Goal: Task Accomplishment & Management: Use online tool/utility

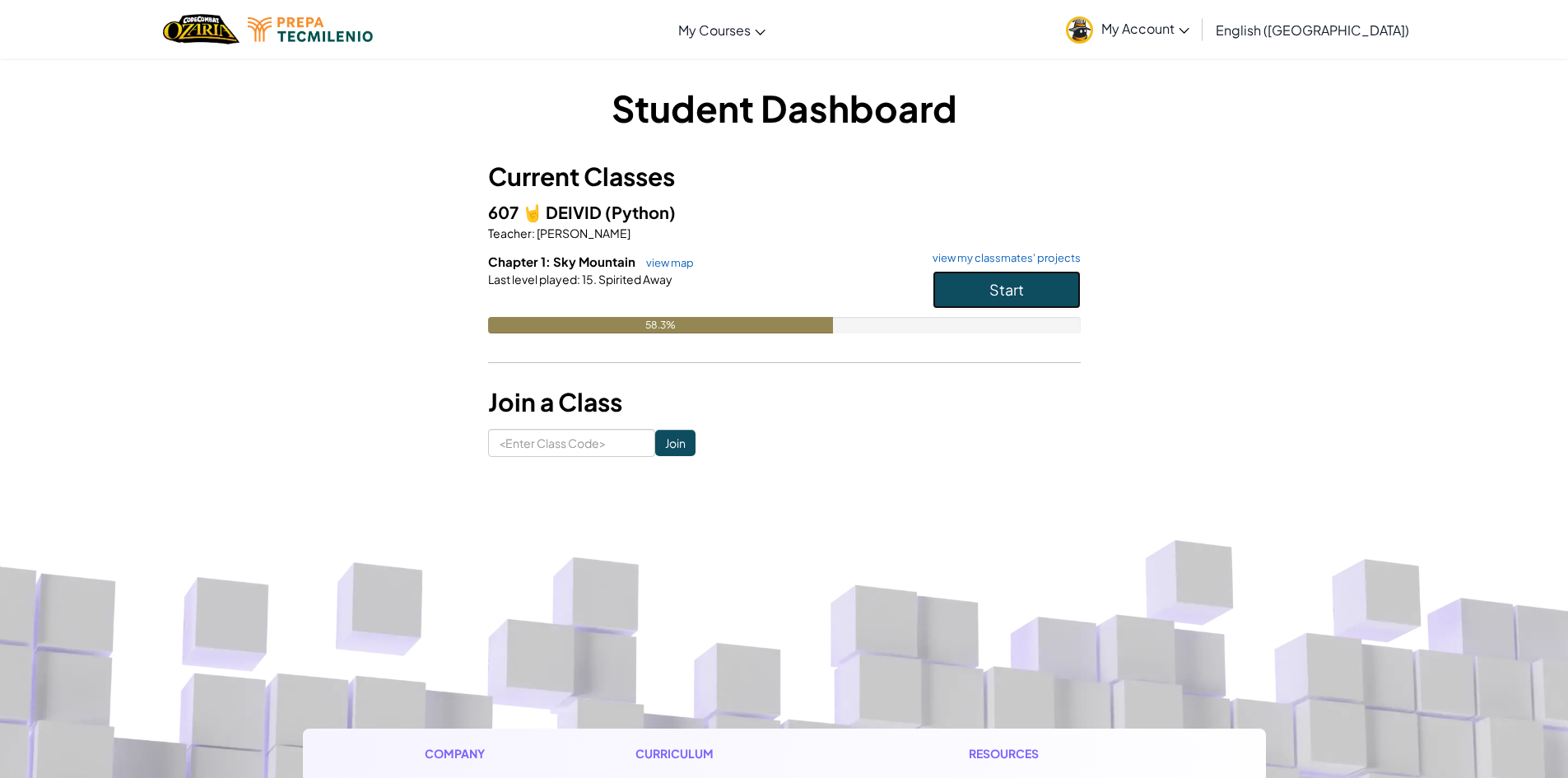
click at [1043, 283] on button "Start" at bounding box center [1006, 290] width 148 height 38
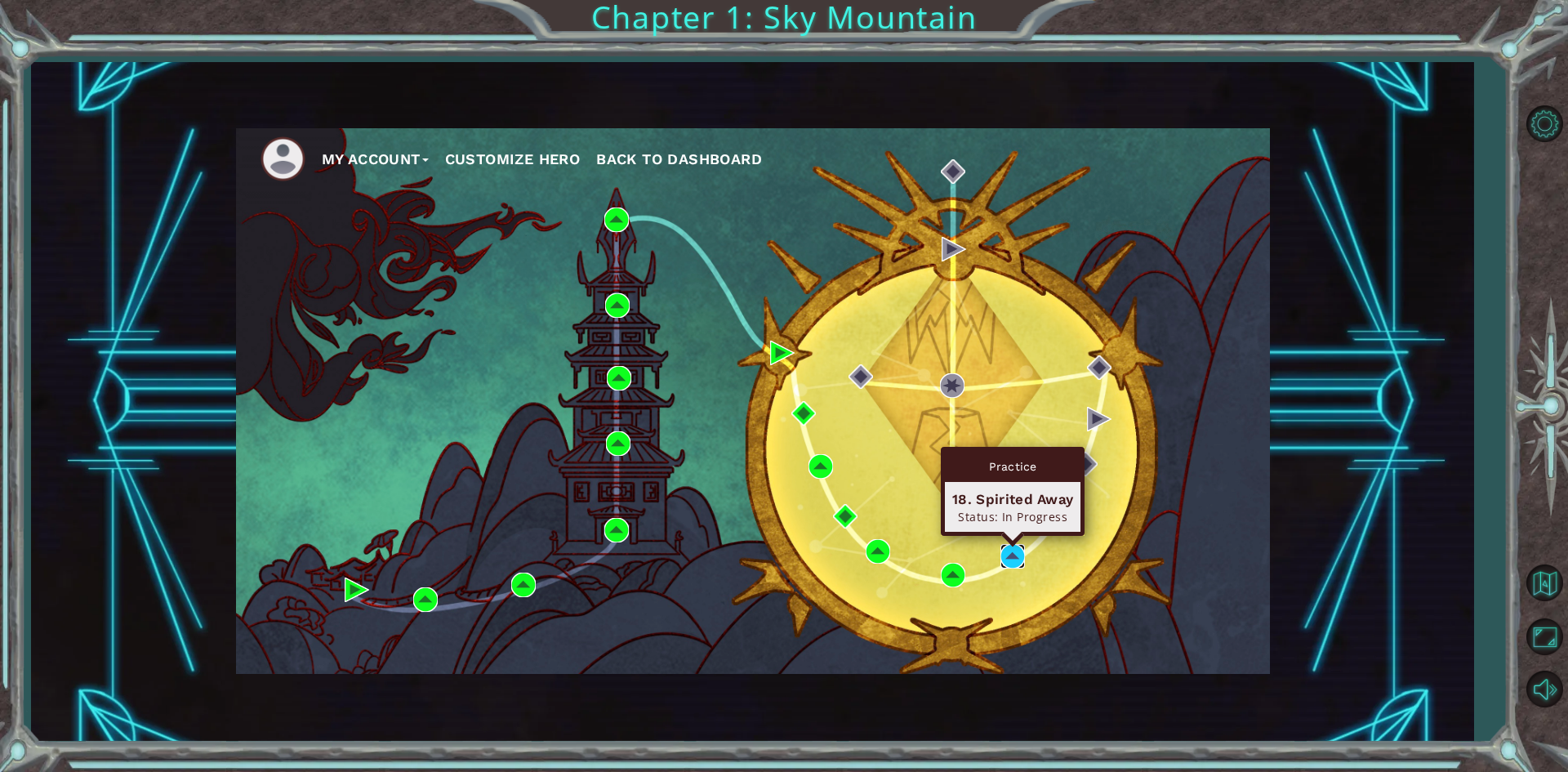
click at [1018, 560] on img at bounding box center [1012, 557] width 24 height 24
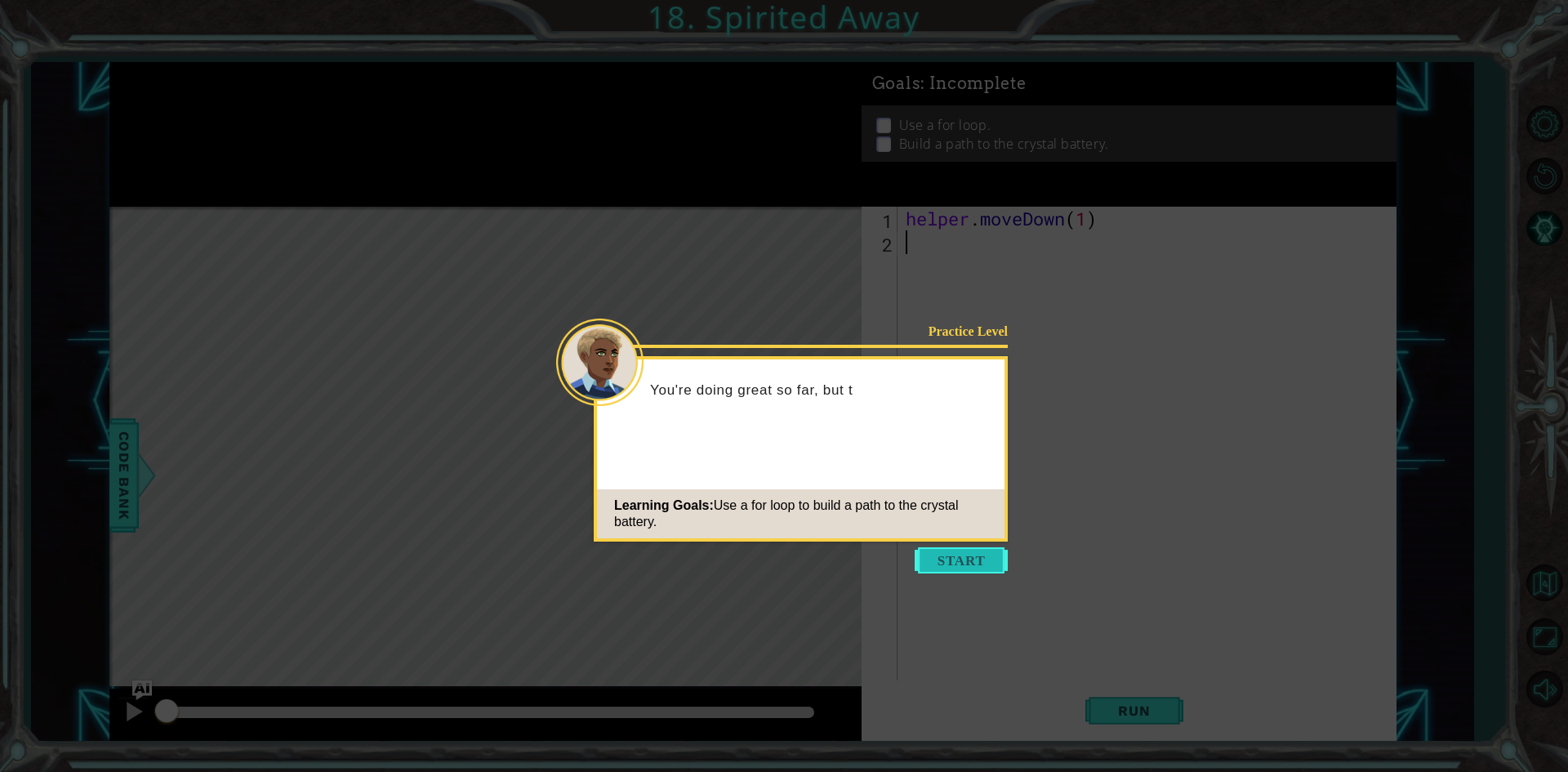
click at [952, 569] on button "Start" at bounding box center [961, 560] width 93 height 26
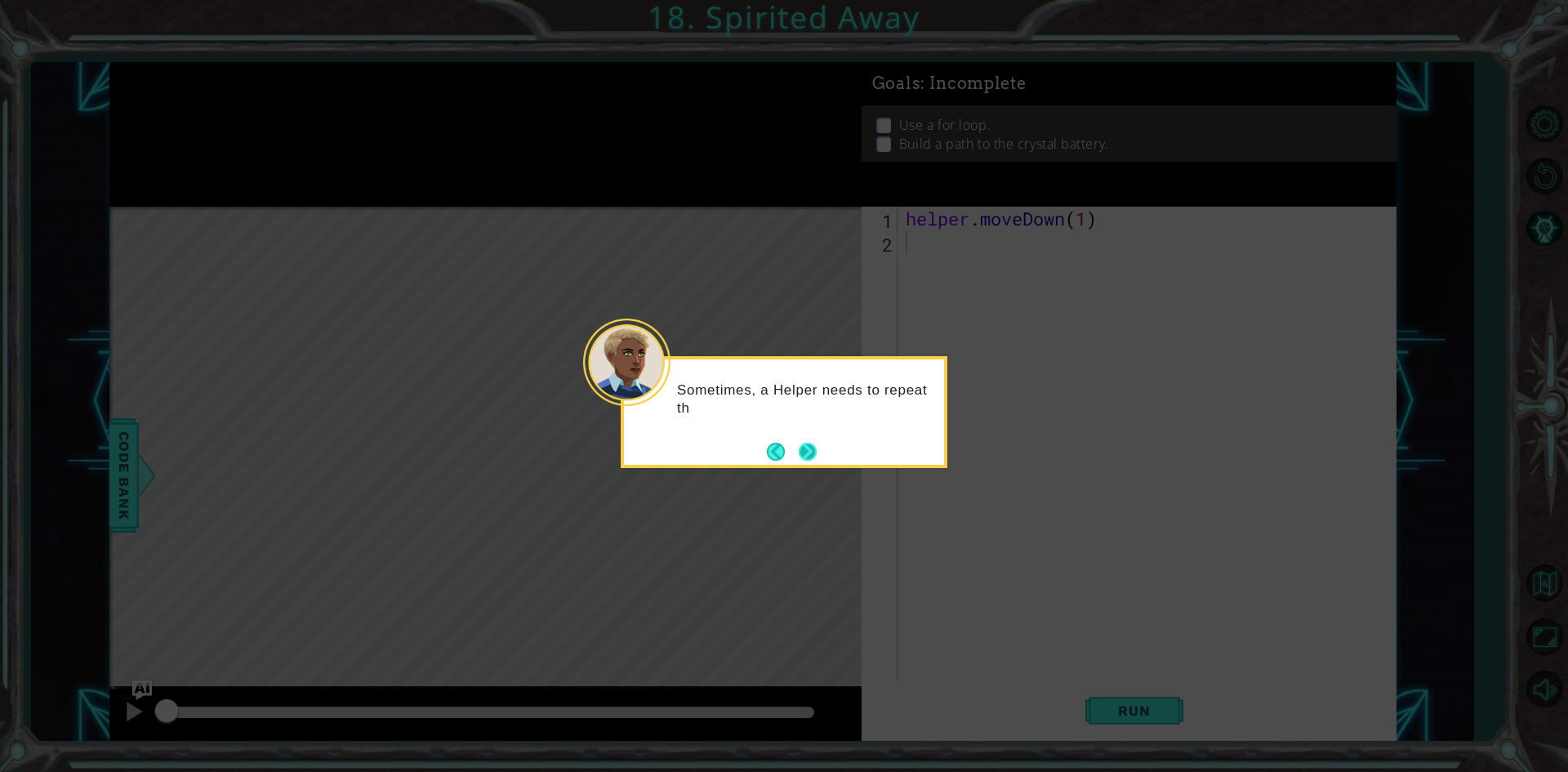
click at [806, 453] on button "Next" at bounding box center [808, 452] width 28 height 28
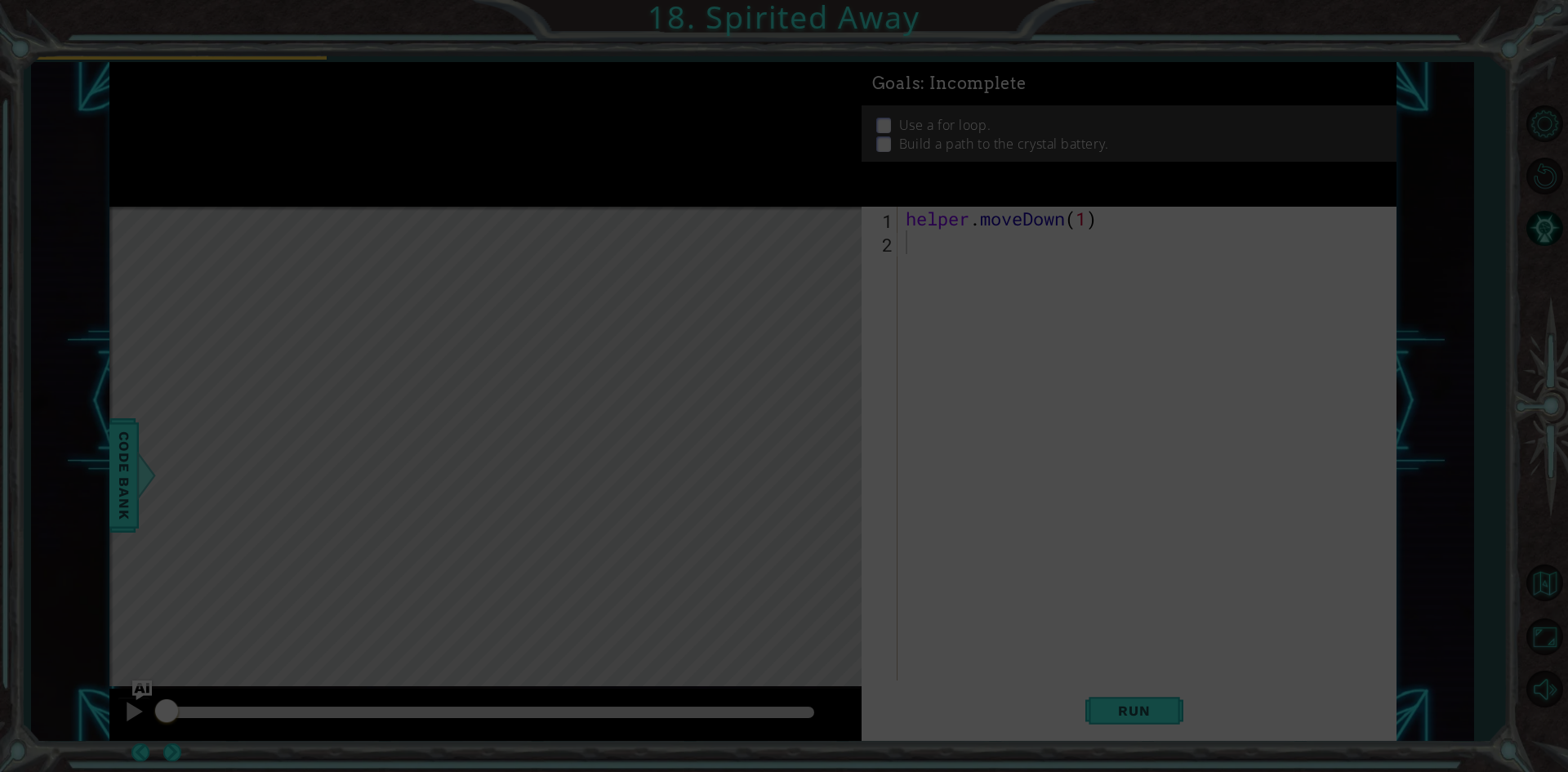
click at [806, 453] on div "Level Map" at bounding box center [486, 448] width 755 height 481
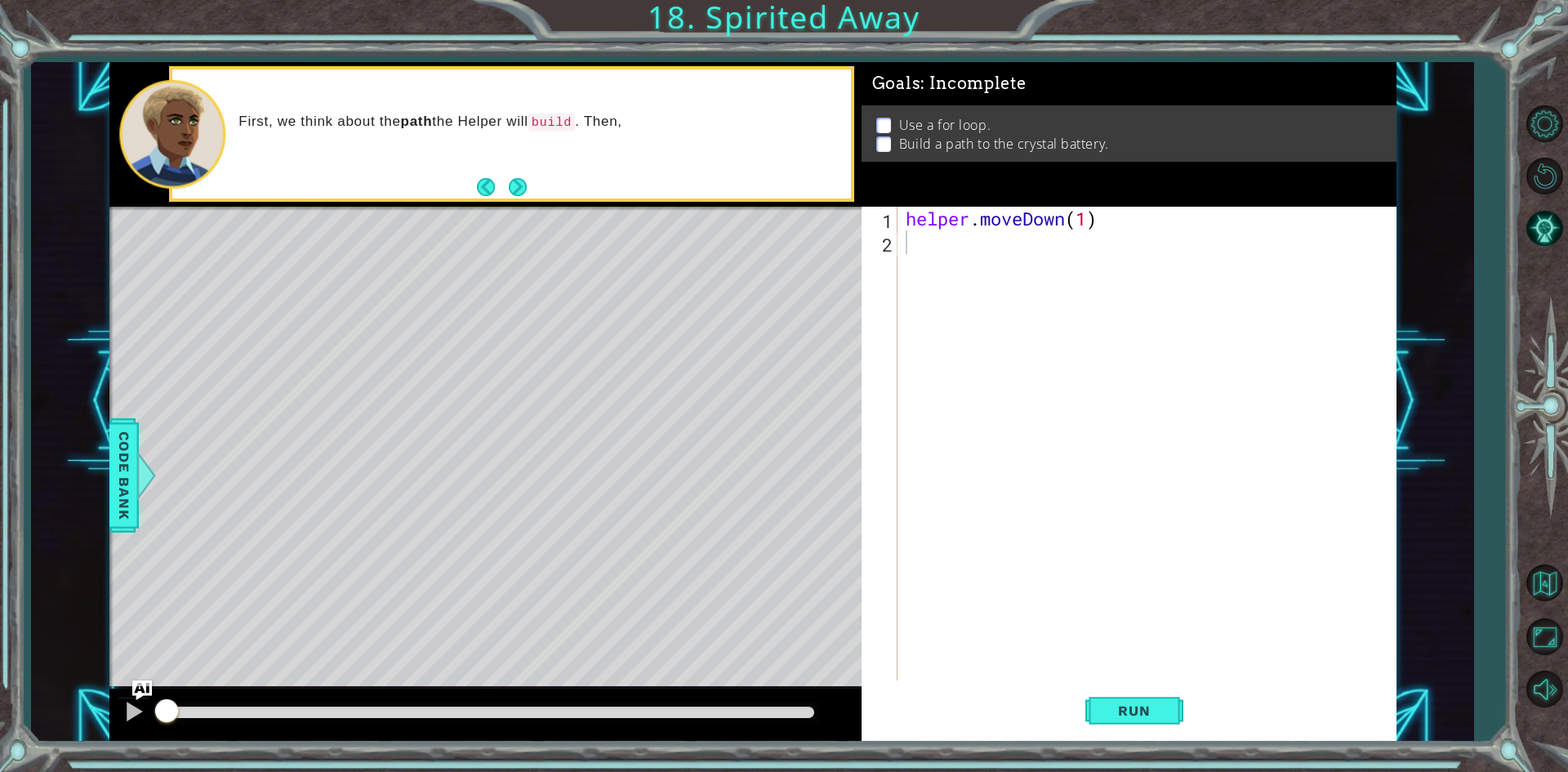
type textarea "helper.moveDown(1)"
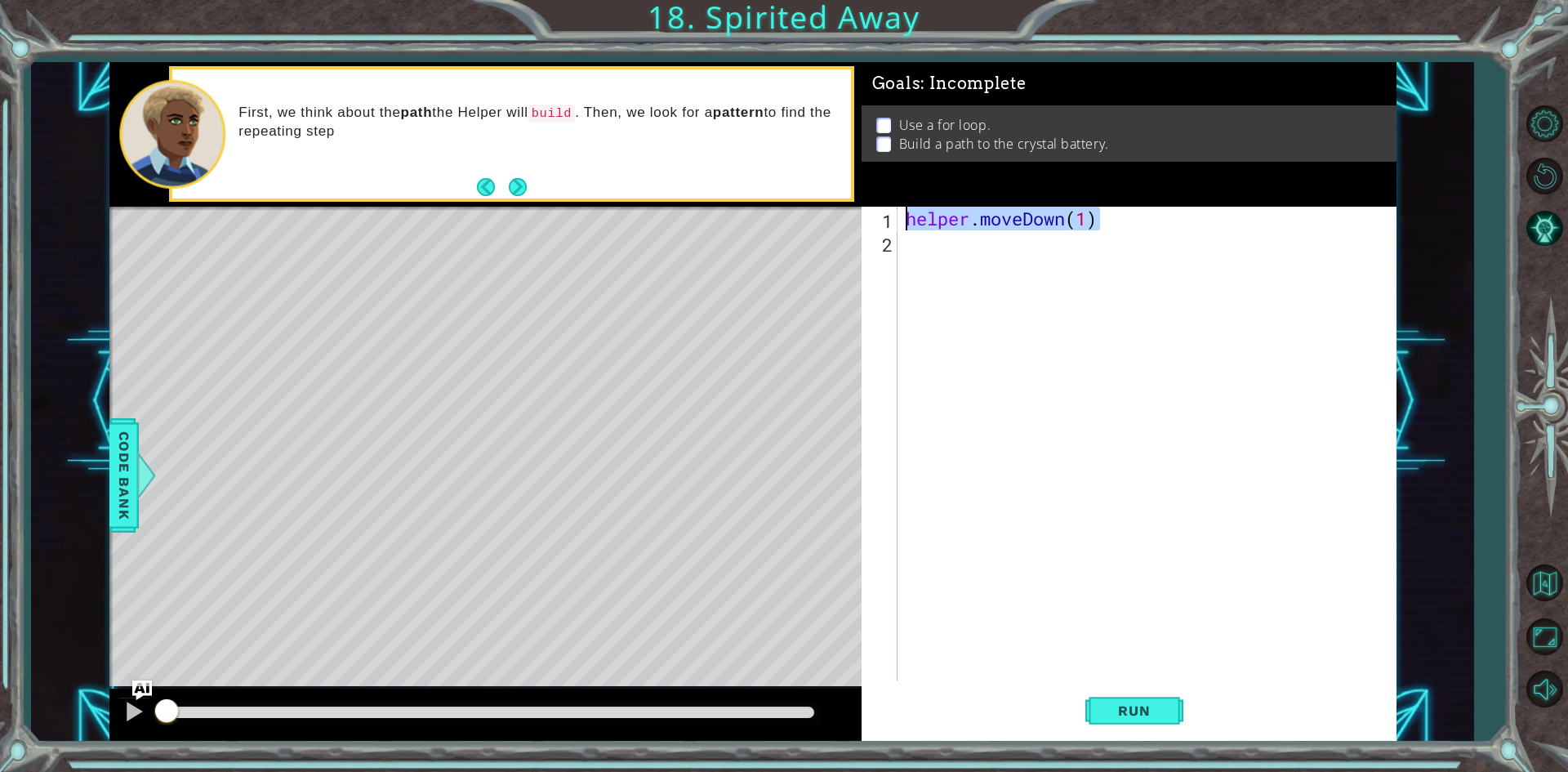
drag, startPoint x: 1115, startPoint y: 217, endPoint x: 886, endPoint y: 222, distance: 229.1
click at [886, 222] on div "helper.moveDown(1) 1 2 helper . moveDown ( 1 ) הההההההההההההההההההההההההההההההה…" at bounding box center [1125, 444] width 529 height 474
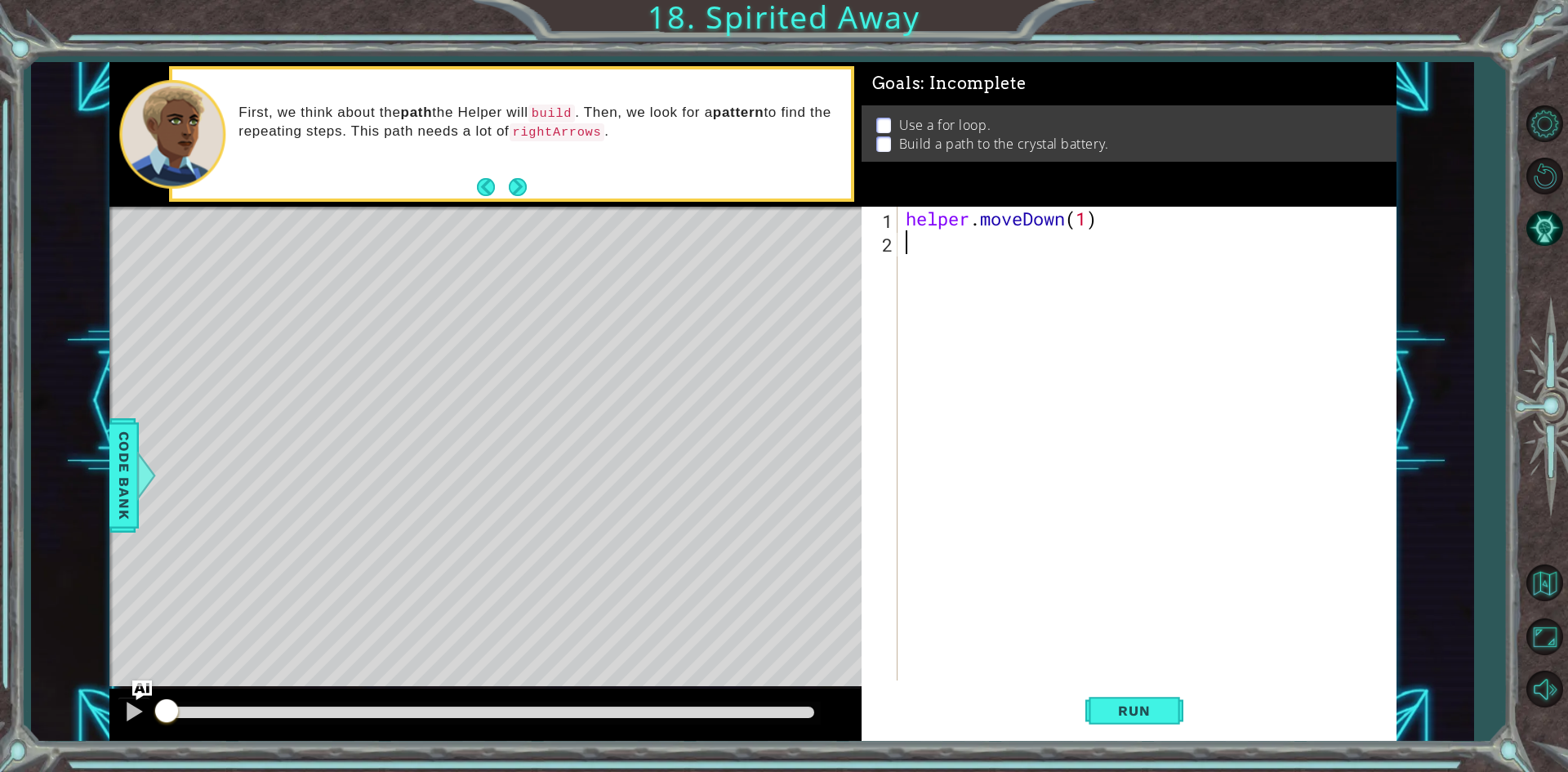
click at [928, 264] on div "helper . moveDown ( 1 )" at bounding box center [1151, 467] width 496 height 521
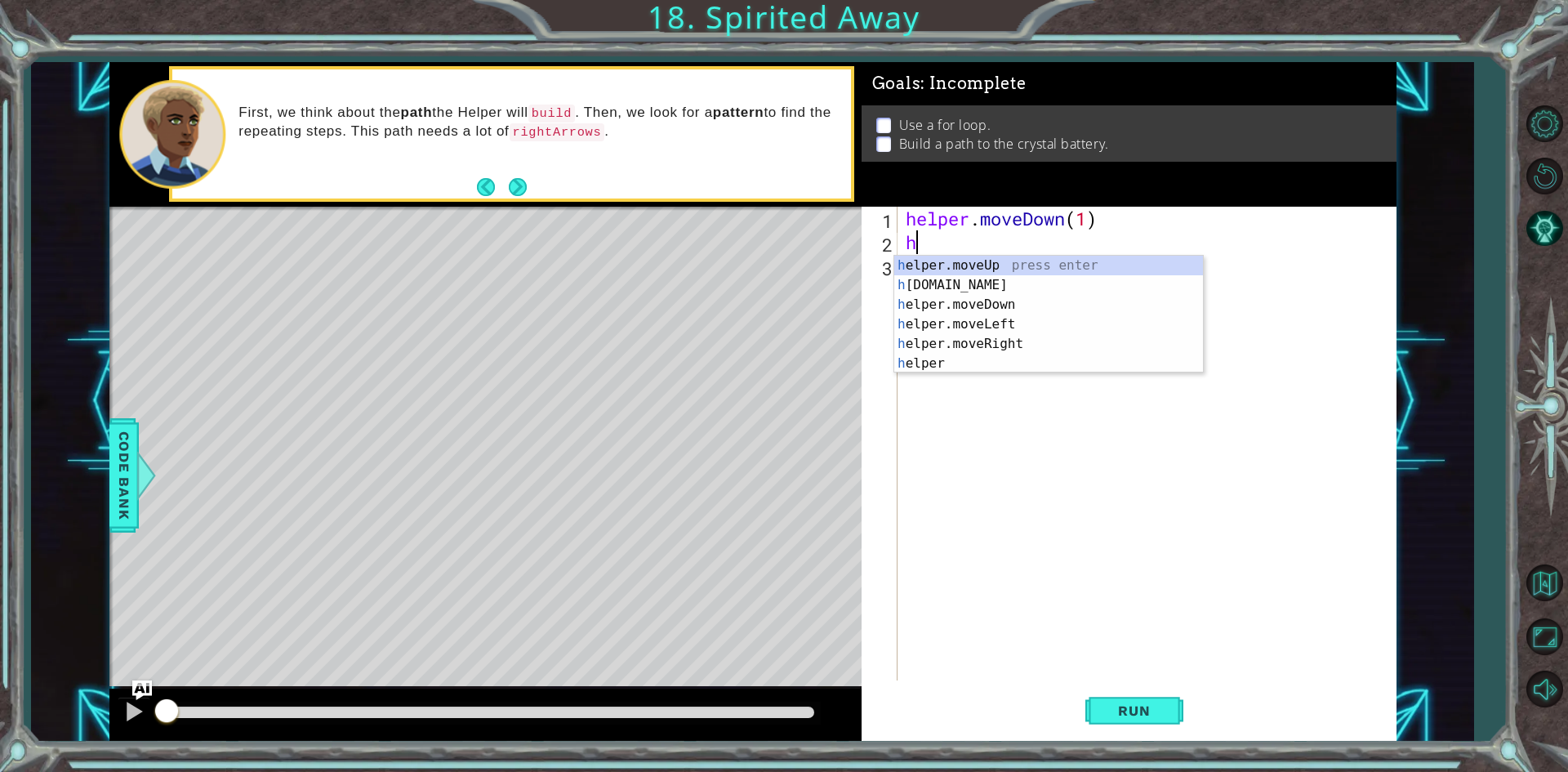
click at [1087, 228] on div "helper . moveDown ( 1 ) h" at bounding box center [1151, 467] width 496 height 521
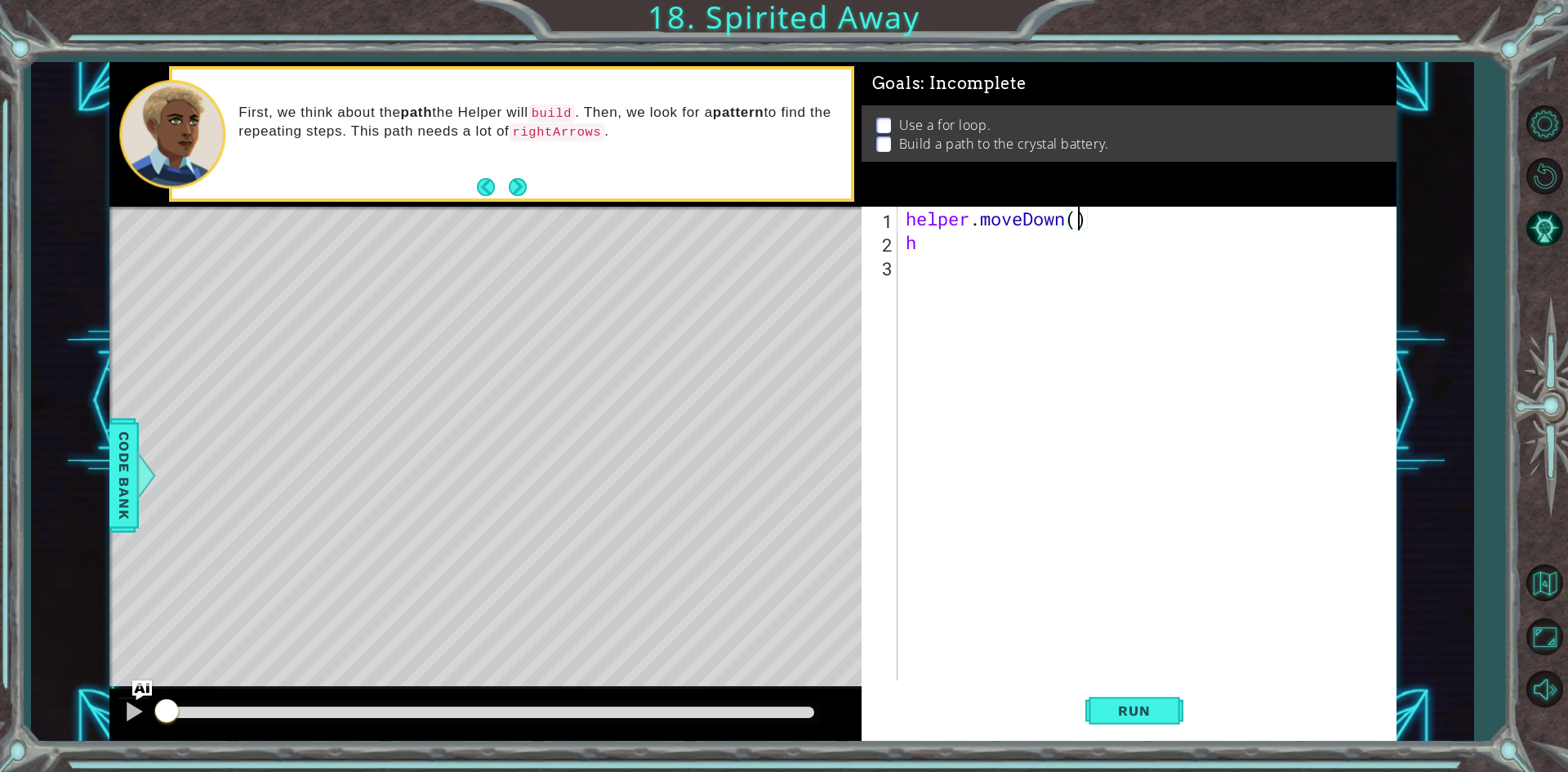
type textarea "helper.moveDown(2)"
click at [994, 257] on div "helper . moveDown ( 2 ) h" at bounding box center [1151, 467] width 496 height 521
click at [993, 255] on div "helper . moveDown ( 2 ) h" at bounding box center [1151, 467] width 496 height 521
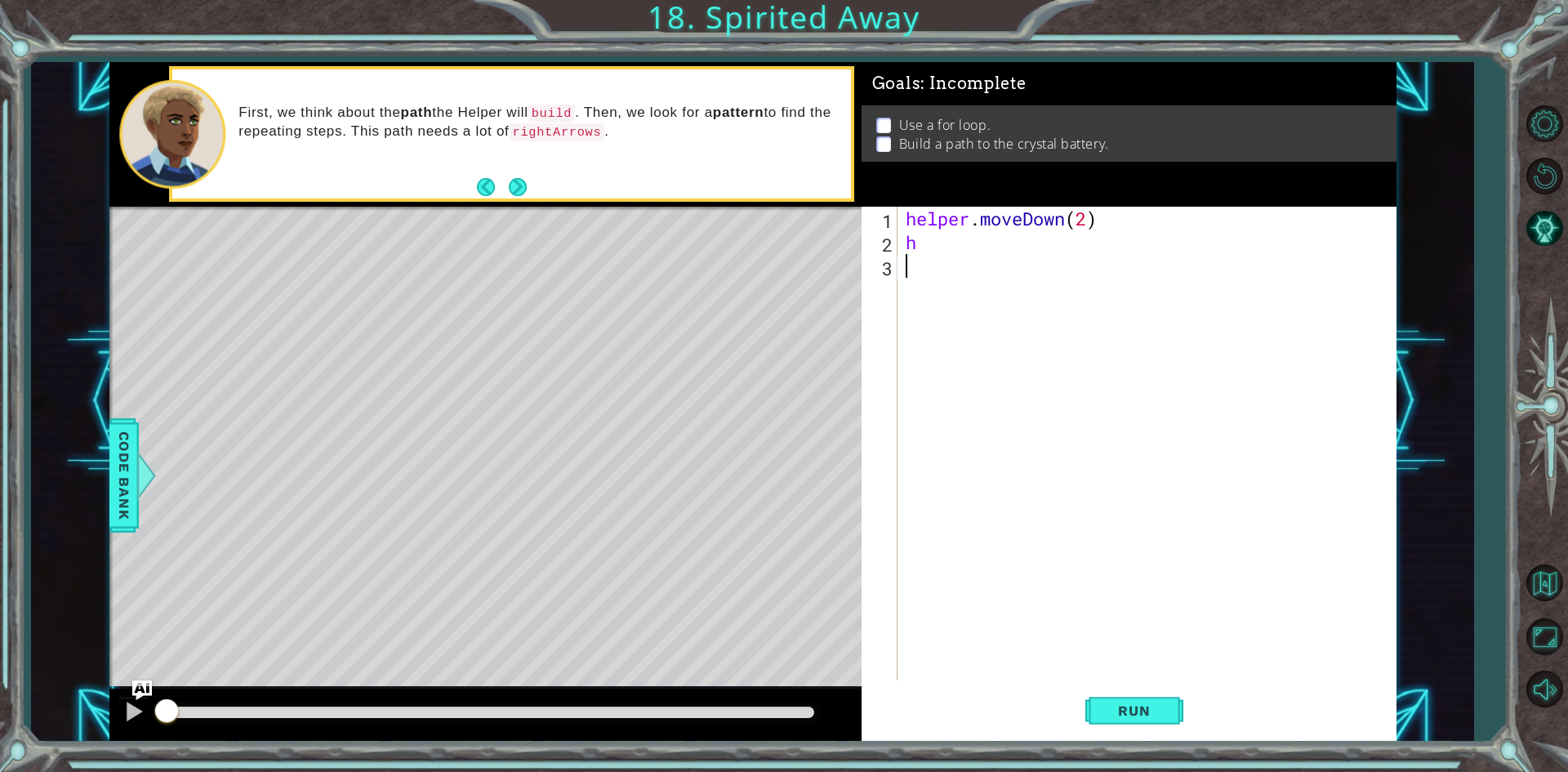
click at [988, 252] on div "helper . moveDown ( 2 ) h" at bounding box center [1151, 467] width 496 height 521
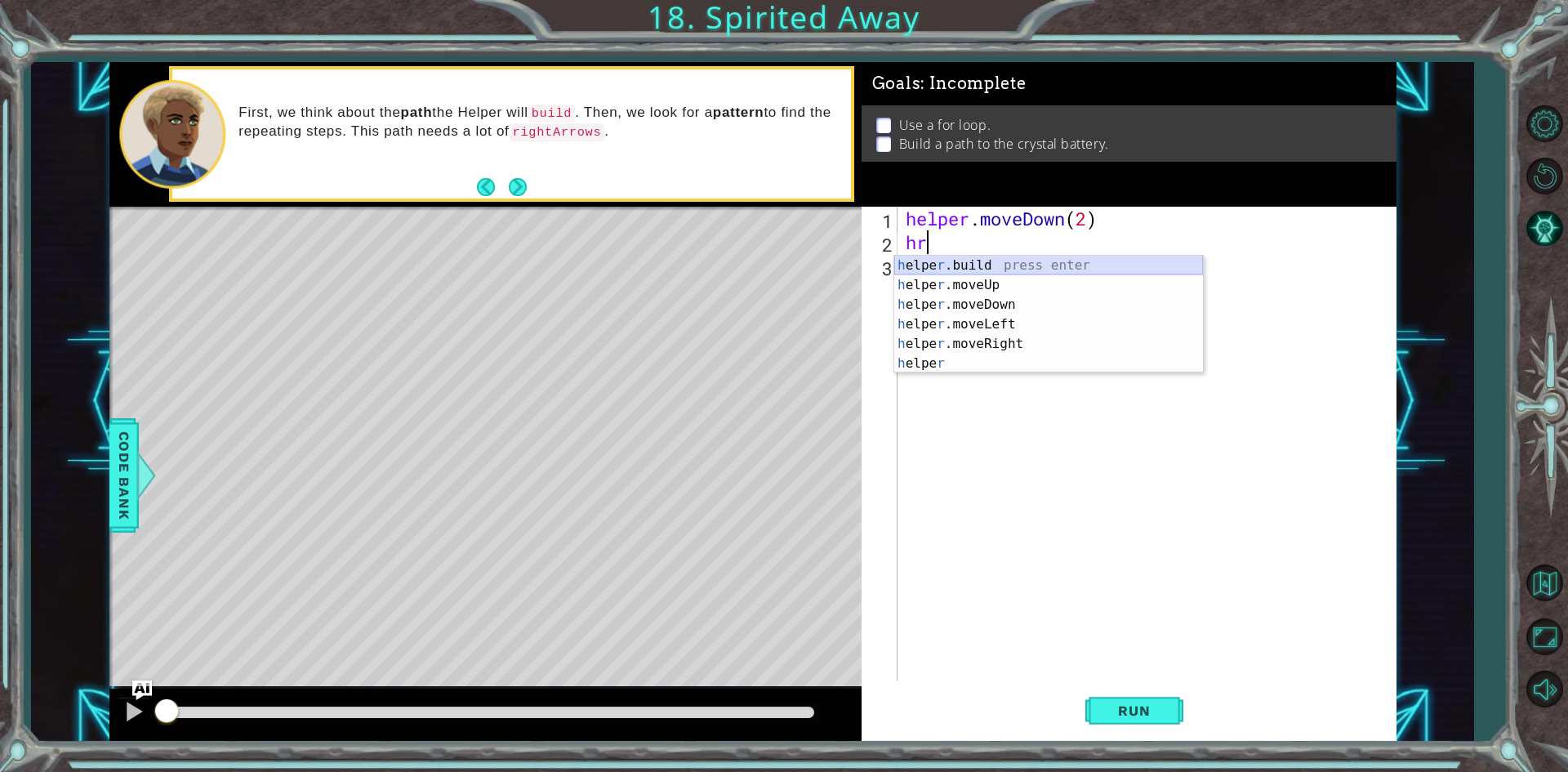
click at [967, 265] on div "h elpe r .build press enter h elpe r .moveUp press enter h elpe r .moveDown pre…" at bounding box center [1048, 334] width 308 height 157
type textarea "[DOMAIN_NAME]("rightArrow")"
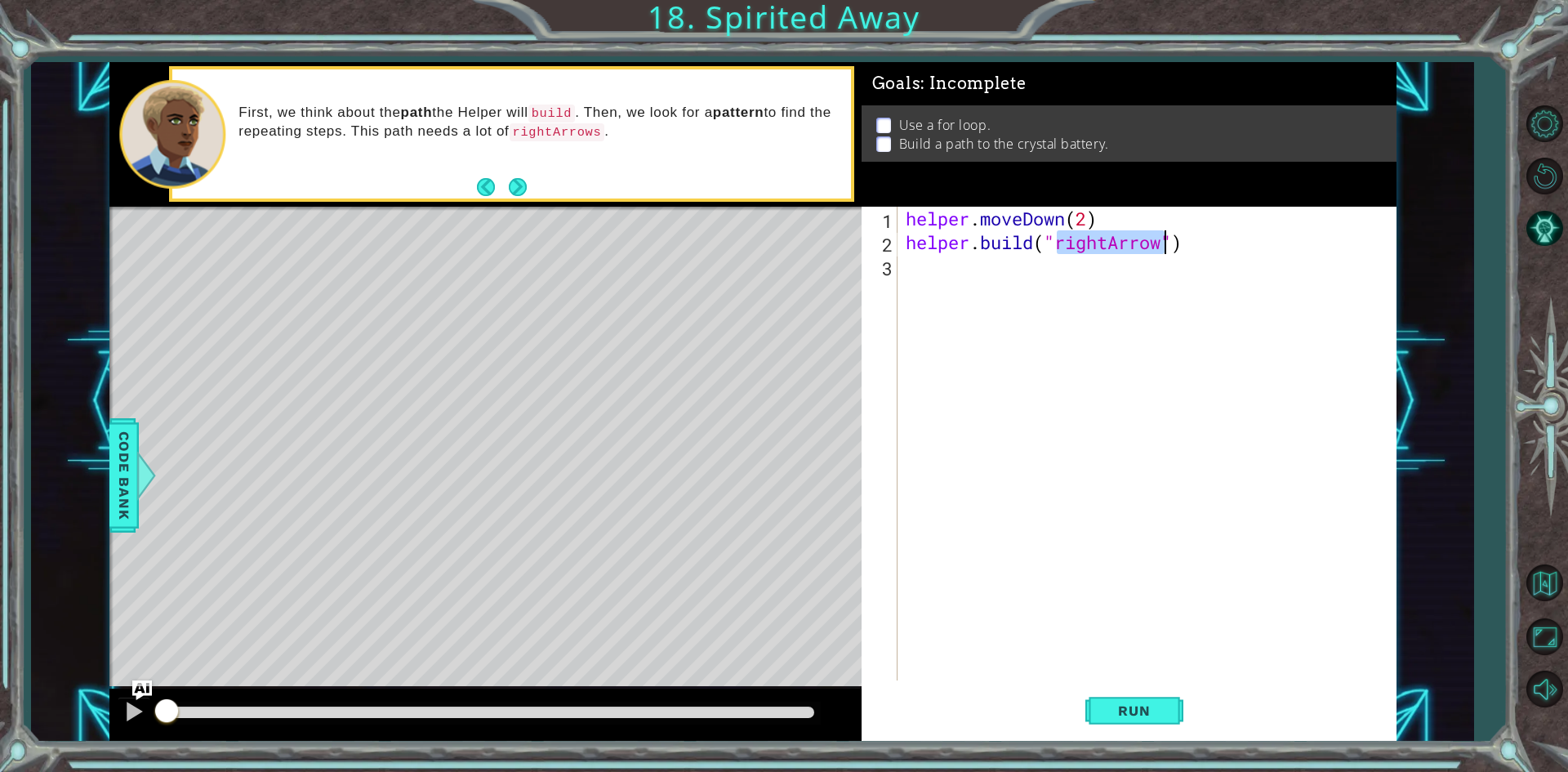
click at [991, 275] on div "helper . moveDown ( 2 ) helper . build ( "rightArrow" )" at bounding box center [1151, 467] width 496 height 521
click at [907, 245] on div "helper . moveDown ( 2 ) helper . build ( "rightArrow" )" at bounding box center [1151, 467] width 496 height 521
type textarea "[DOMAIN_NAME]("rightArrow")"
click at [910, 284] on div "helper . moveDown ( 2 ) helper . build ( "rightArrow" )" at bounding box center [1151, 467] width 496 height 521
type textarea "4"
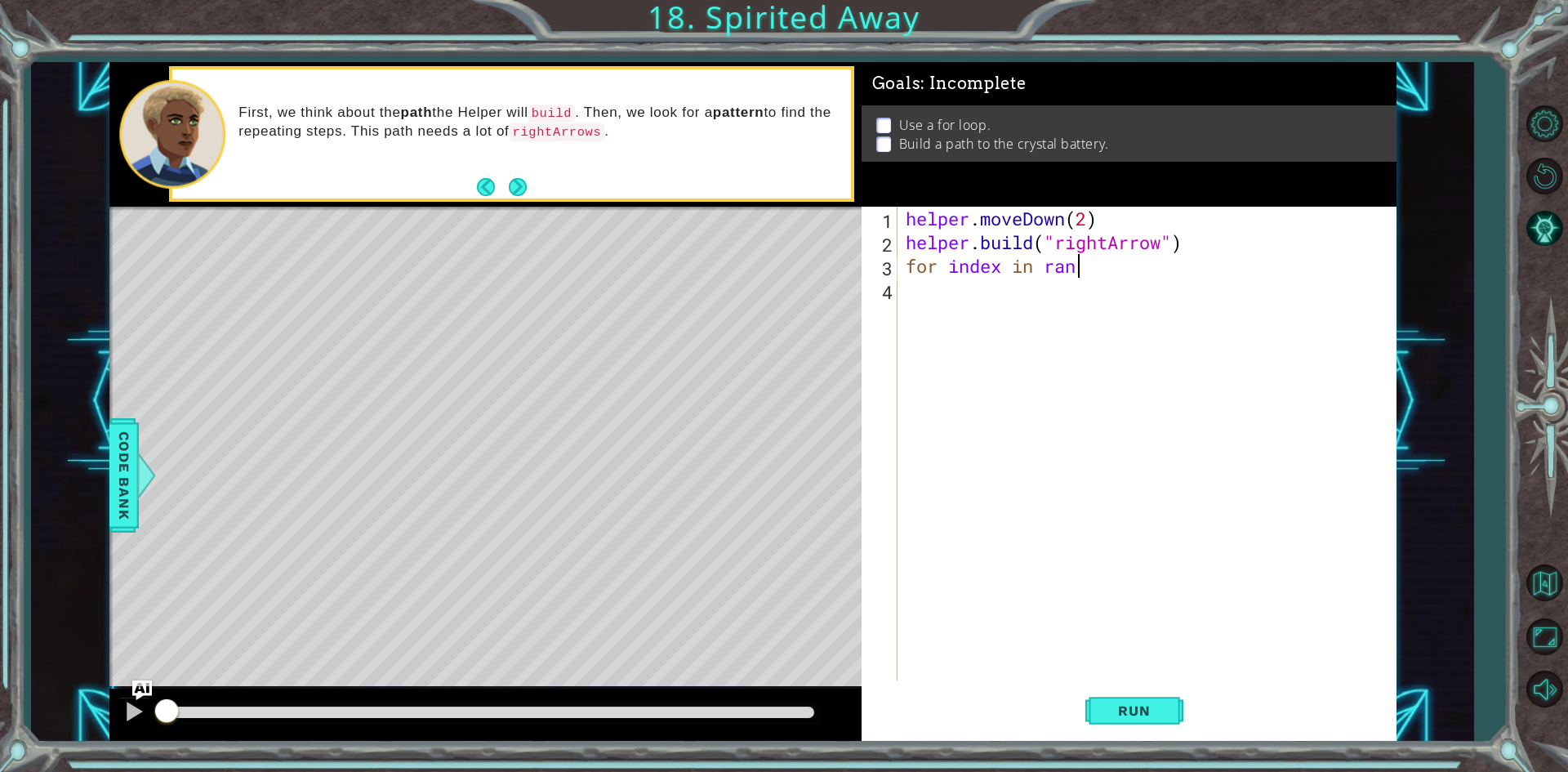
scroll to position [0, 8]
click at [492, 183] on button "Back" at bounding box center [493, 186] width 32 height 18
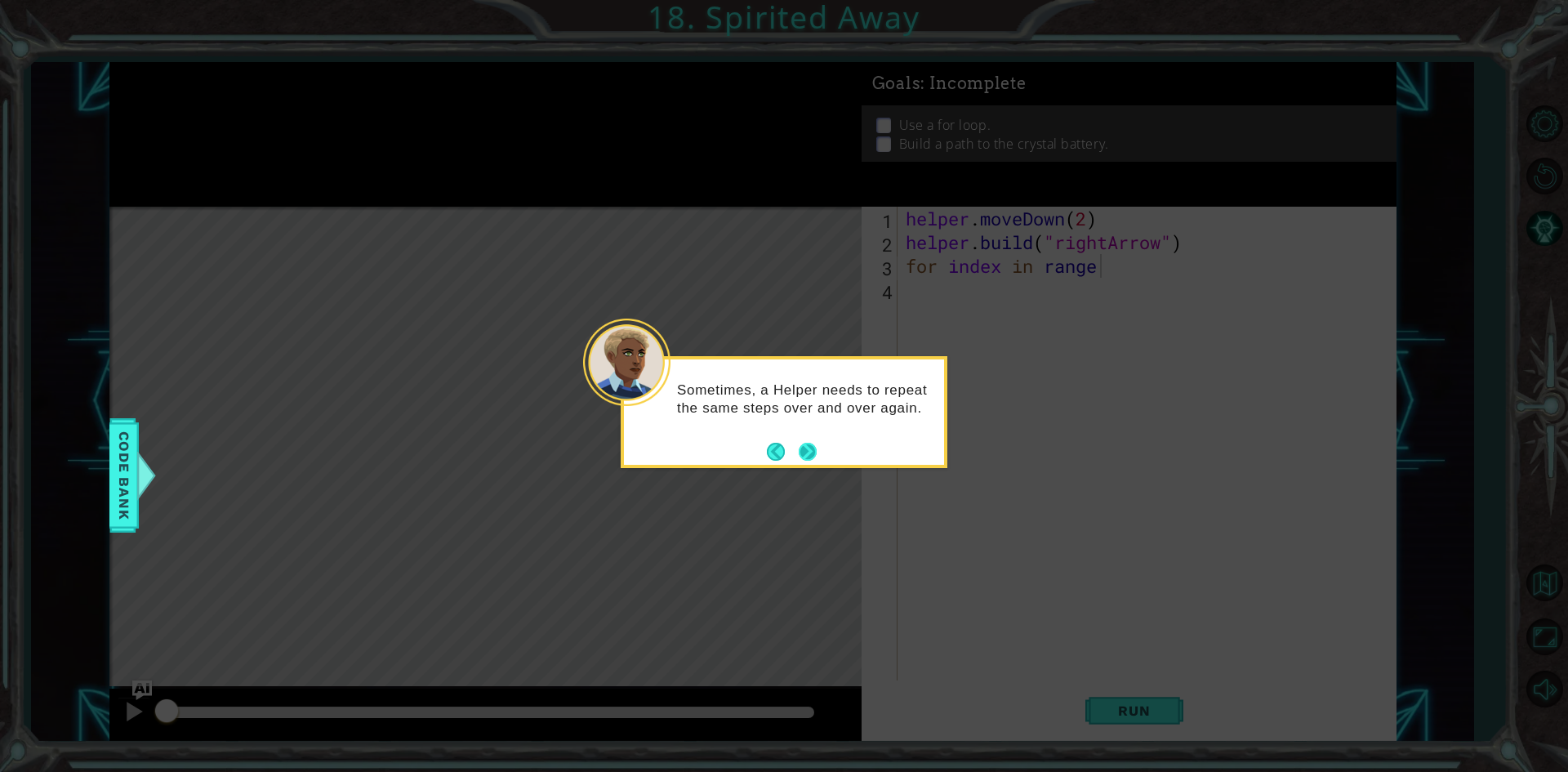
click at [813, 456] on button "Next" at bounding box center [808, 451] width 18 height 18
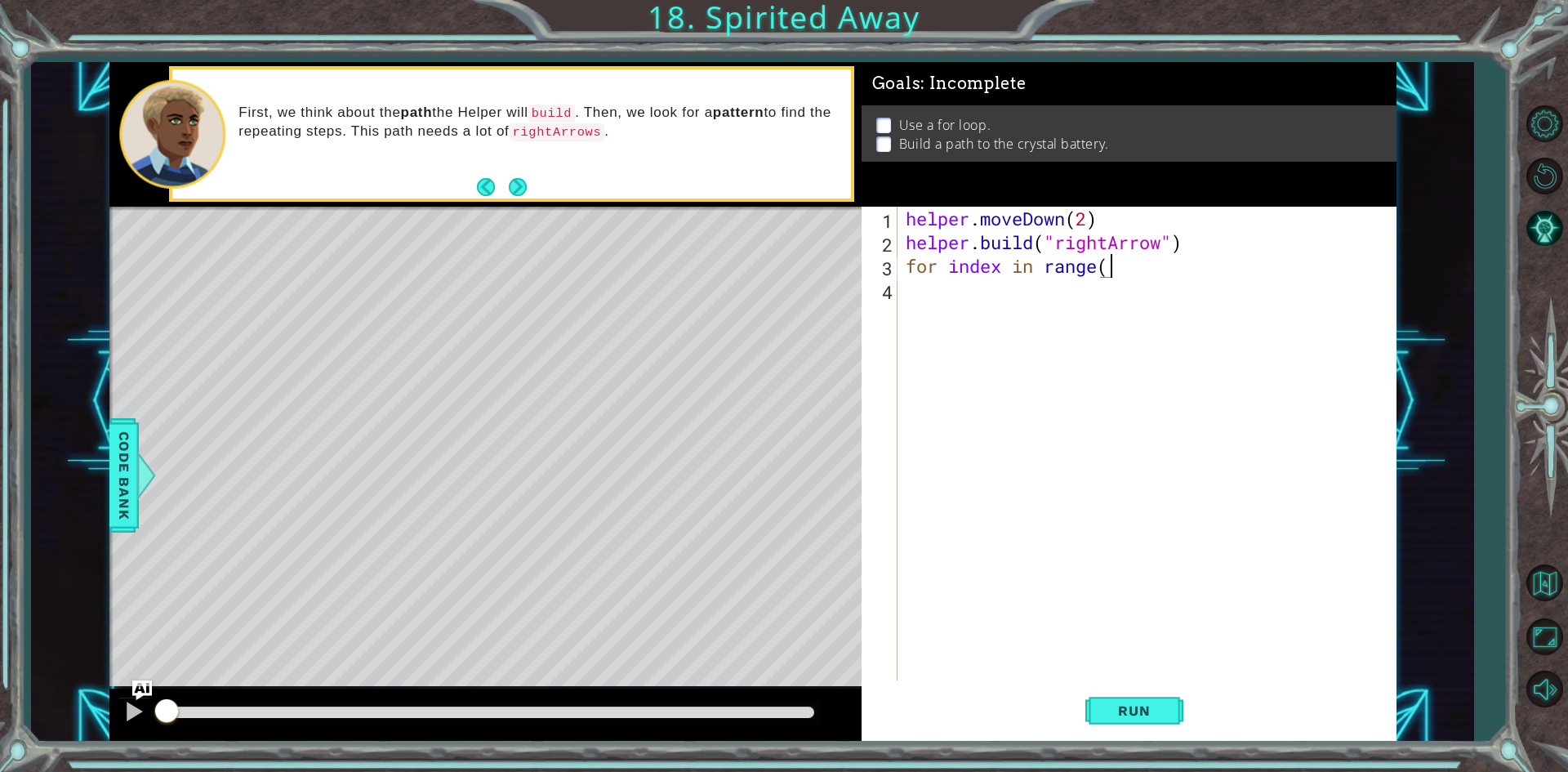
scroll to position [0, 9]
type textarea "for index in range(1)"
click at [1160, 720] on button "Run" at bounding box center [1134, 711] width 98 height 53
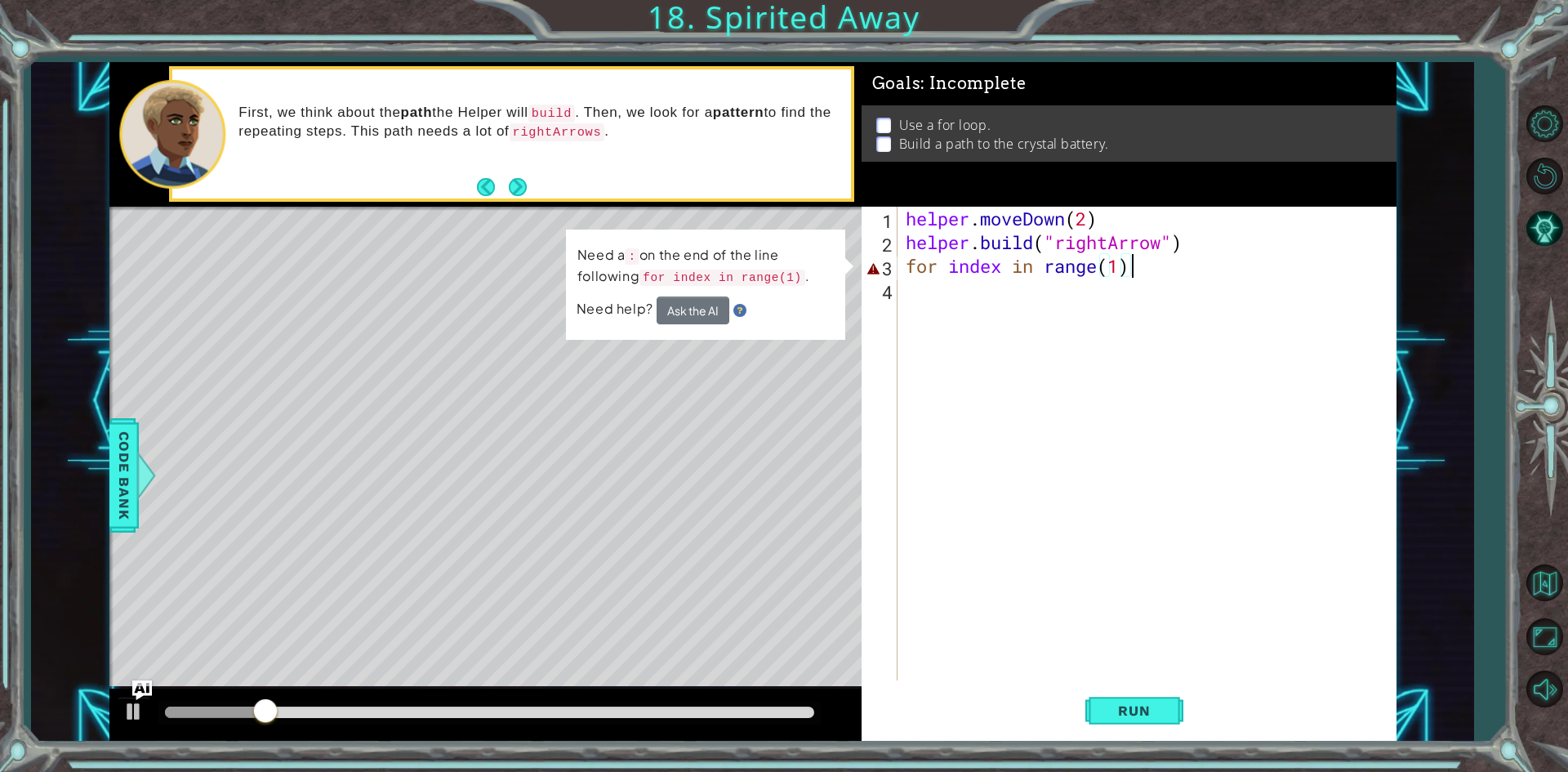
click at [1097, 334] on div "helper . moveDown ( 2 ) helper . build ( "rightArrow" ) for index in range ( 1 )" at bounding box center [1151, 467] width 496 height 521
drag, startPoint x: 907, startPoint y: 271, endPoint x: 1129, endPoint y: 256, distance: 222.5
click at [1129, 256] on div "helper . moveDown ( 2 ) helper . build ( "rightArrow" ) for index in range ( 1 )" at bounding box center [1151, 467] width 496 height 521
type textarea "for index in range(1)"
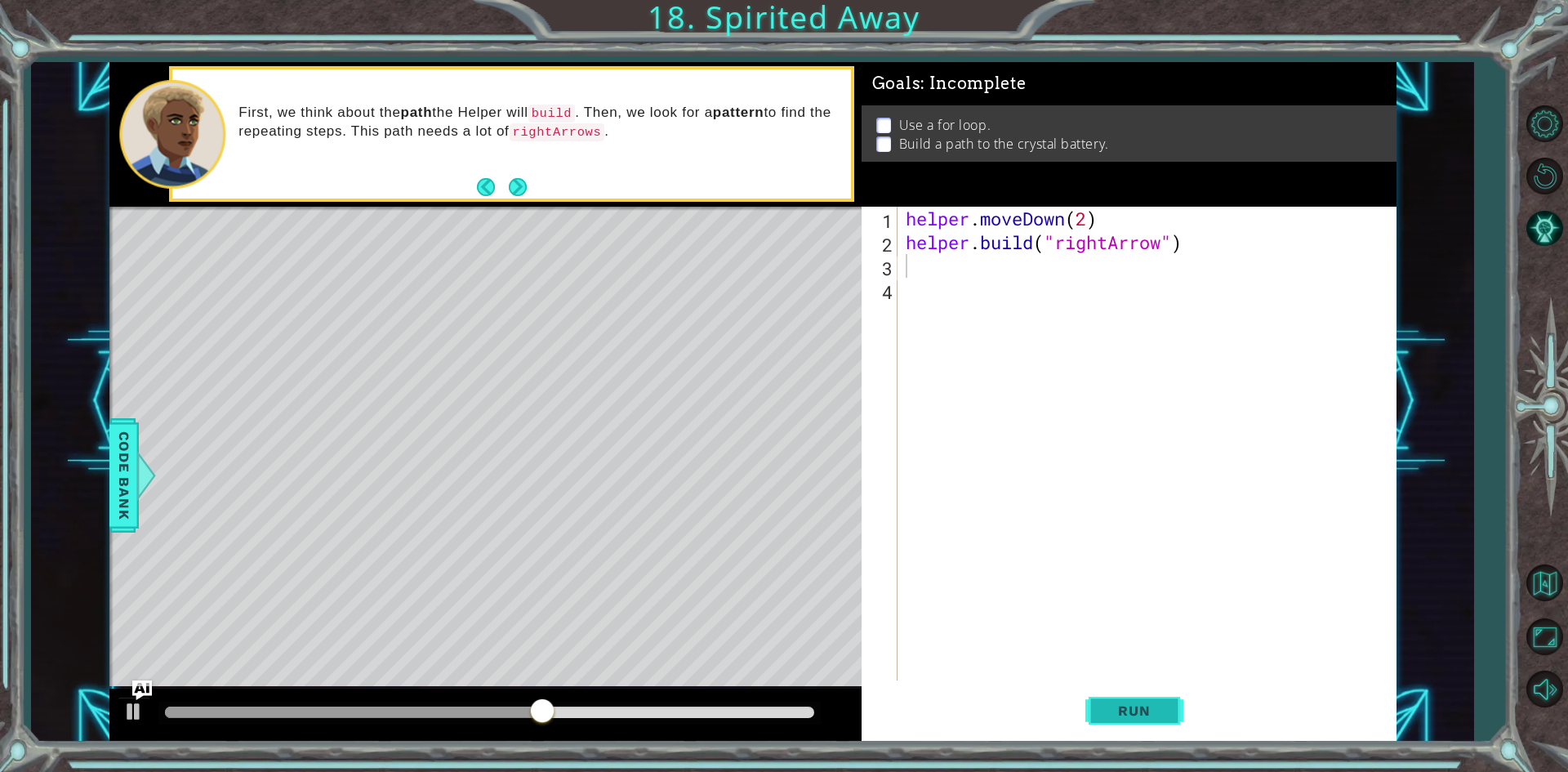
click at [1182, 717] on button "Run" at bounding box center [1134, 711] width 98 height 53
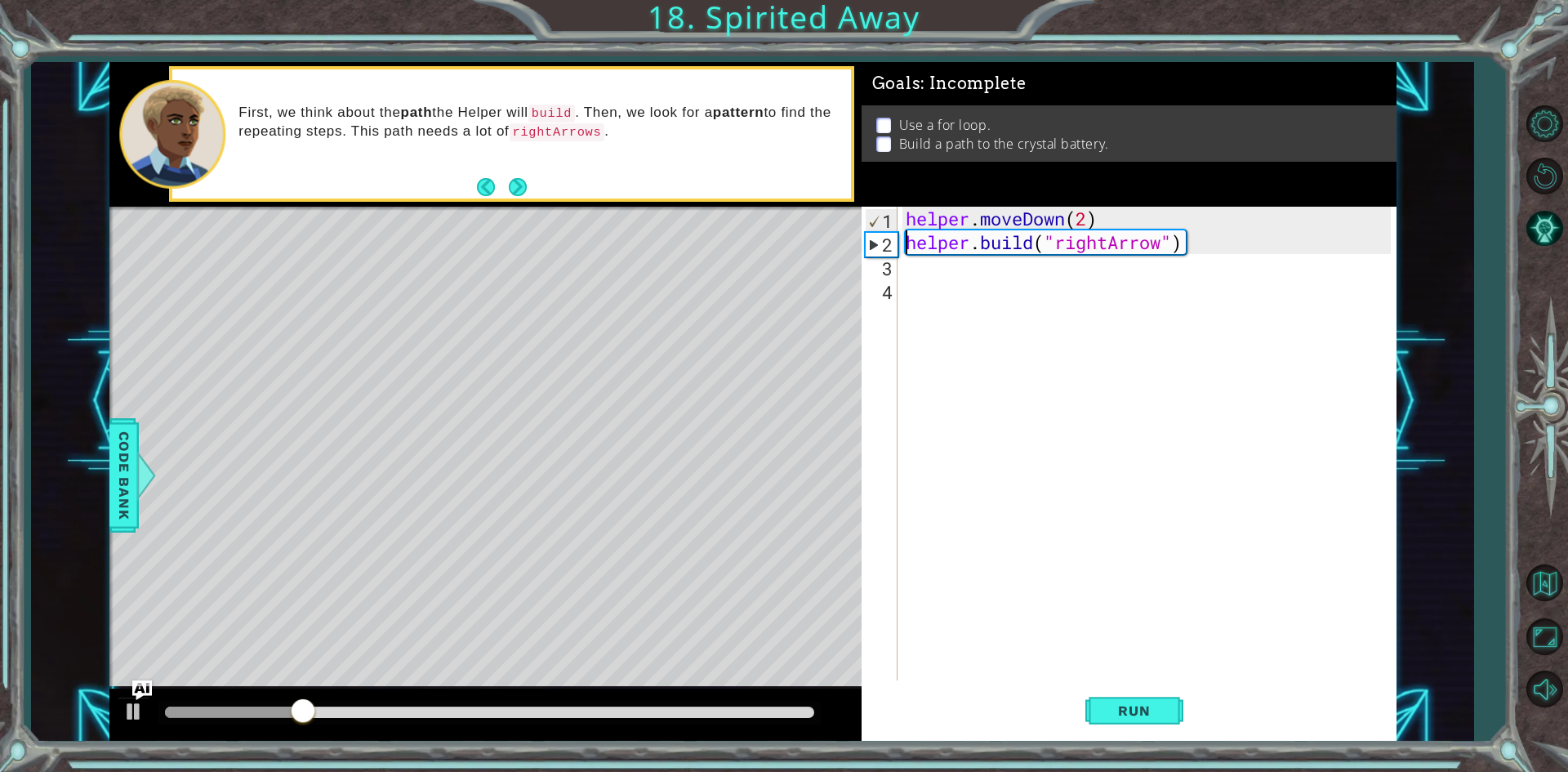
click at [905, 244] on div "helper . moveDown ( 2 ) helper . build ( "rightArrow" )" at bounding box center [1151, 467] width 496 height 521
type textarea "[DOMAIN_NAME]("rightArrow")"
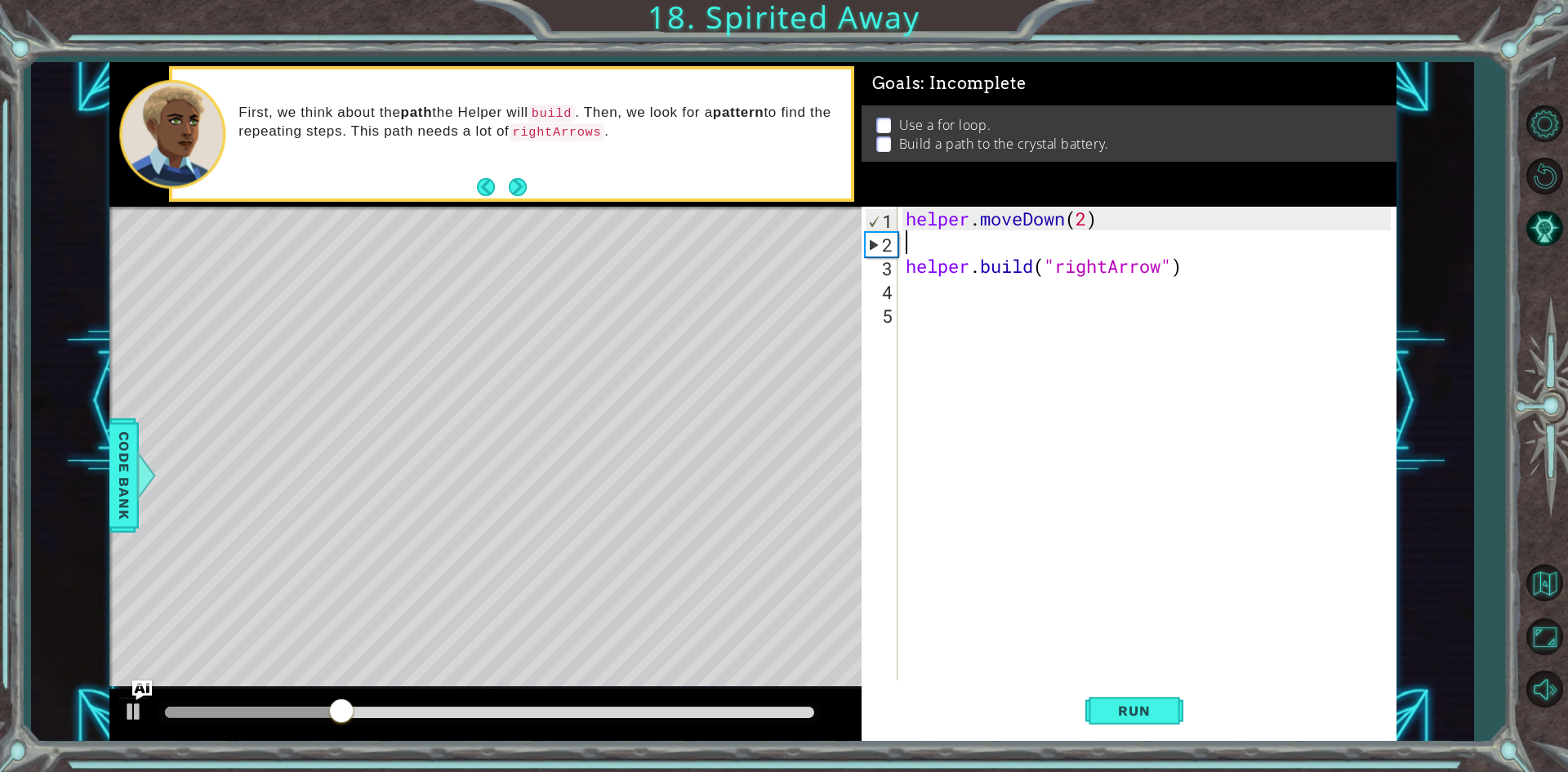
click at [917, 242] on div "helper . moveDown ( 2 ) helper . build ( "rightArrow" )" at bounding box center [1151, 467] width 496 height 521
paste textarea "for index in range(1)"
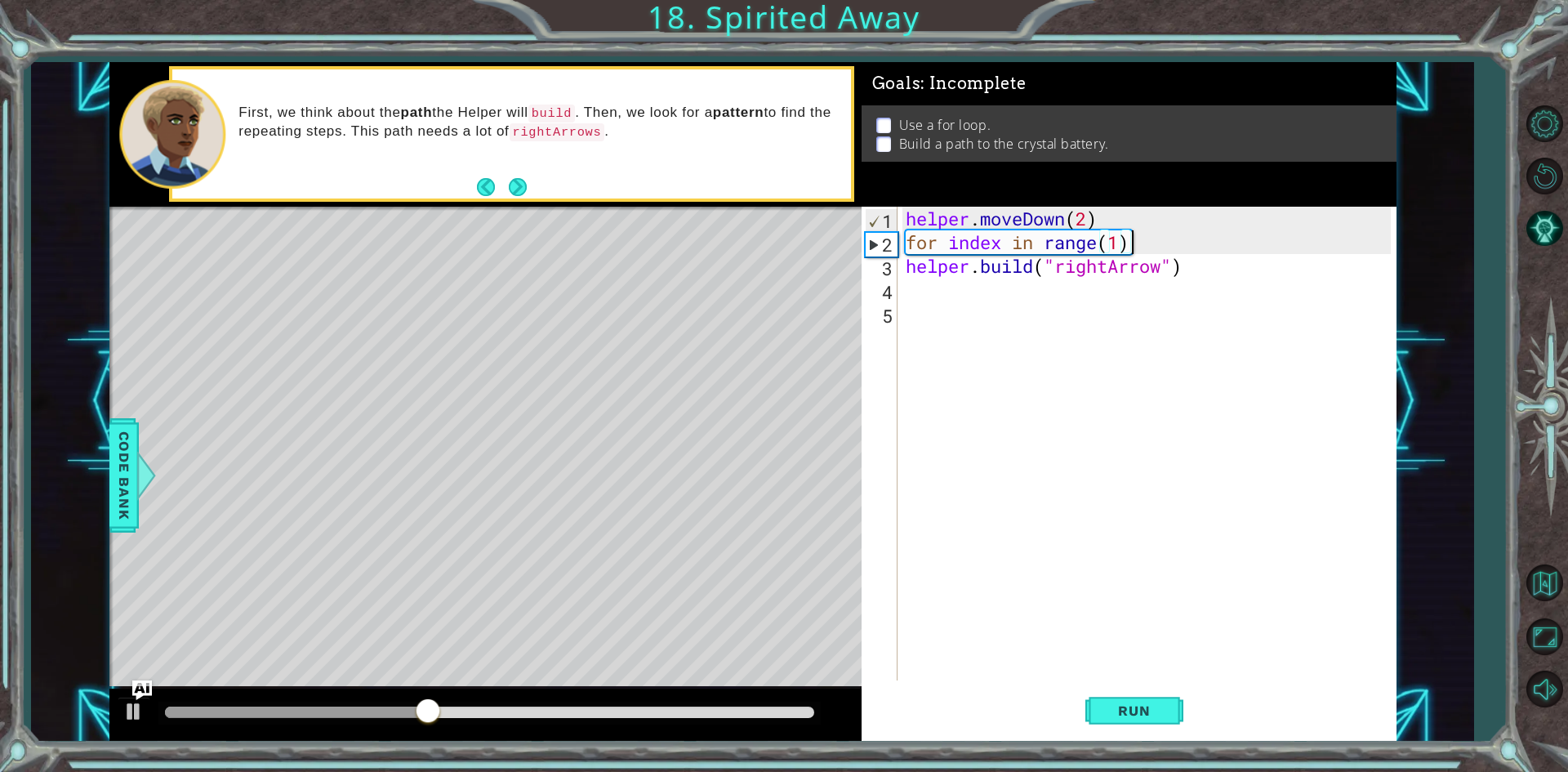
click at [1121, 241] on div "helper . moveDown ( 2 ) for index in range ( 1 ) helper . build ( "rightArrow" )" at bounding box center [1151, 467] width 496 height 521
type textarea "for index in range()"
click at [949, 290] on div "helper . moveDown ( 2 ) for index in range ( ) helper . build ( "rightArrow" )" at bounding box center [1151, 467] width 496 height 521
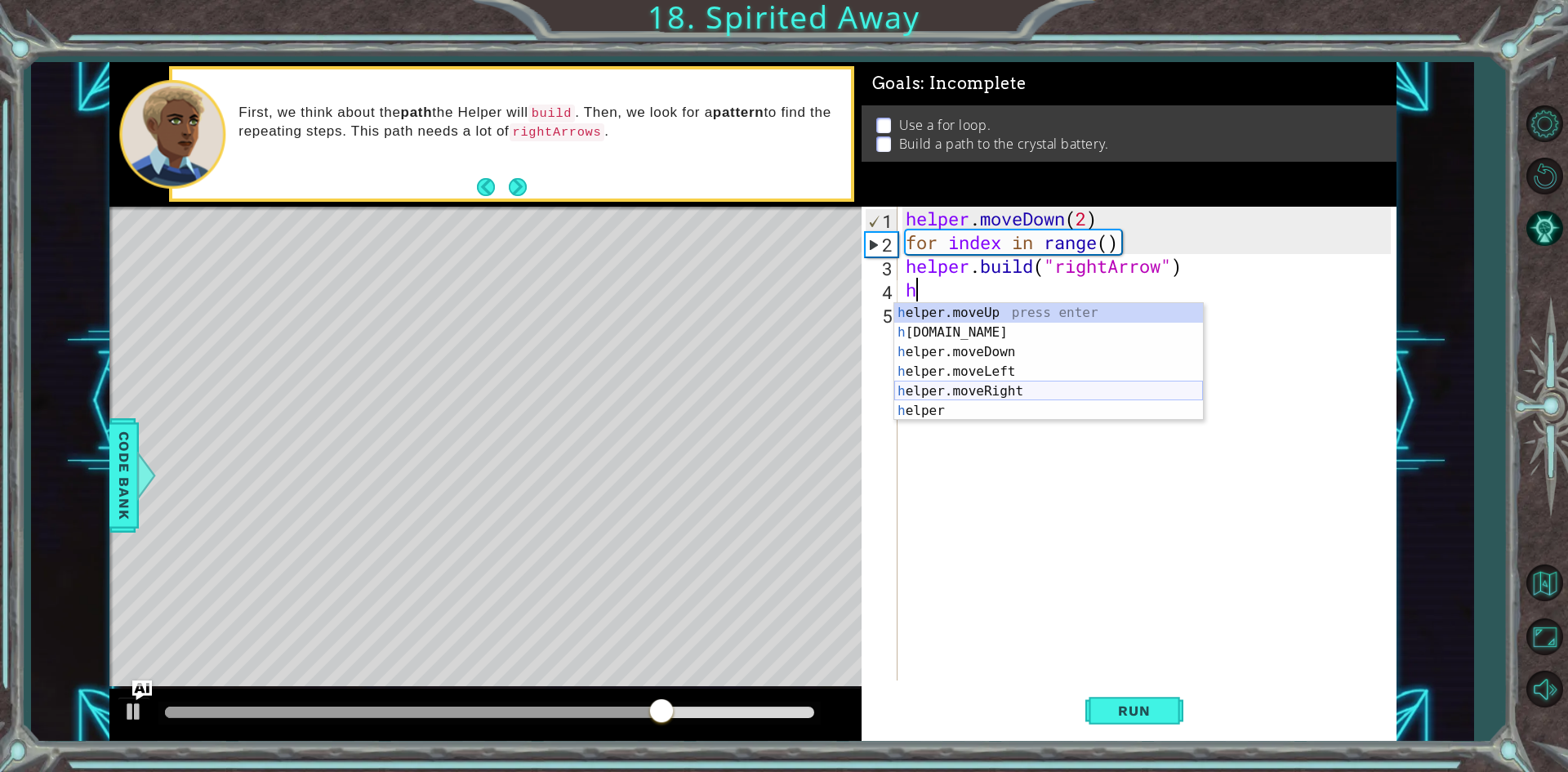
click at [965, 393] on div "h elper.moveUp press enter h [DOMAIN_NAME] press enter h elper.moveDown press e…" at bounding box center [1048, 381] width 308 height 157
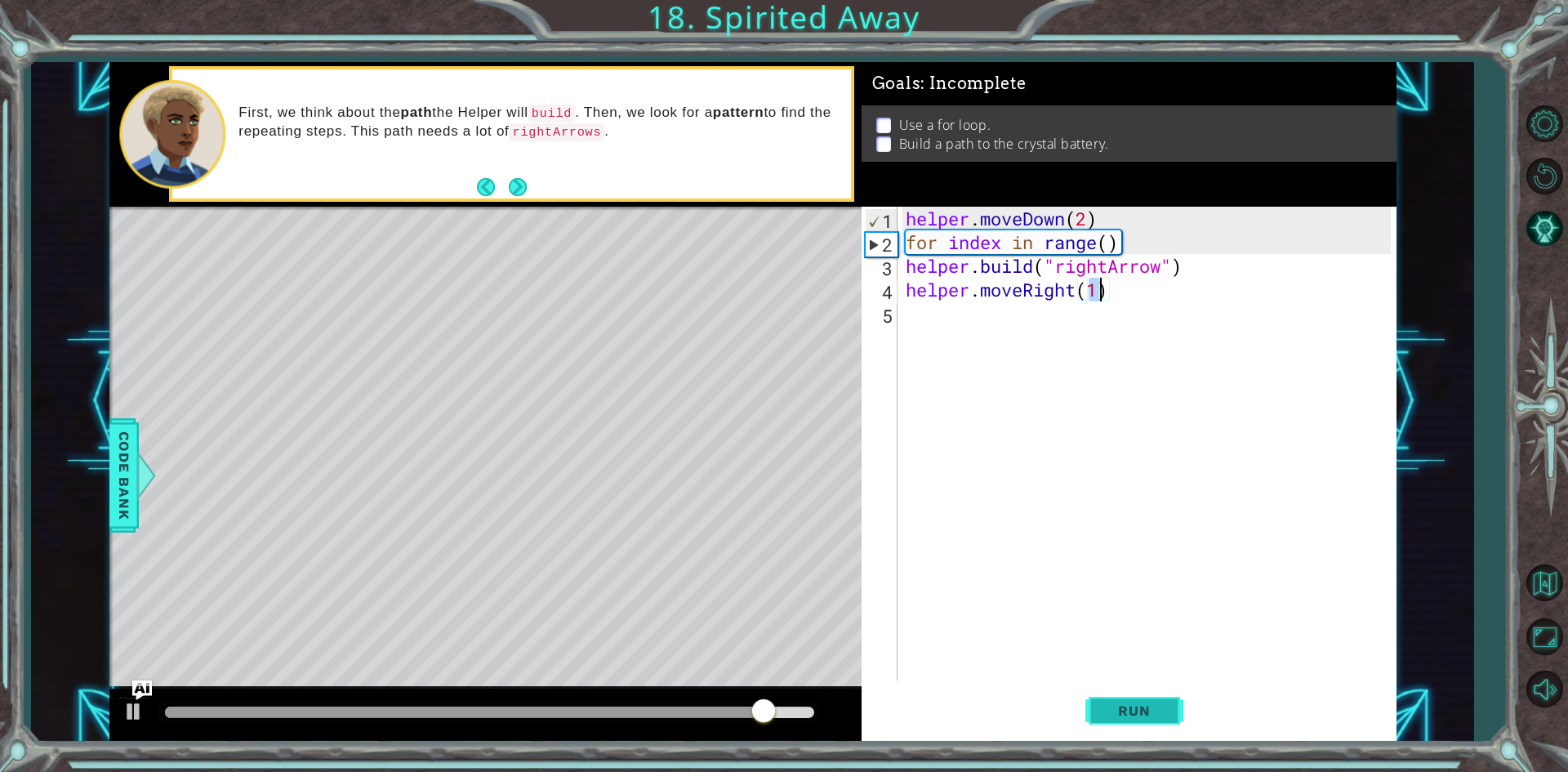
click at [1165, 713] on span "Run" at bounding box center [1134, 710] width 65 height 16
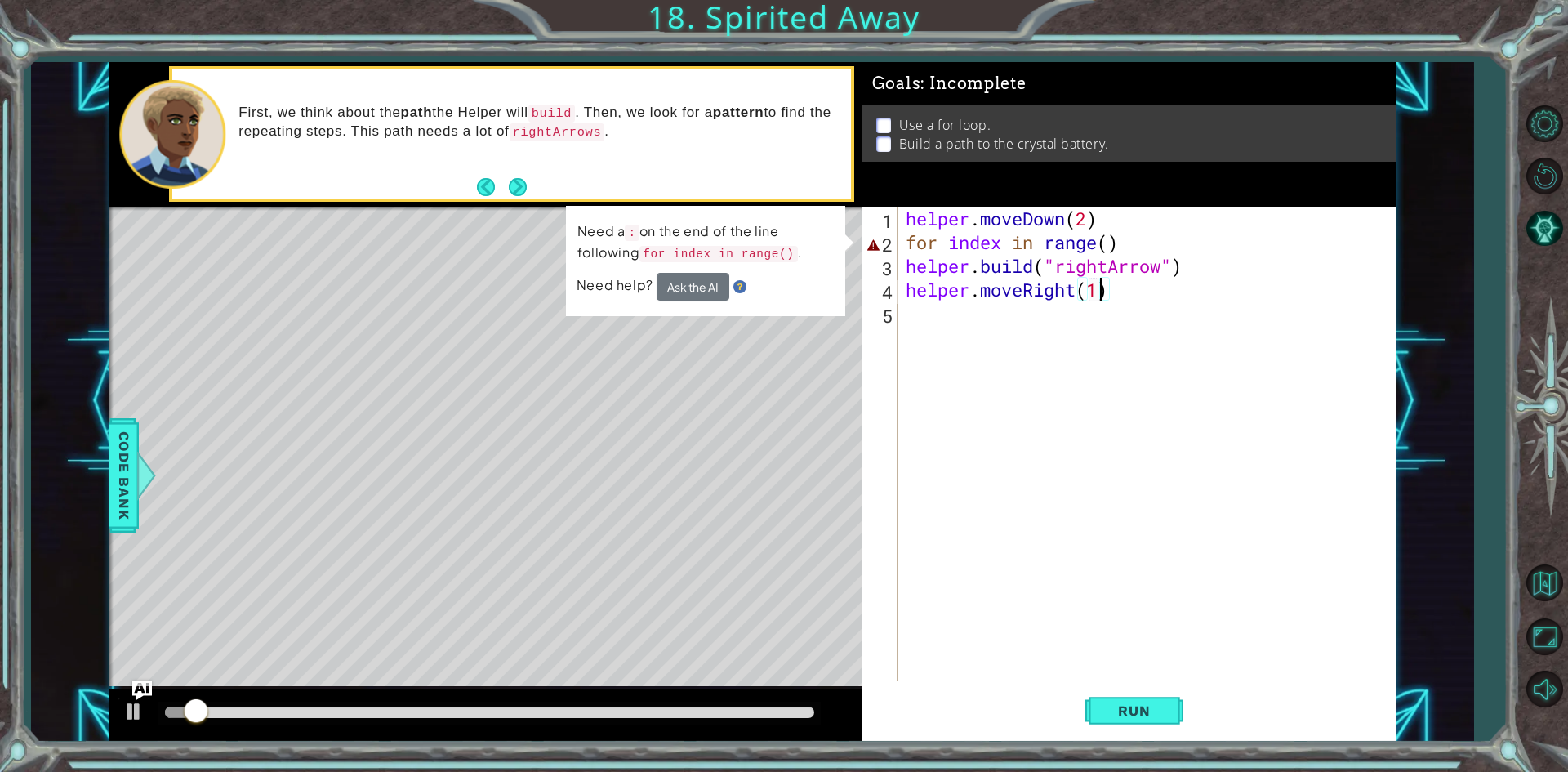
click at [1111, 241] on div "helper . moveDown ( 2 ) for index in range ( ) helper . build ( "rightArrow" ) …" at bounding box center [1151, 467] width 496 height 521
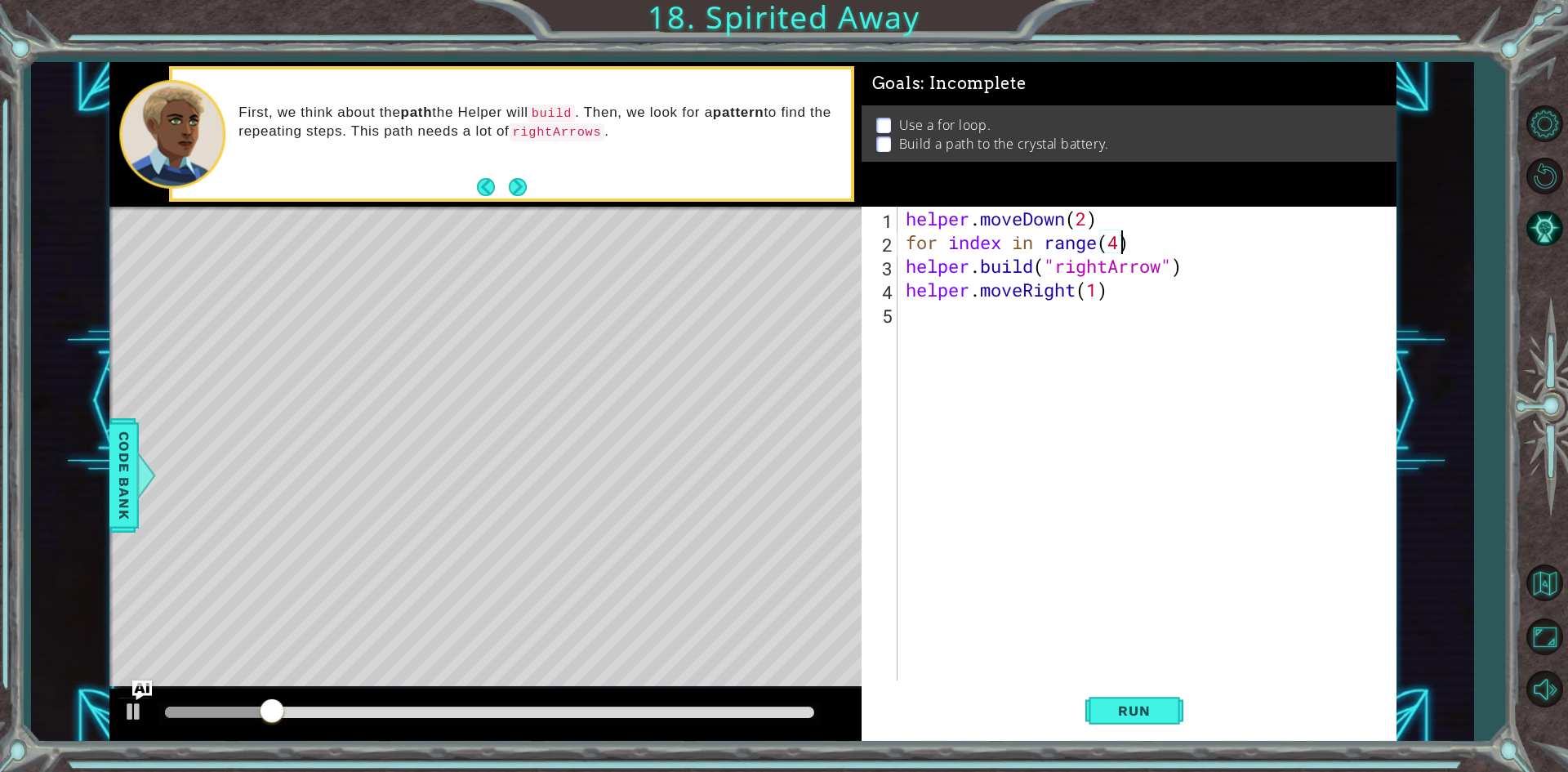
scroll to position [0, 9]
click at [1141, 708] on span "Run" at bounding box center [1134, 710] width 65 height 16
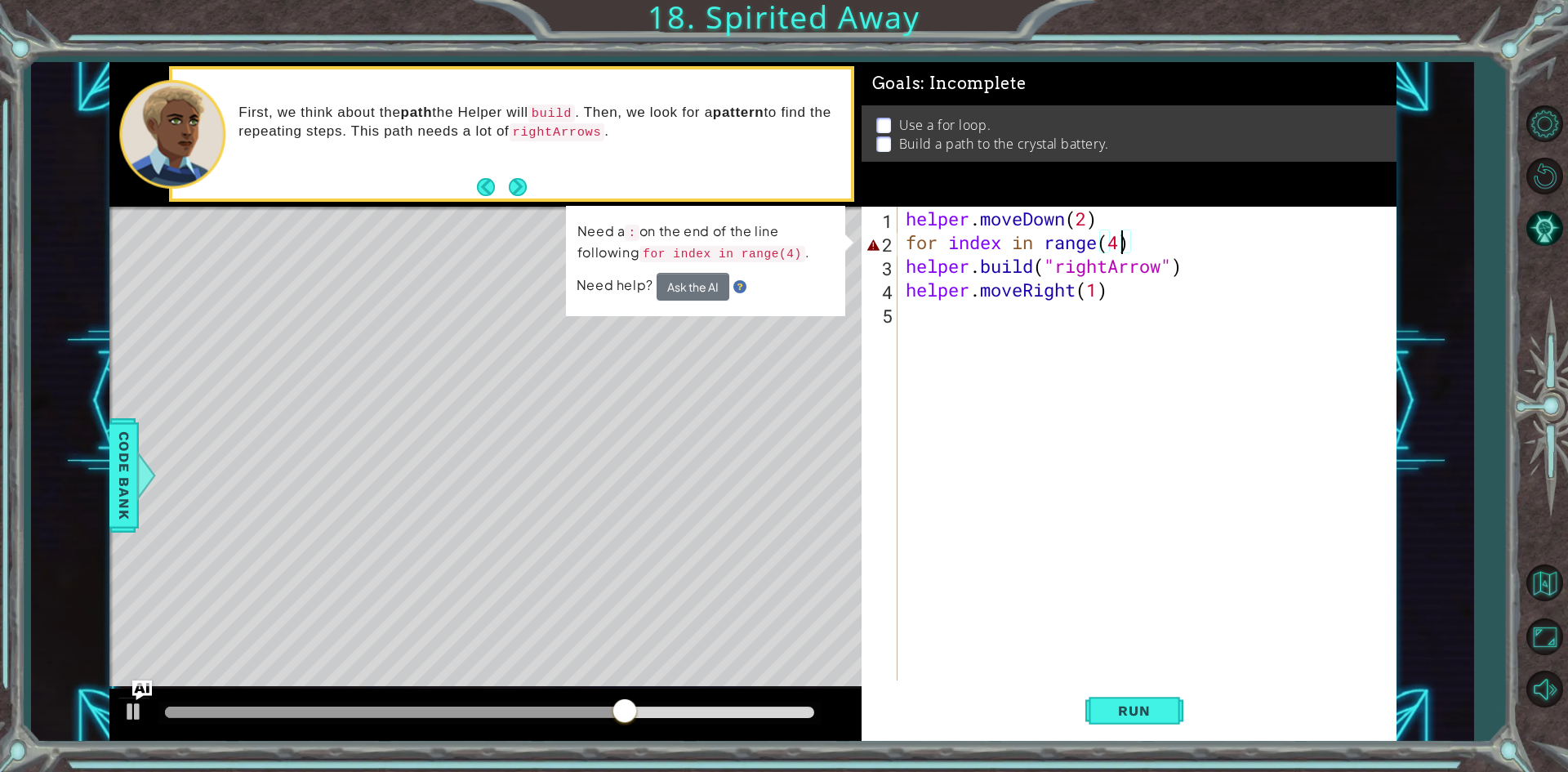
click at [1116, 242] on div "helper . moveDown ( 2 ) for index in range ( 4 ) helper . build ( "rightArrow" …" at bounding box center [1151, 467] width 496 height 521
click at [1147, 243] on div "helper . moveDown ( 2 ) for index in range ( 4 ) helper . build ( "rightArrow" …" at bounding box center [1151, 467] width 496 height 521
drag, startPoint x: 1010, startPoint y: 241, endPoint x: 907, endPoint y: 250, distance: 103.4
click at [907, 250] on div "helper . moveDown ( 2 ) for index in range ( 4 ) helper . build ( "rightArrow" …" at bounding box center [1151, 467] width 496 height 521
click at [949, 245] on div "helper . moveDown ( 2 ) for index in range ( 4 ) helper . build ( "rightArrow" …" at bounding box center [1146, 444] width 488 height 474
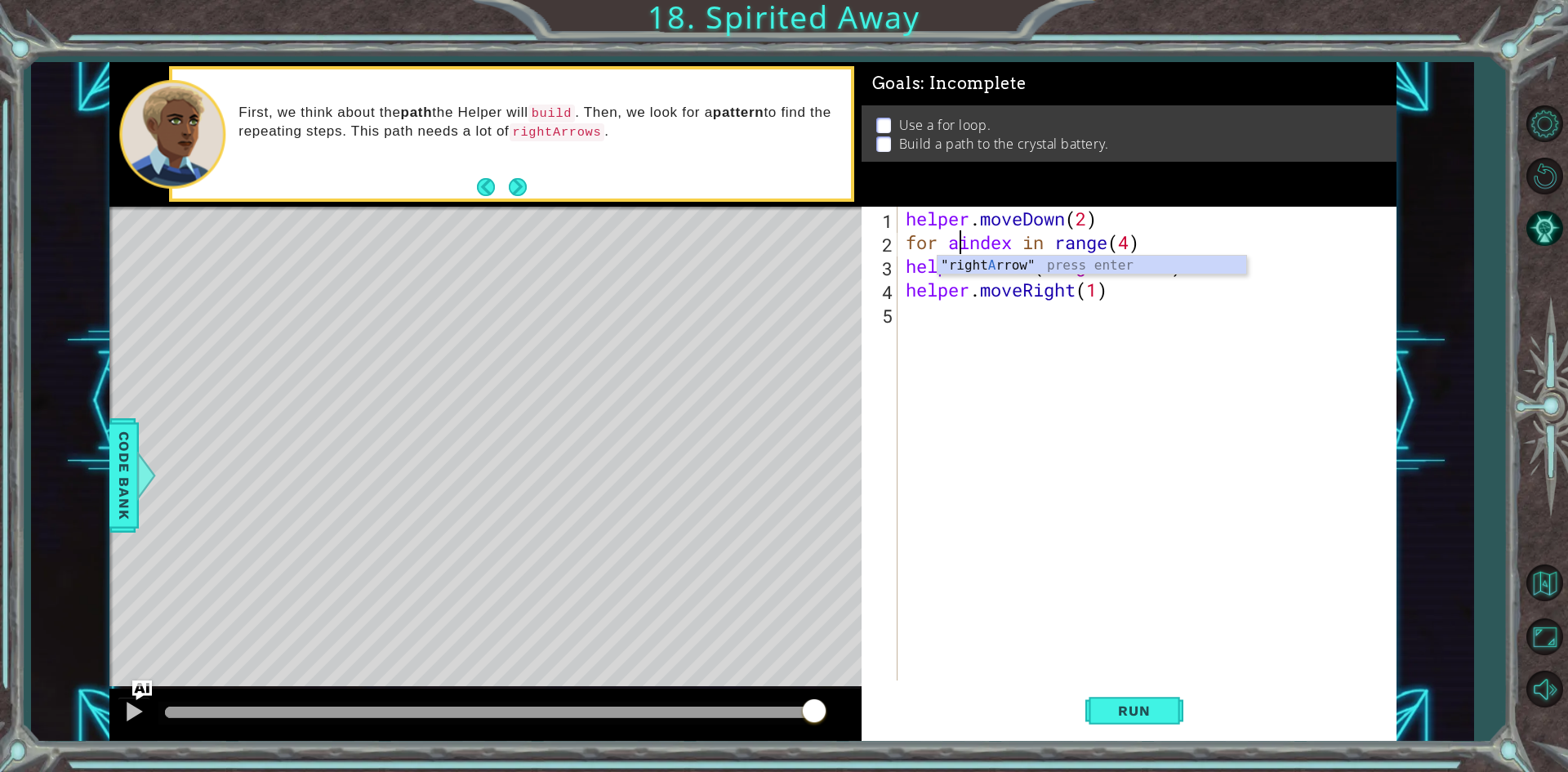
scroll to position [0, 3]
click at [1136, 713] on span "Run" at bounding box center [1134, 710] width 65 height 16
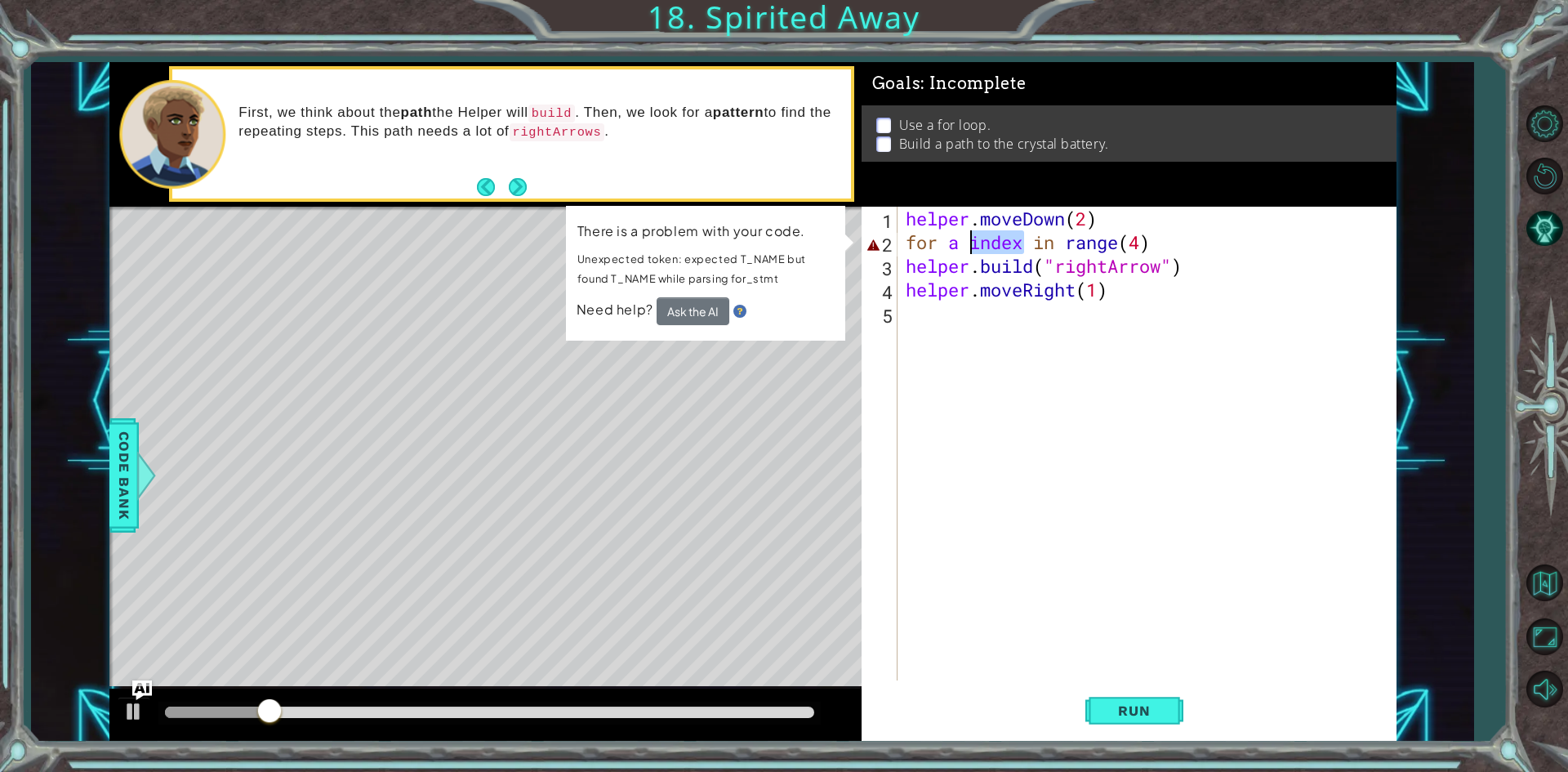
drag, startPoint x: 1019, startPoint y: 251, endPoint x: 971, endPoint y: 245, distance: 48.4
click at [971, 245] on div "helper . moveDown ( 2 ) for a index in range ( 4 ) helper . build ( "rightArrow…" at bounding box center [1151, 467] width 496 height 521
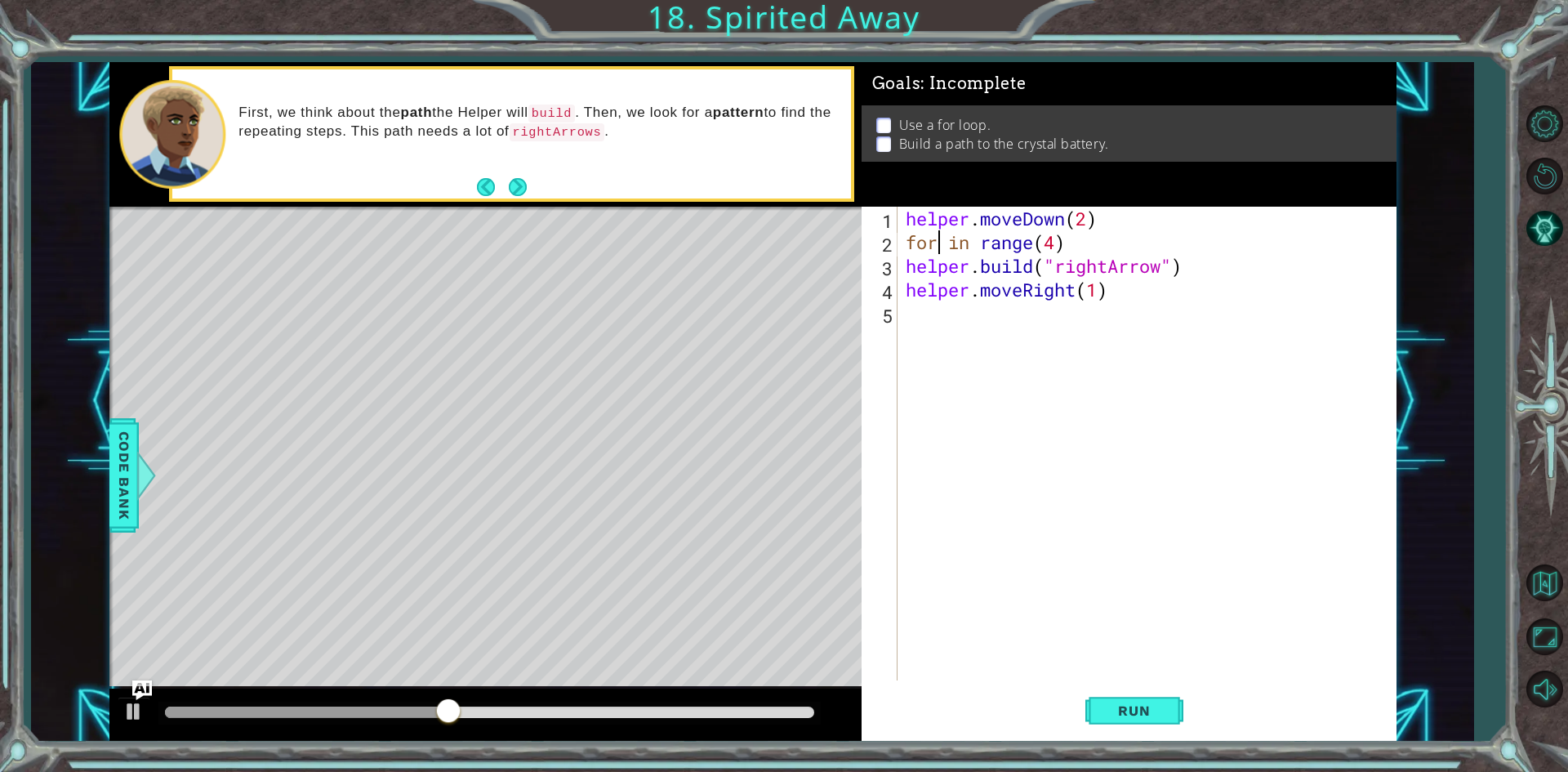
click at [978, 243] on div "helper . moveDown ( 2 ) for in range ( 4 ) helper . build ( "rightArrow" ) help…" at bounding box center [1151, 467] width 496 height 521
click at [1121, 713] on span "Run" at bounding box center [1134, 710] width 65 height 16
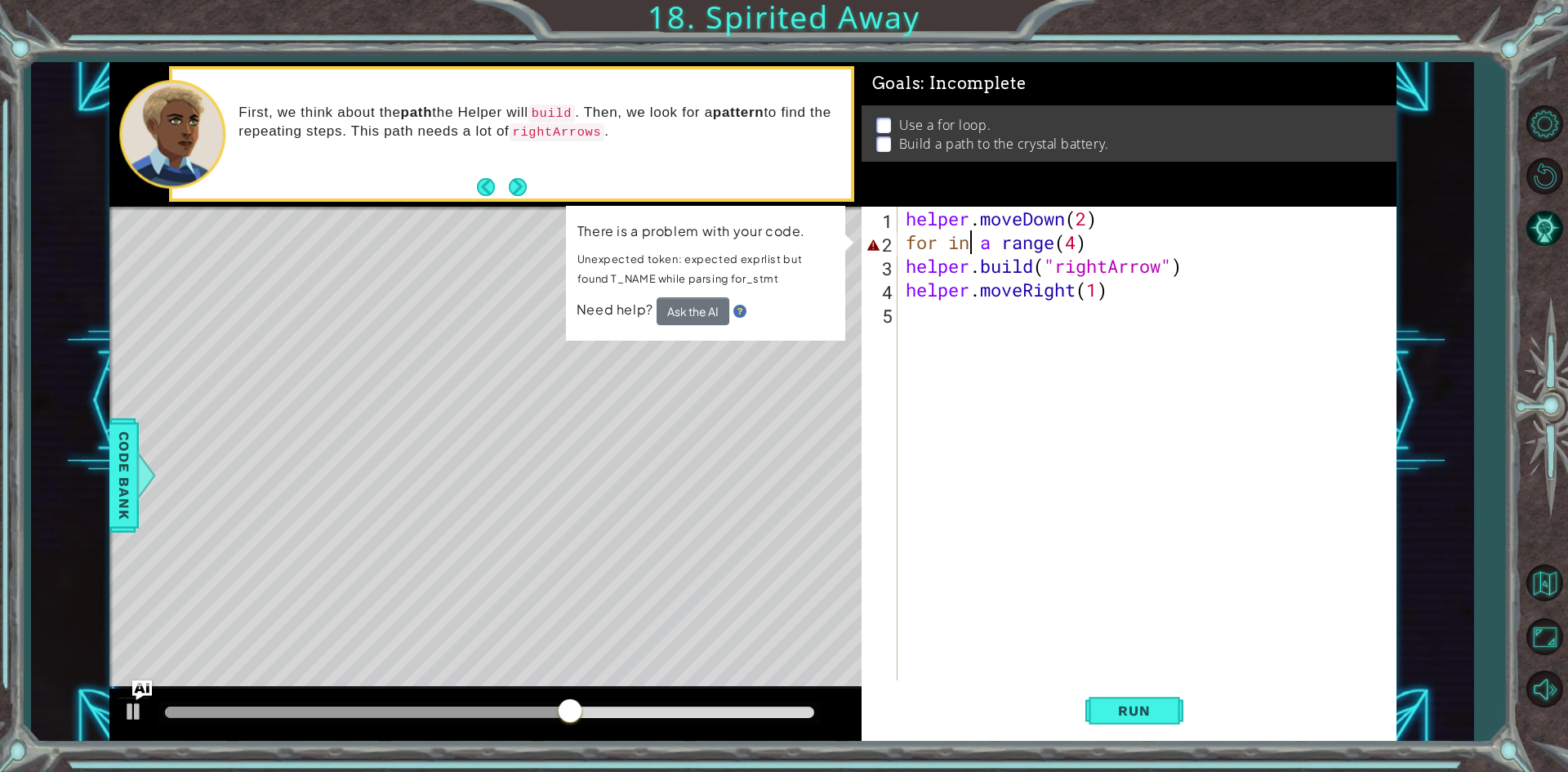
click at [971, 244] on div "helper . moveDown ( 2 ) for in a range ( 4 ) helper . build ( "rightArrow" ) he…" at bounding box center [1151, 467] width 496 height 521
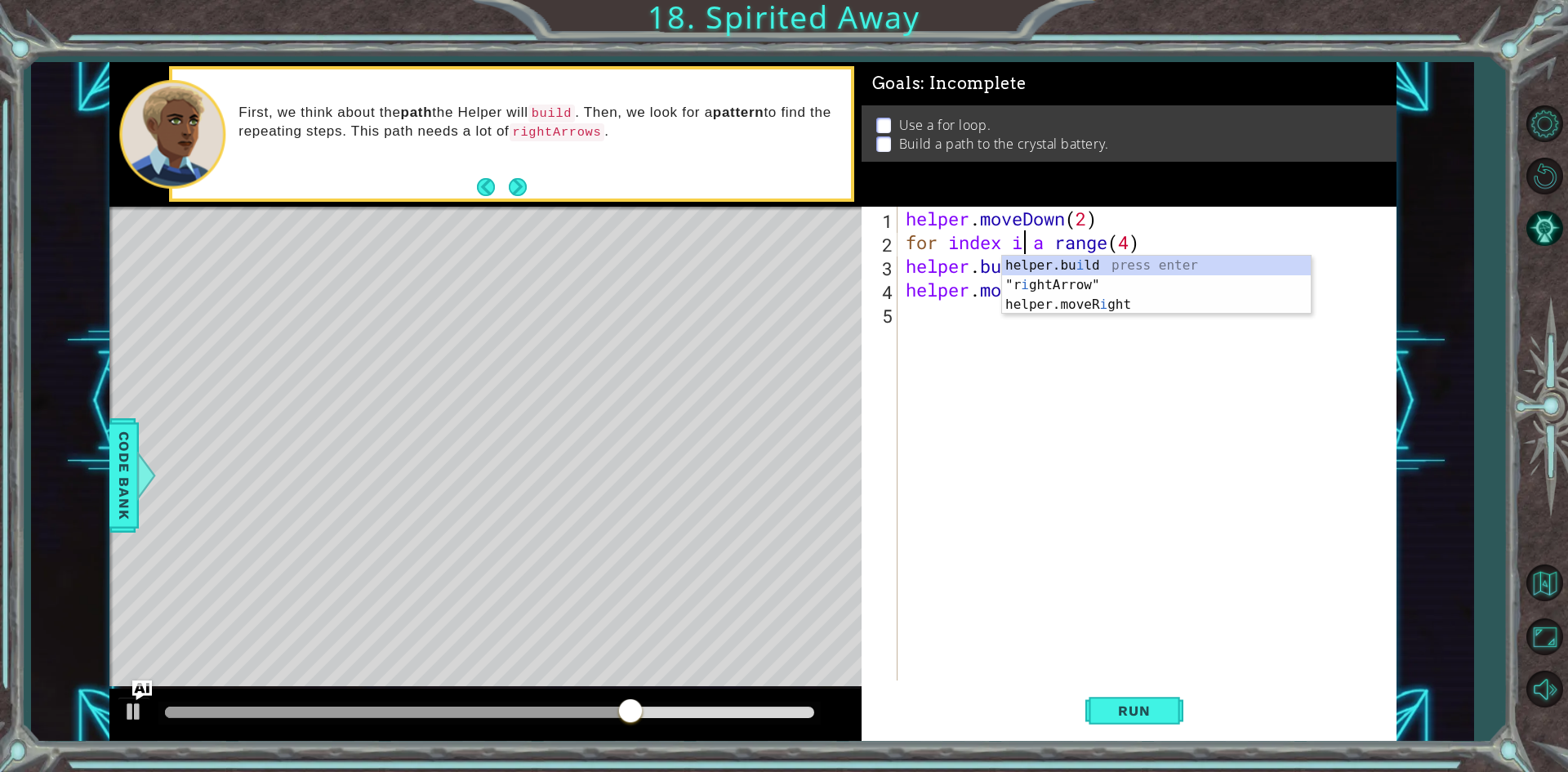
scroll to position [0, 6]
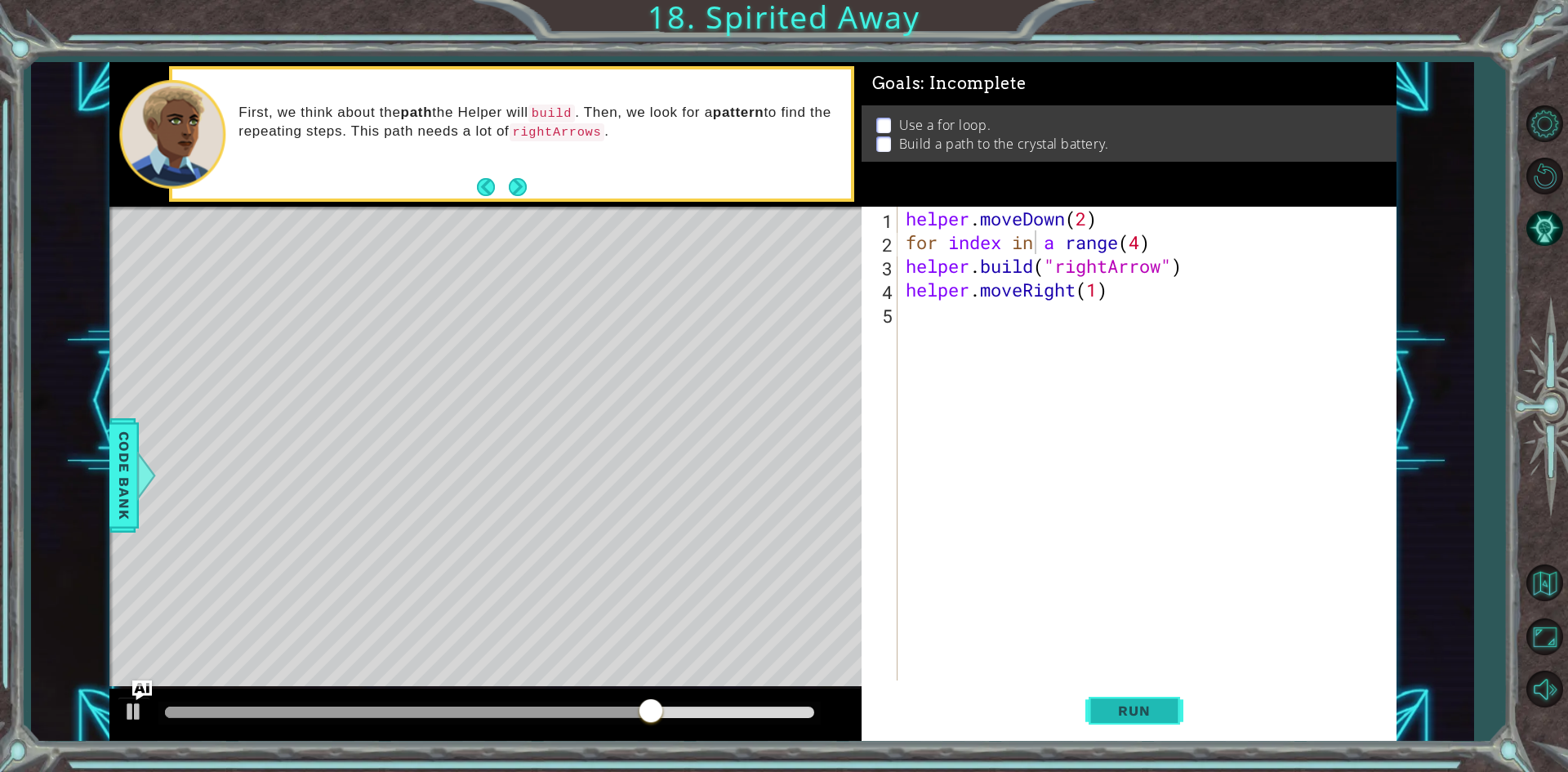
click at [1165, 707] on span "Run" at bounding box center [1134, 710] width 65 height 16
click at [1137, 709] on span "Run" at bounding box center [1134, 710] width 65 height 16
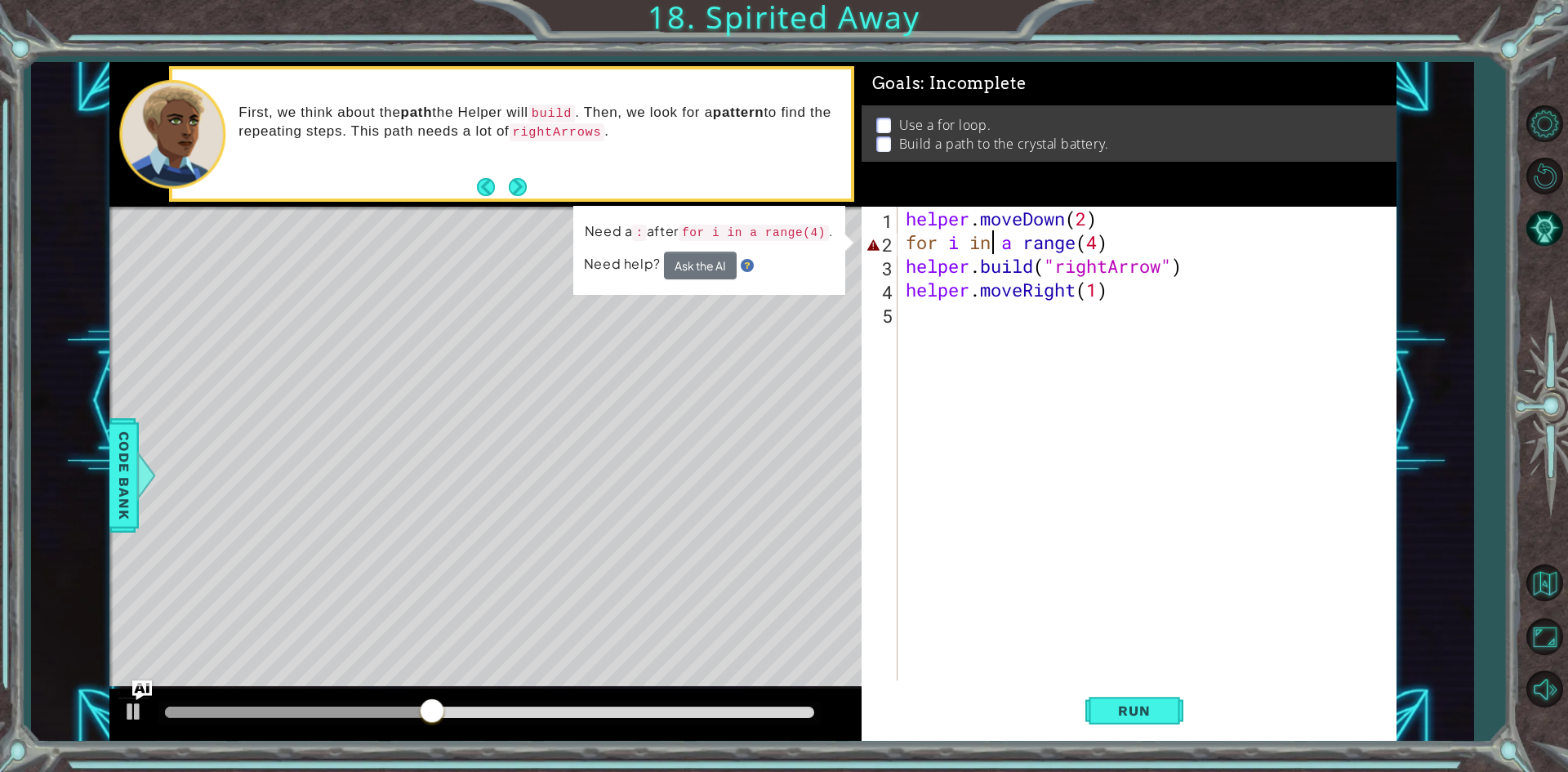
click at [1083, 245] on div "helper . moveDown ( 2 ) for i in a range ( 4 ) helper . build ( "rightArrow" ) …" at bounding box center [1151, 467] width 496 height 521
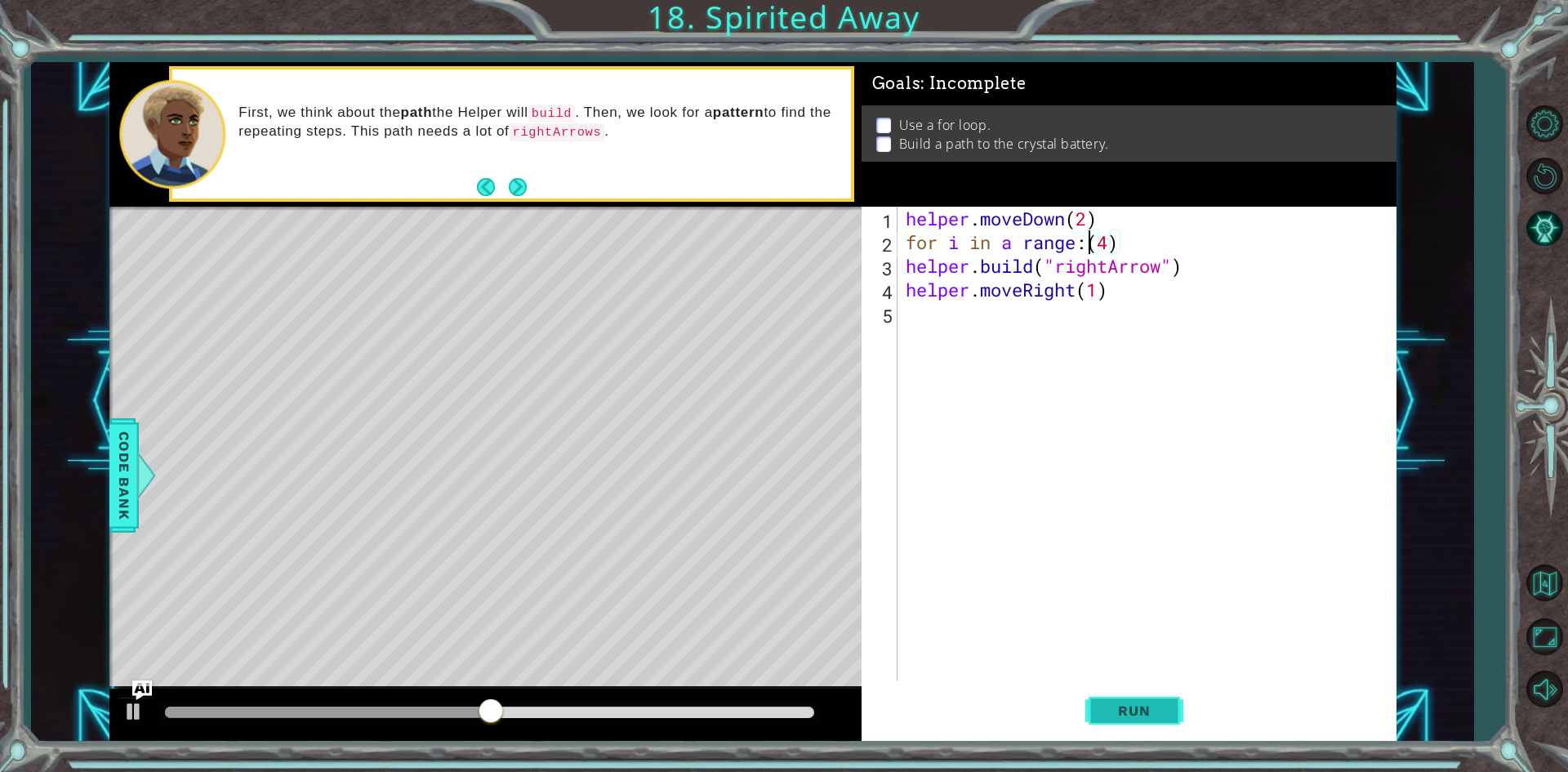
click at [1126, 707] on span "Run" at bounding box center [1134, 710] width 65 height 16
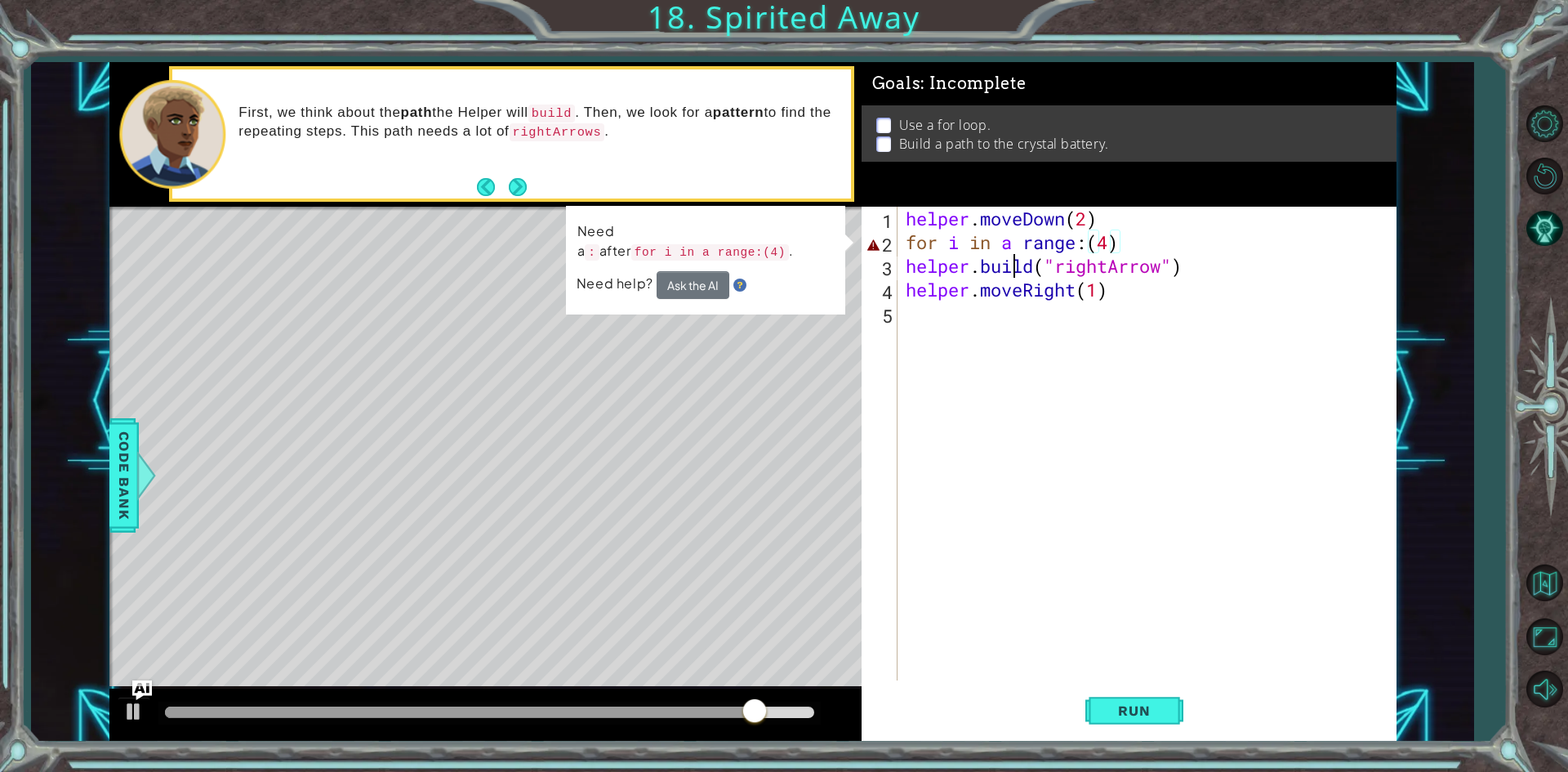
click at [1011, 256] on div "helper . moveDown ( 2 ) for i in a range : ( 4 ) helper . build ( "rightArrow" …" at bounding box center [1151, 467] width 496 height 521
click at [1012, 237] on div "helper . moveDown ( 2 ) for i in a range : ( 4 ) helper . build ( "rightArrow" …" at bounding box center [1151, 467] width 496 height 521
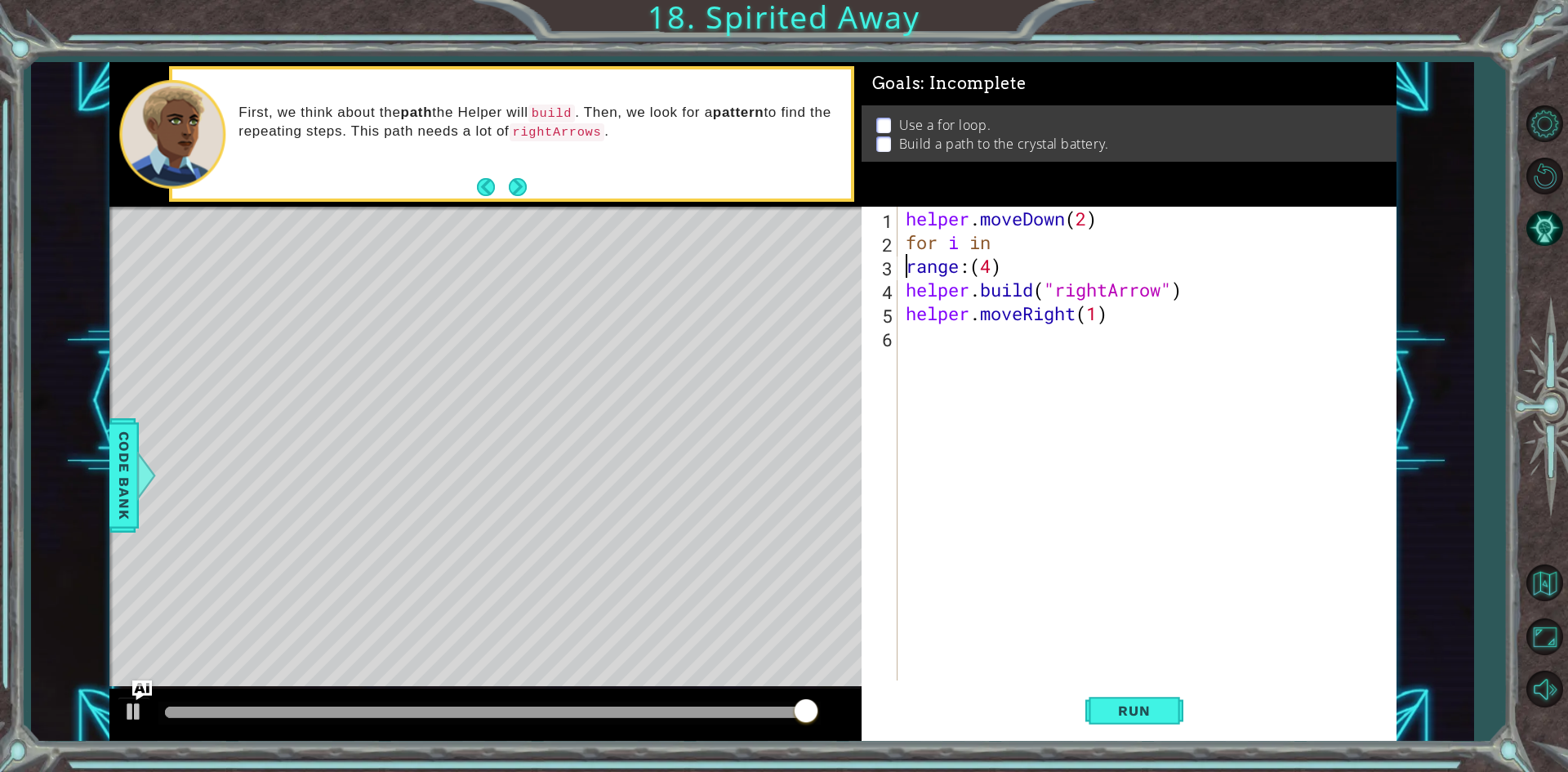
scroll to position [0, 3]
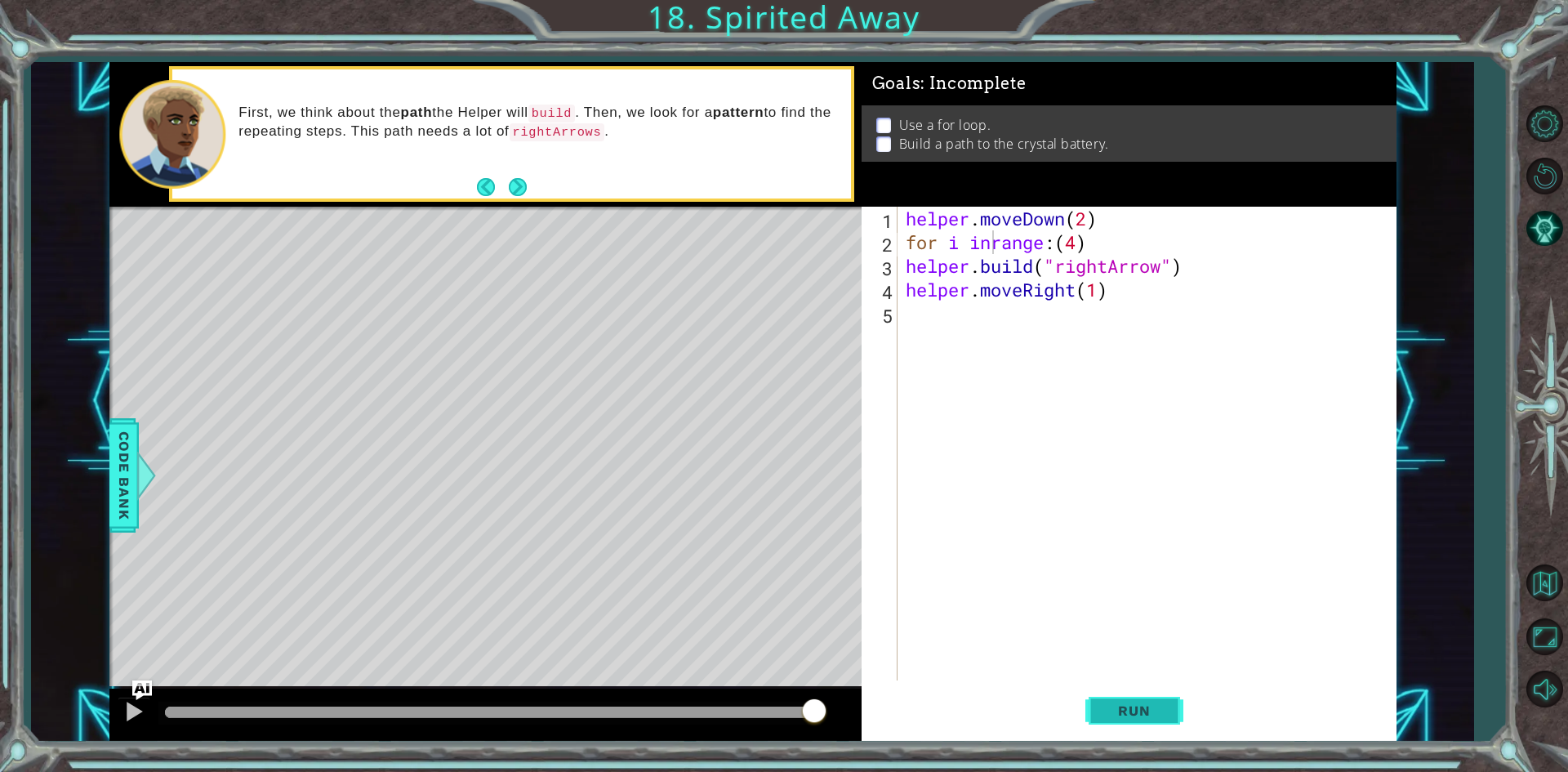
click at [1141, 702] on span "Run" at bounding box center [1134, 710] width 65 height 16
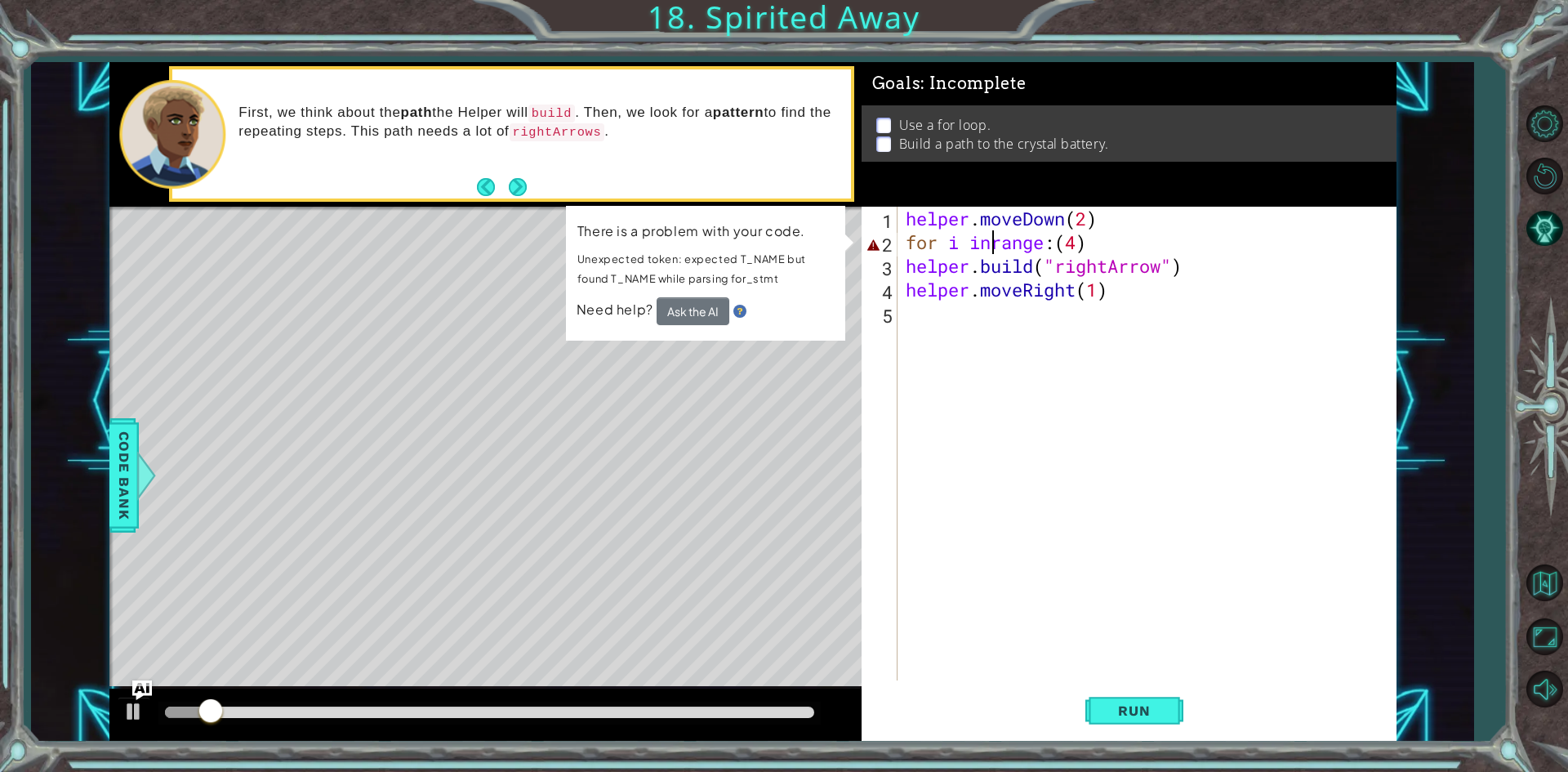
type textarea "for i in range:(4)"
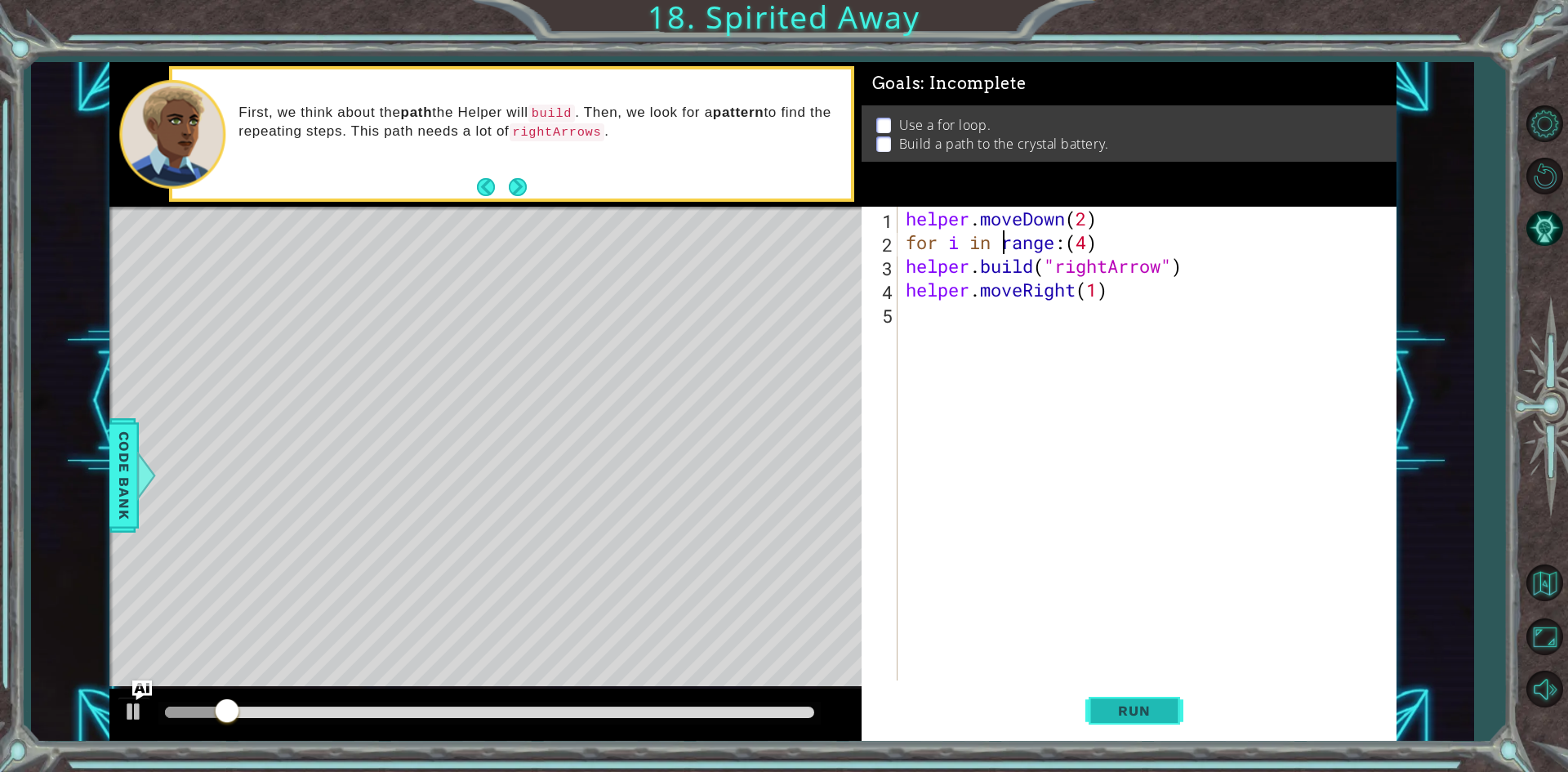
click at [1144, 714] on span "Run" at bounding box center [1134, 710] width 65 height 16
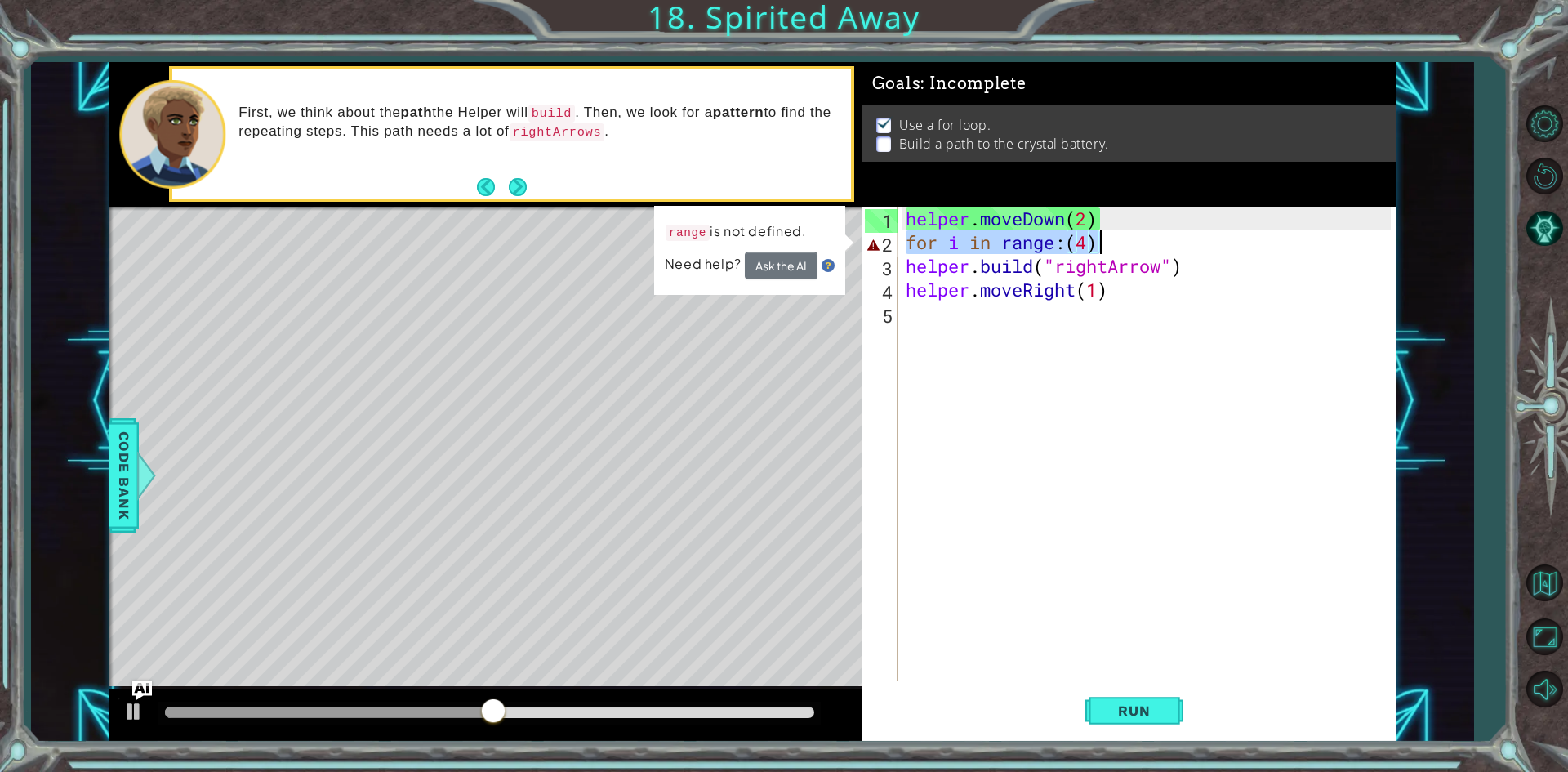
drag, startPoint x: 906, startPoint y: 242, endPoint x: 1162, endPoint y: 239, distance: 256.0
click at [1162, 239] on div "helper . moveDown ( 2 ) for i in range : ( 4 ) helper . build ( "rightArrow" ) …" at bounding box center [1151, 467] width 496 height 521
click at [993, 319] on div "helper . moveDown ( 2 ) for i in range : ( 4 ) helper . build ( "rightArrow" ) …" at bounding box center [1151, 467] width 496 height 521
paste textarea "for i in range:(4)"
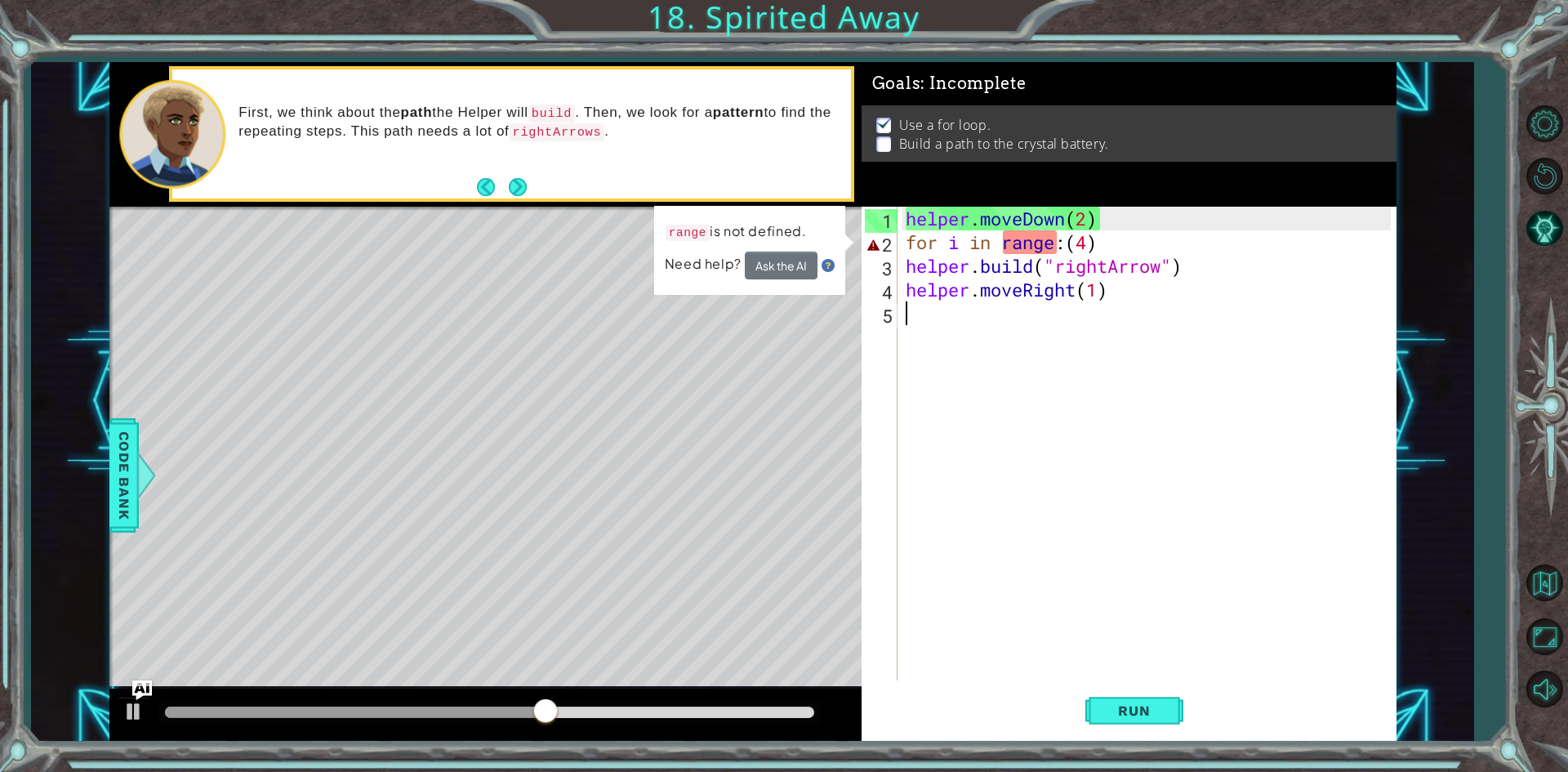
type textarea "for i in range:(4)"
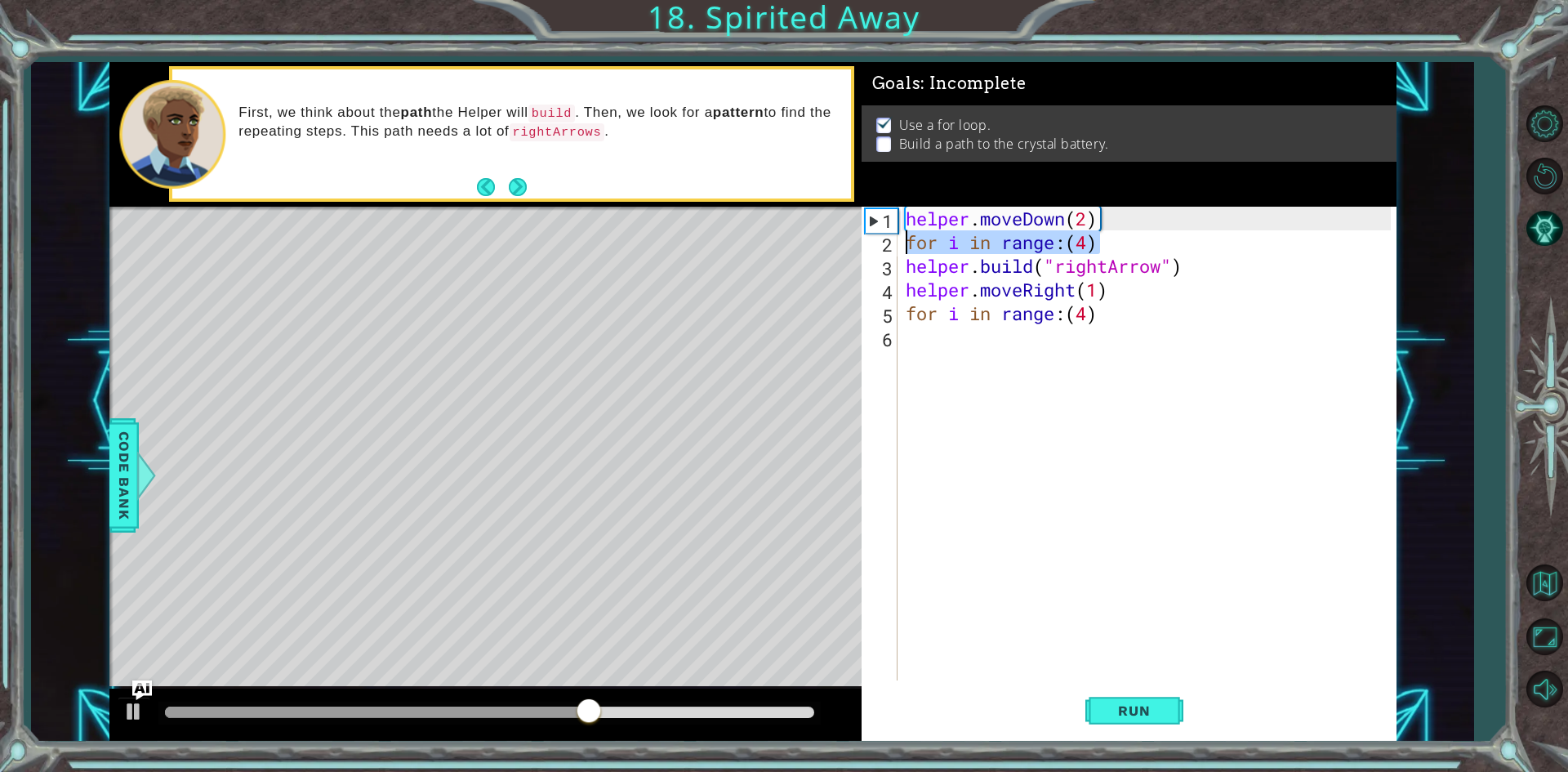
drag, startPoint x: 1098, startPoint y: 250, endPoint x: 896, endPoint y: 236, distance: 202.5
click at [896, 236] on div "for i in range:(4) 1 2 3 4 5 6 helper . moveDown ( 2 ) for i in range : ( 4 ) h…" at bounding box center [1125, 444] width 529 height 474
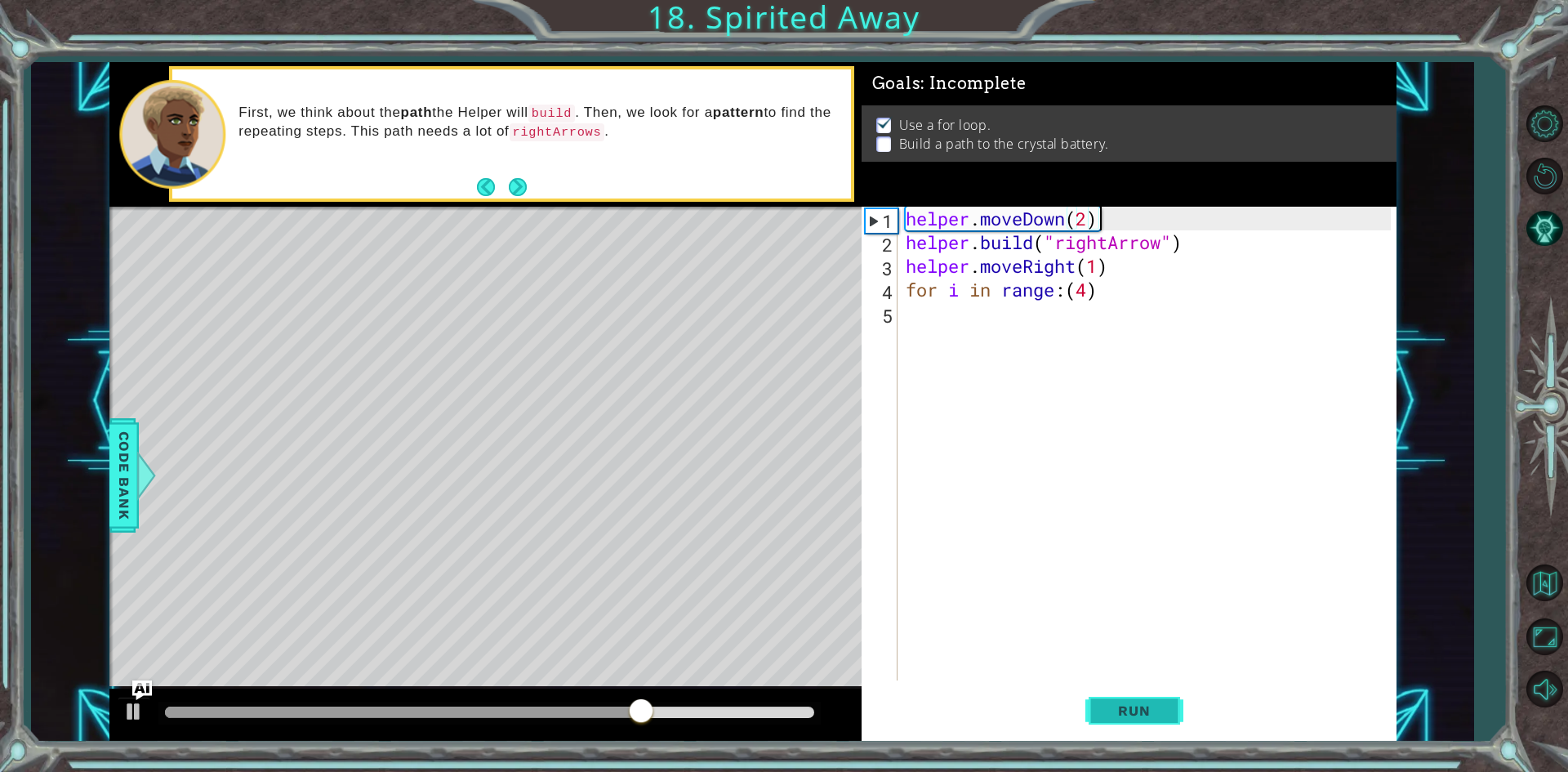
click at [1148, 716] on span "Run" at bounding box center [1134, 710] width 65 height 16
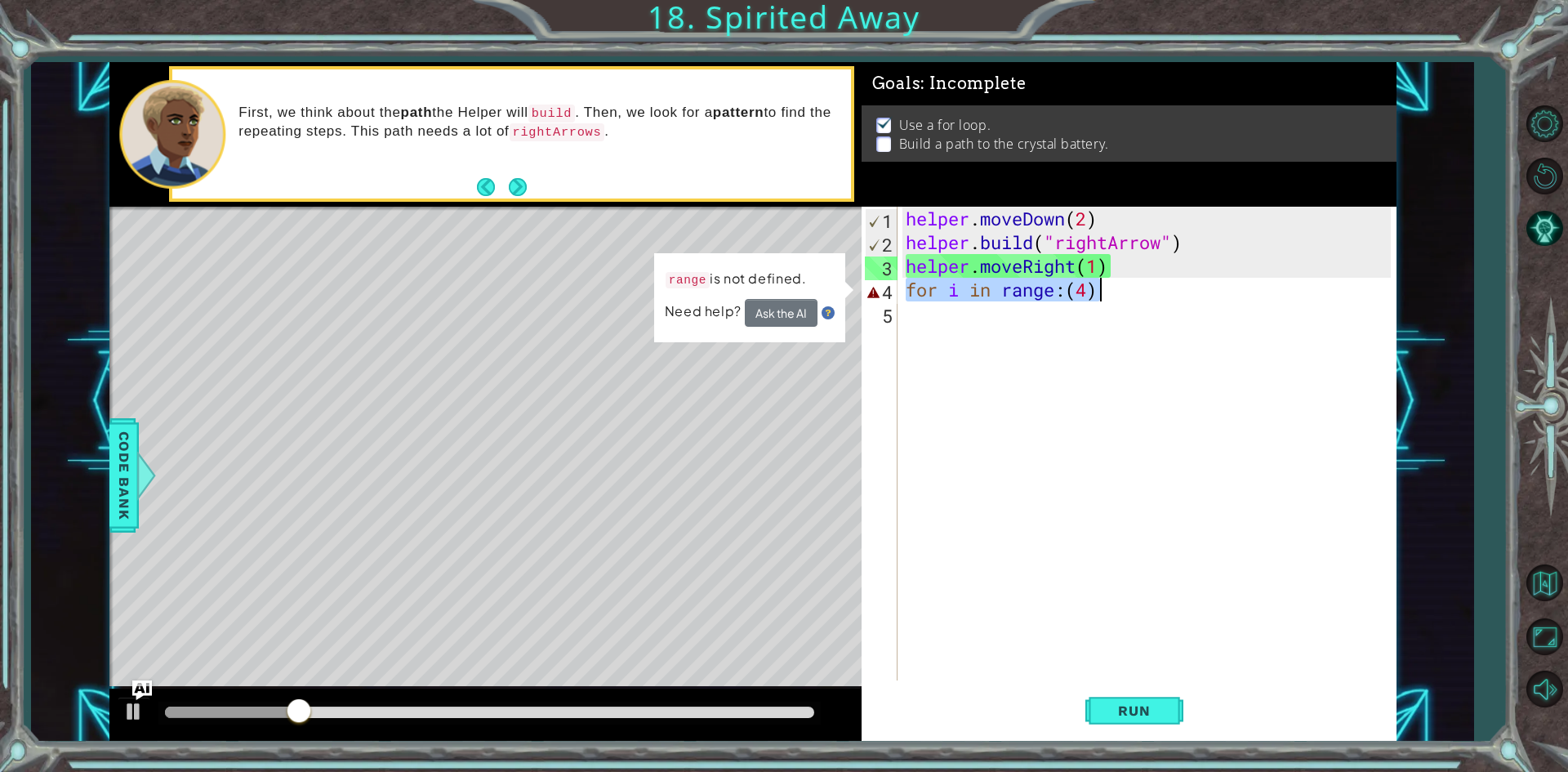
drag, startPoint x: 905, startPoint y: 286, endPoint x: 1122, endPoint y: 296, distance: 217.2
click at [1122, 296] on div "helper . moveDown ( 2 ) helper . build ( "rightArrow" ) helper . moveRight ( 1 …" at bounding box center [1151, 467] width 496 height 521
type textarea "for i in range:(4)"
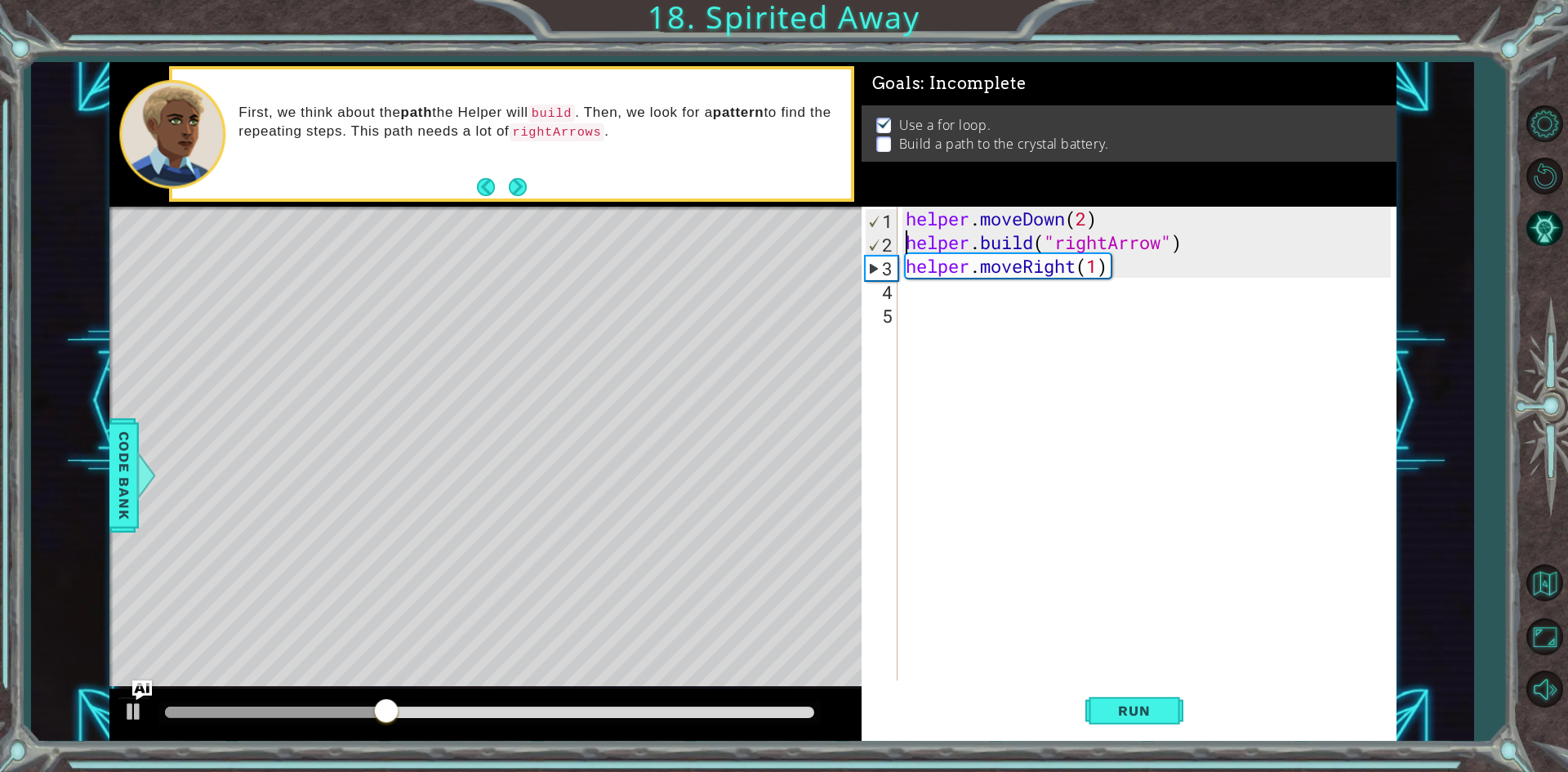
click at [902, 245] on div "helper . moveDown ( 2 ) helper . build ( "rightArrow" ) helper . moveRight ( 1 )" at bounding box center [1151, 467] width 496 height 521
type textarea "[DOMAIN_NAME]("rightArrow")"
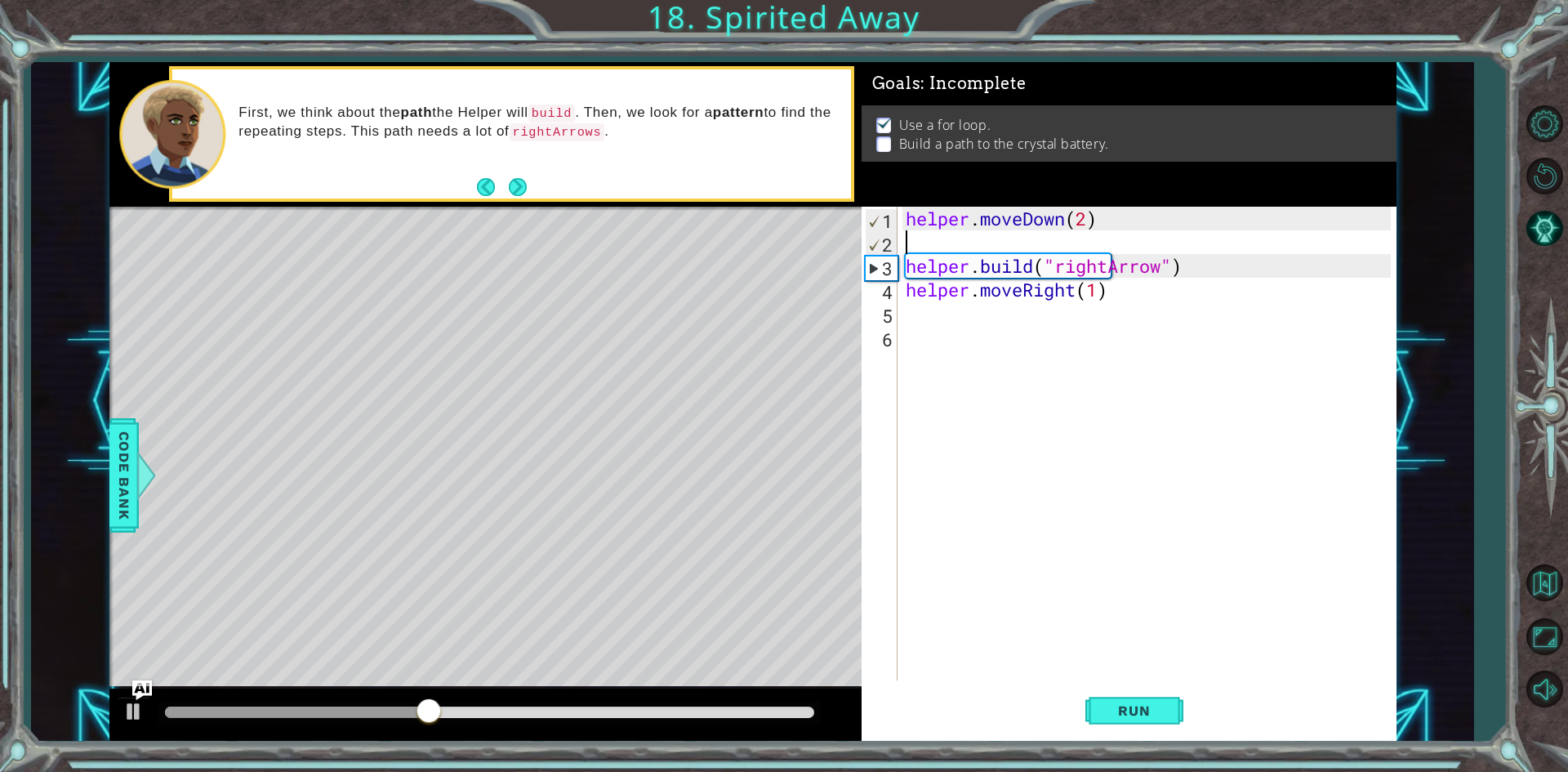
click at [961, 240] on div "helper . moveDown ( 2 ) helper . build ( "rightArrow" ) helper . moveRight ( 1 )" at bounding box center [1151, 467] width 496 height 521
paste textarea "for i in range:(4)"
click at [1067, 244] on div "helper . moveDown ( 2 ) for i in range : ( 4 ) helper . build ( "rightArrow" ) …" at bounding box center [1151, 467] width 496 height 521
click at [1097, 228] on div "helper . moveDown ( 2 ) for i in range ( 4 ) helper . build ( "rightArrow" ) he…" at bounding box center [1151, 467] width 496 height 521
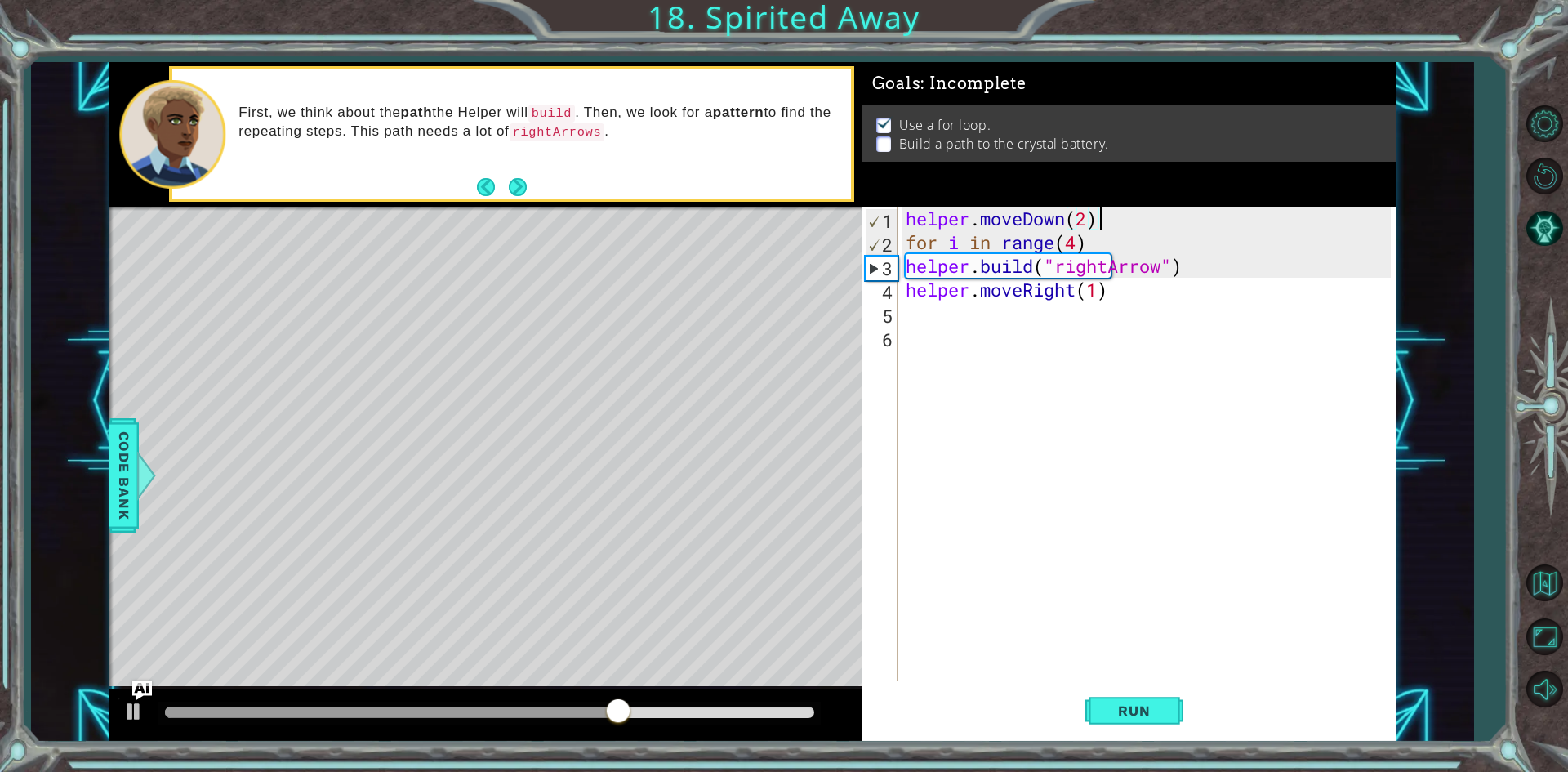
click at [1094, 240] on div "helper . moveDown ( 2 ) for i in range ( 4 ) helper . build ( "rightArrow" ) he…" at bounding box center [1151, 467] width 496 height 521
click at [1130, 706] on span "Run" at bounding box center [1134, 710] width 65 height 16
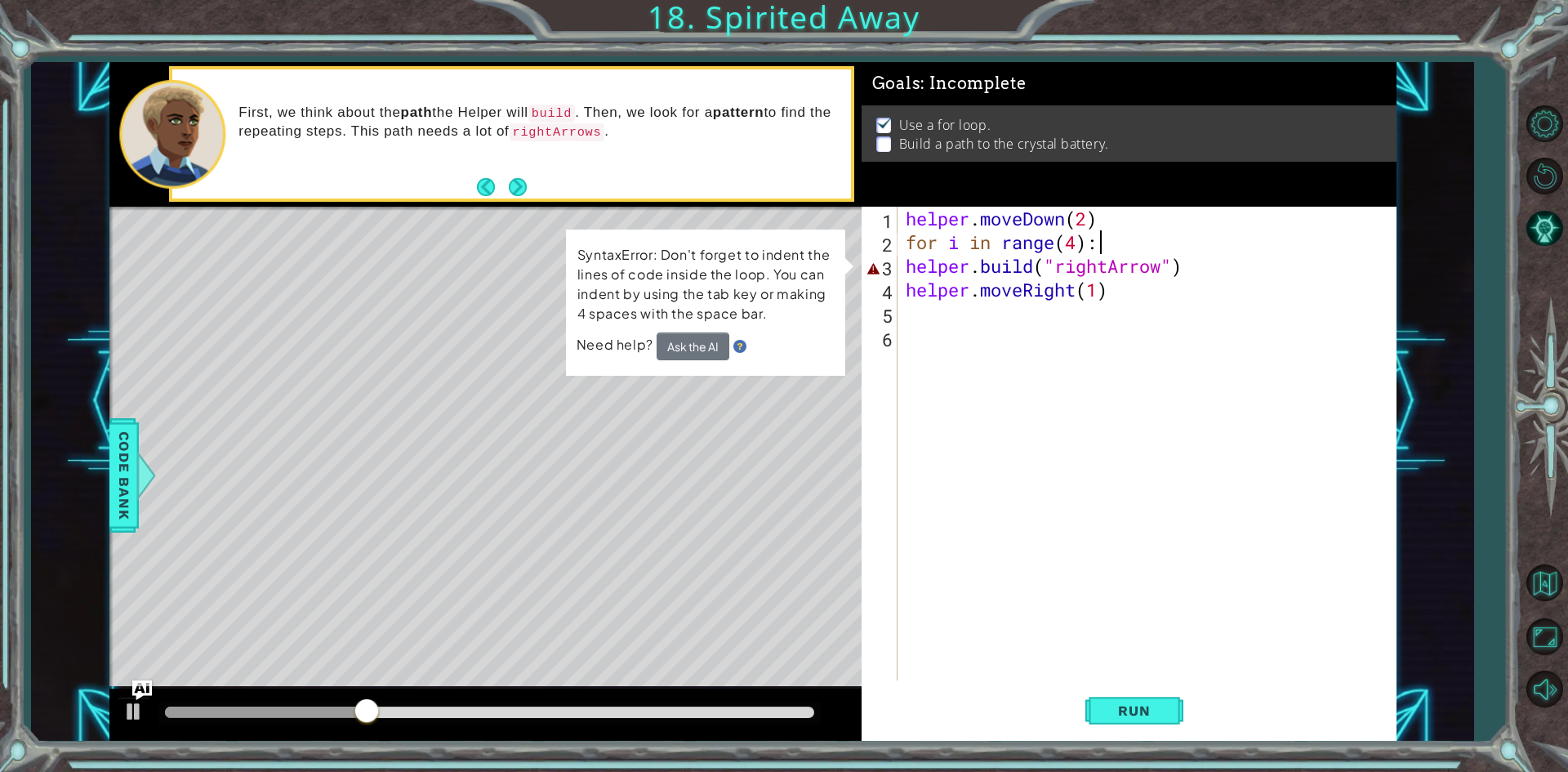
click at [902, 267] on div "helper . moveDown ( 2 ) for i in range ( 4 ) : helper . build ( "rightArrow" ) …" at bounding box center [1151, 467] width 496 height 521
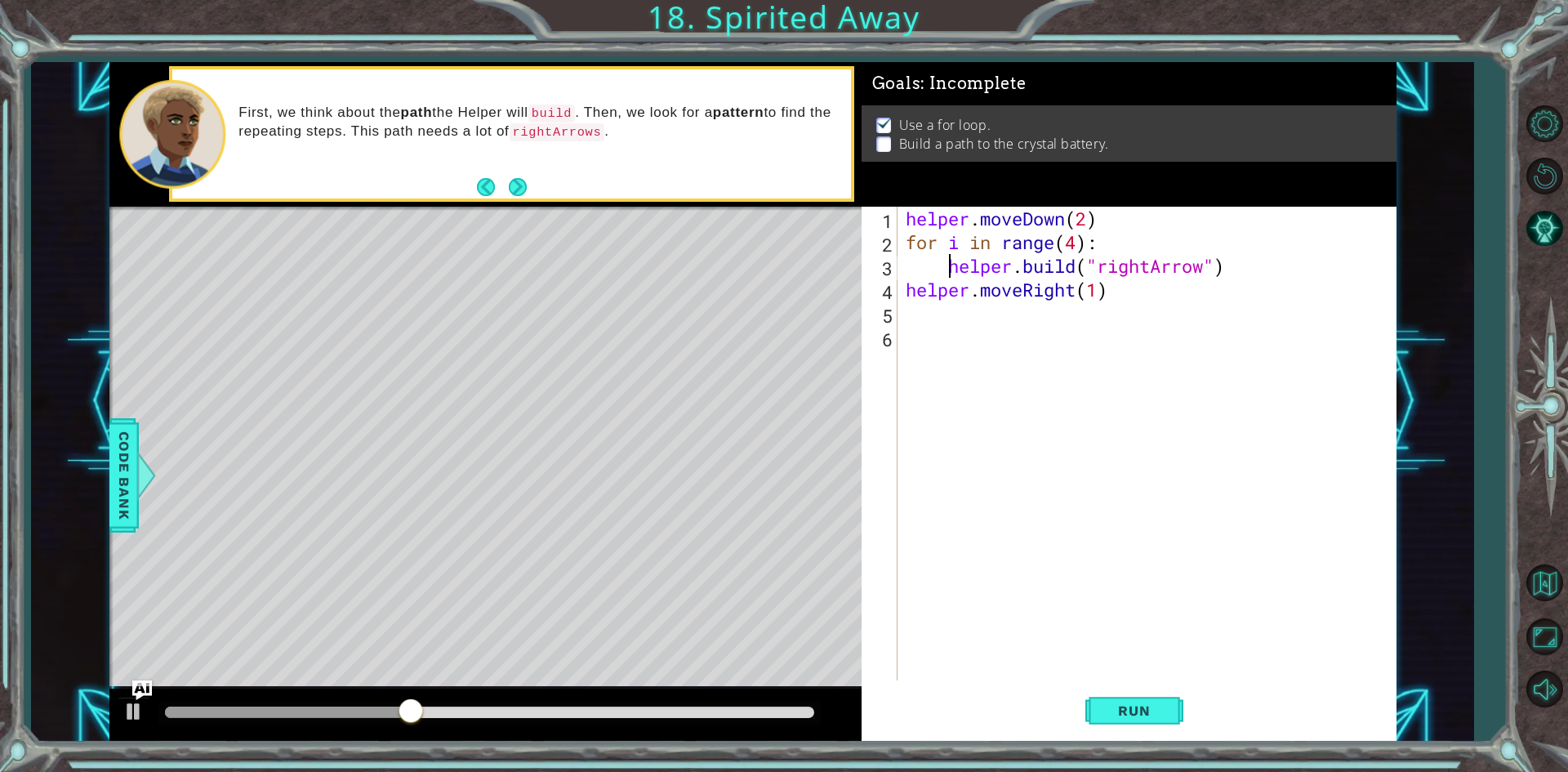
click at [905, 290] on div "helper . moveDown ( 2 ) for i in range ( 4 ) : helper . build ( "rightArrow" ) …" at bounding box center [1151, 467] width 496 height 521
type textarea "helper.moveRight(1)"
click at [1166, 706] on span "Run" at bounding box center [1134, 710] width 65 height 16
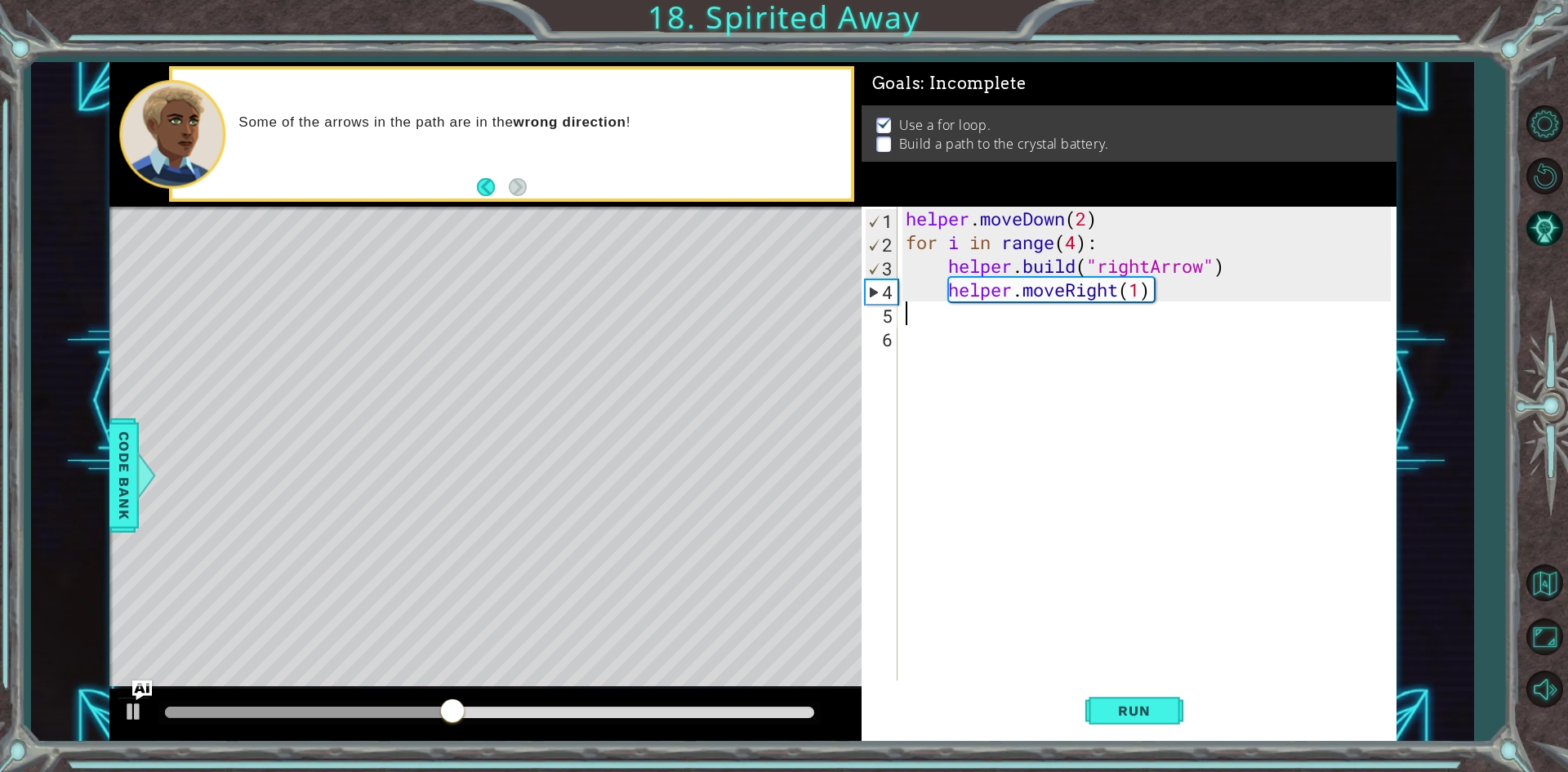
click at [937, 315] on div "helper . moveDown ( 2 ) for i in range ( 4 ) : helper . build ( "rightArrow" ) …" at bounding box center [1151, 467] width 496 height 521
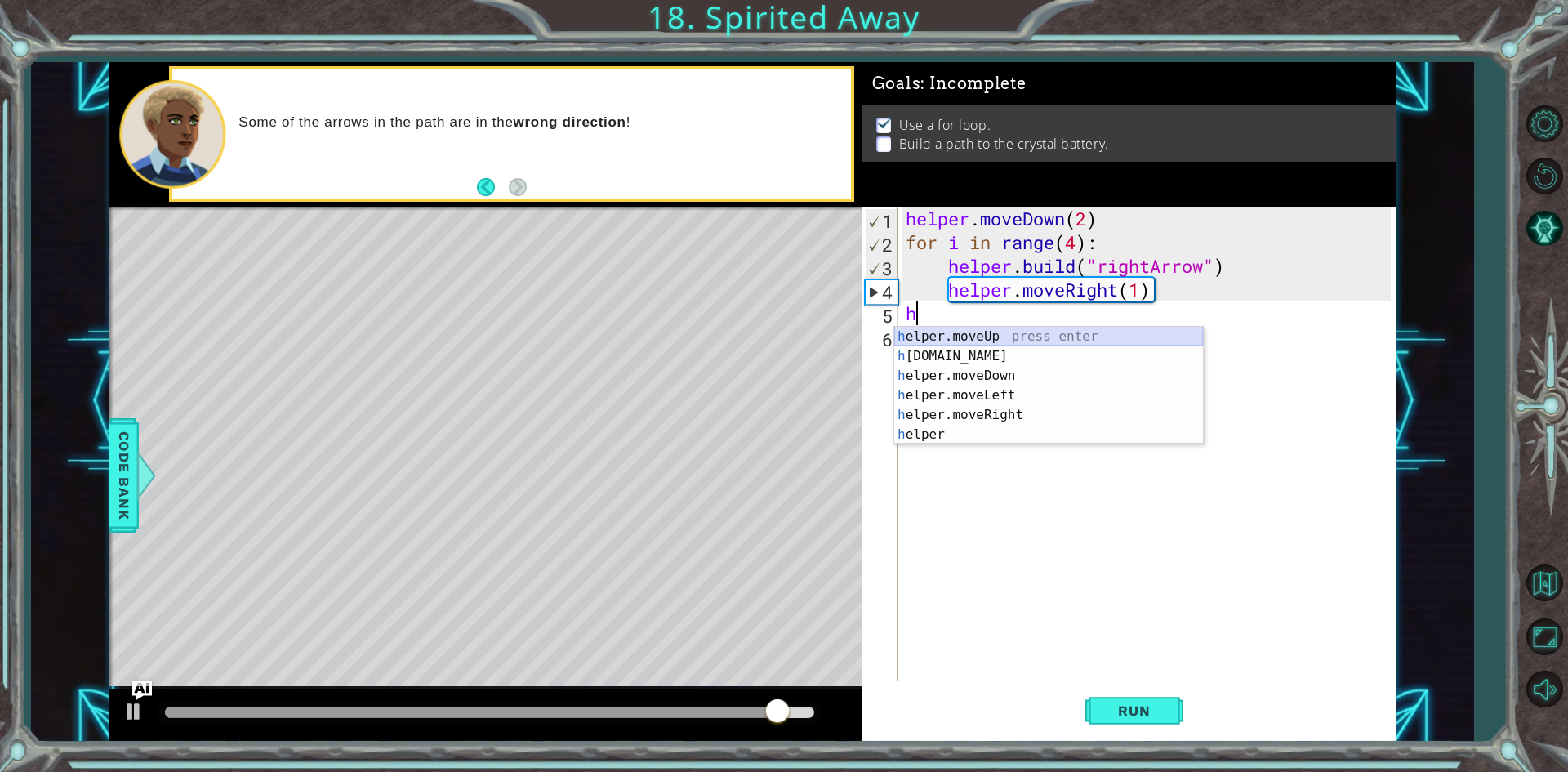
click at [970, 341] on div "h elper.moveUp press enter h [DOMAIN_NAME] press enter h elper.moveDown press e…" at bounding box center [1048, 404] width 308 height 157
type textarea "helper.moveUp(1)"
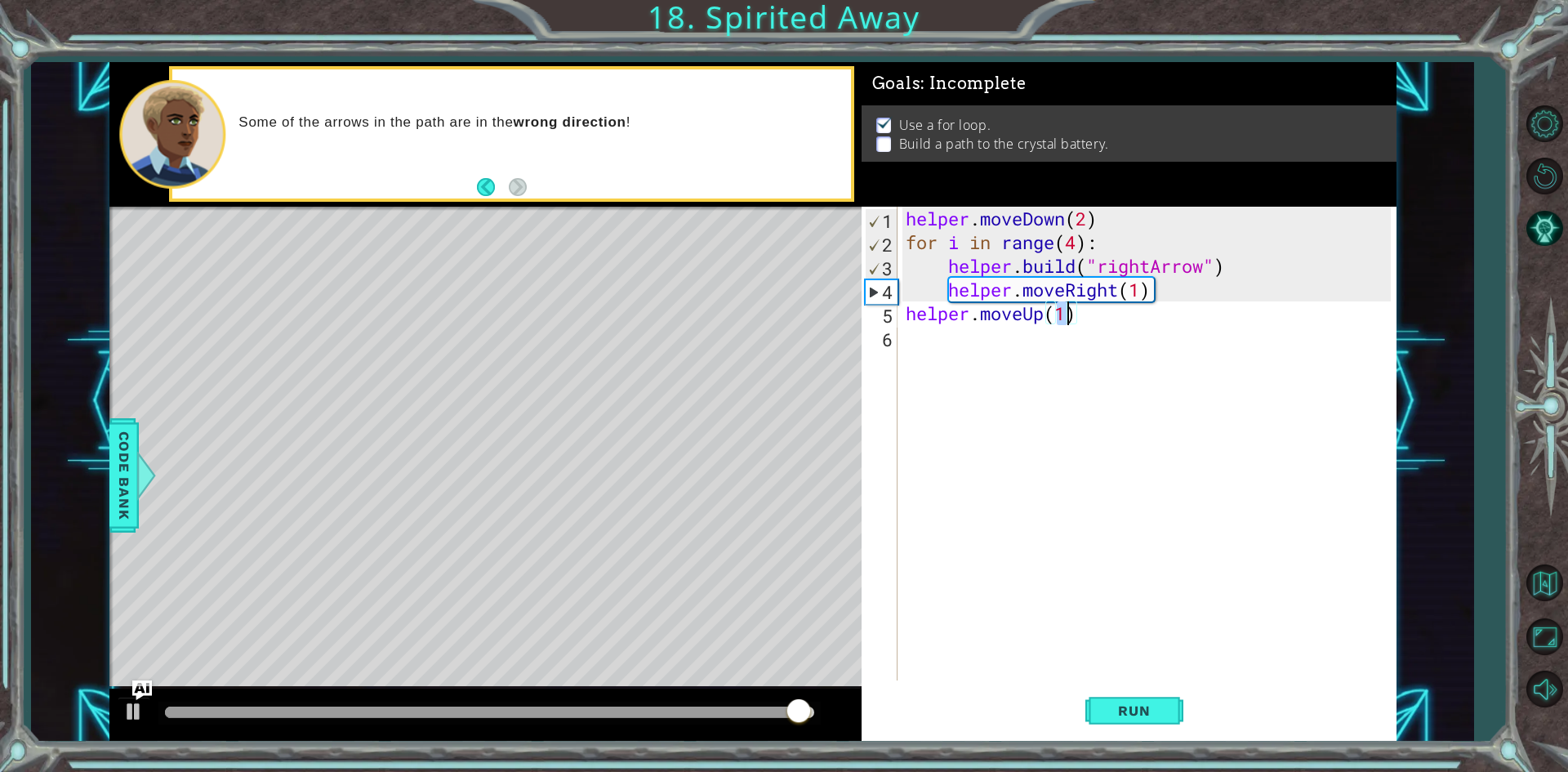
click at [971, 347] on div "helper . moveDown ( 2 ) for i in range ( 4 ) : helper . build ( "rightArrow" ) …" at bounding box center [1151, 467] width 496 height 521
click at [903, 313] on div "helper . moveDown ( 2 ) for i in range ( 4 ) : helper . build ( "rightArrow" ) …" at bounding box center [1151, 467] width 496 height 521
type textarea "helper.moveUp(1)"
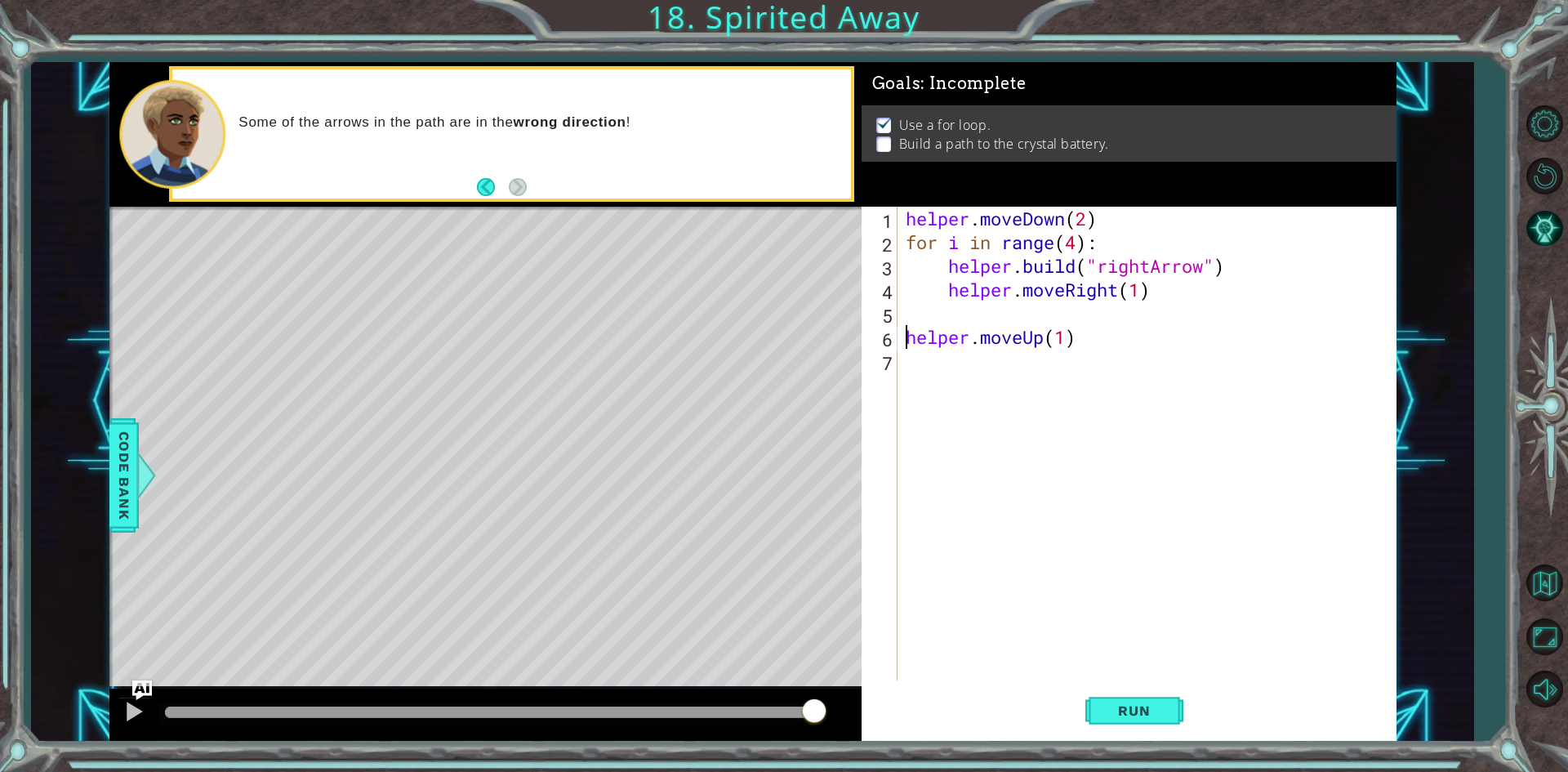
click at [924, 323] on div "helper . moveDown ( 2 ) for i in range ( 4 ) : helper . build ( "rightArrow" ) …" at bounding box center [1151, 467] width 496 height 521
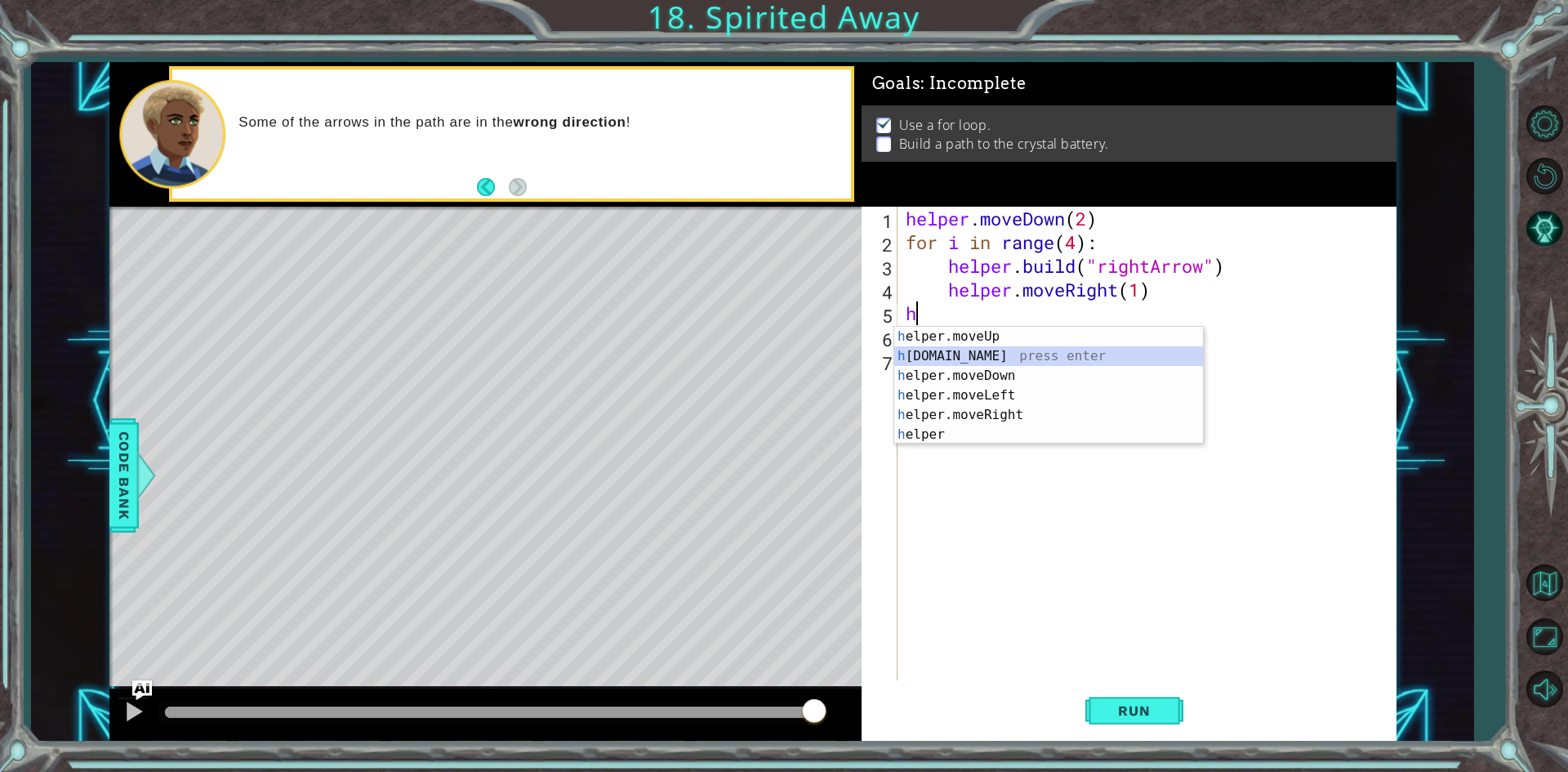
click at [964, 354] on div "h elper.moveUp press enter h [DOMAIN_NAME] press enter h elper.moveDown press e…" at bounding box center [1048, 404] width 308 height 157
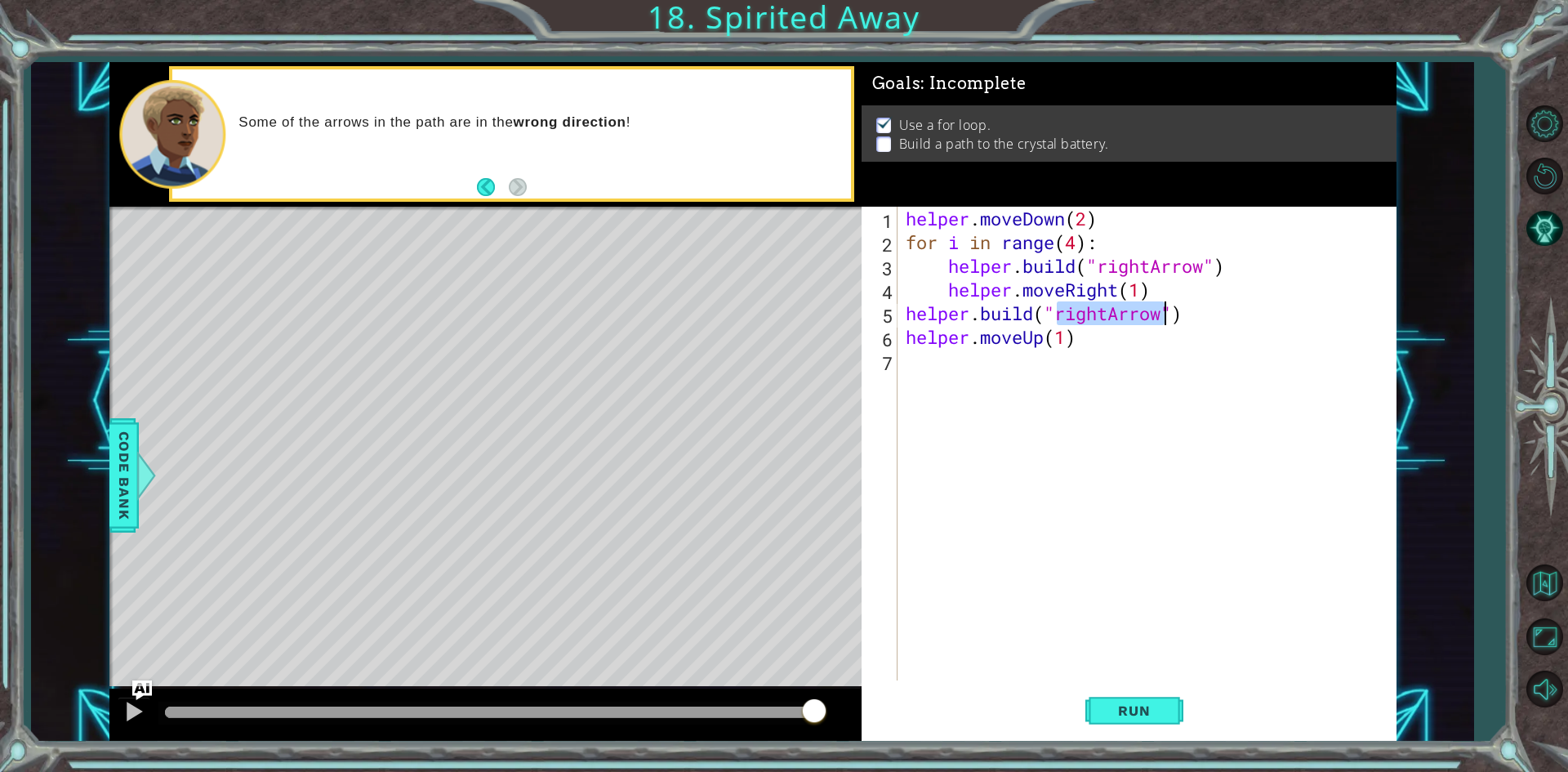
click at [1110, 315] on div "helper . moveDown ( 2 ) for i in range ( 4 ) : helper . build ( "rightArrow" ) …" at bounding box center [1146, 444] width 488 height 474
type textarea "[DOMAIN_NAME]("upArrow")"
click at [1059, 368] on div "helper . moveDown ( 2 ) for i in range ( 4 ) : helper . build ( "rightArrow" ) …" at bounding box center [1151, 467] width 496 height 521
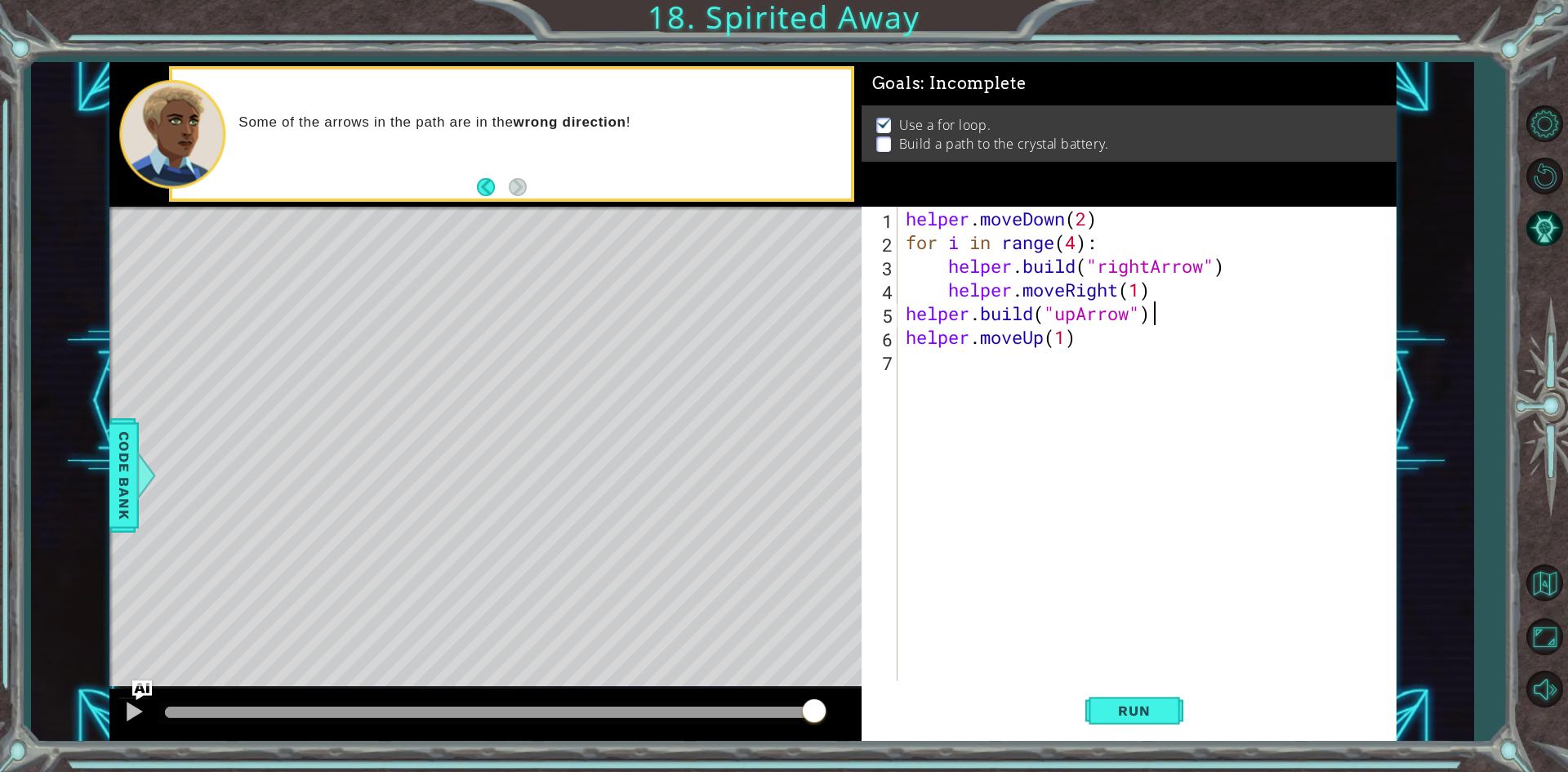
click at [1154, 312] on div "helper . moveDown ( 2 ) for i in range ( 4 ) : helper . build ( "rightArrow" ) …" at bounding box center [1151, 467] width 496 height 521
click at [1092, 321] on div "helper . moveDown ( 2 ) for i in range ( 4 ) : helper . build ( "rightArrow" ) …" at bounding box center [1151, 467] width 496 height 521
click at [1081, 318] on div "helper . moveDown ( 2 ) for i in range ( 4 ) : helper . build ( "rightArrow" ) …" at bounding box center [1151, 467] width 496 height 521
type textarea "[DOMAIN_NAME]("upArrow")"
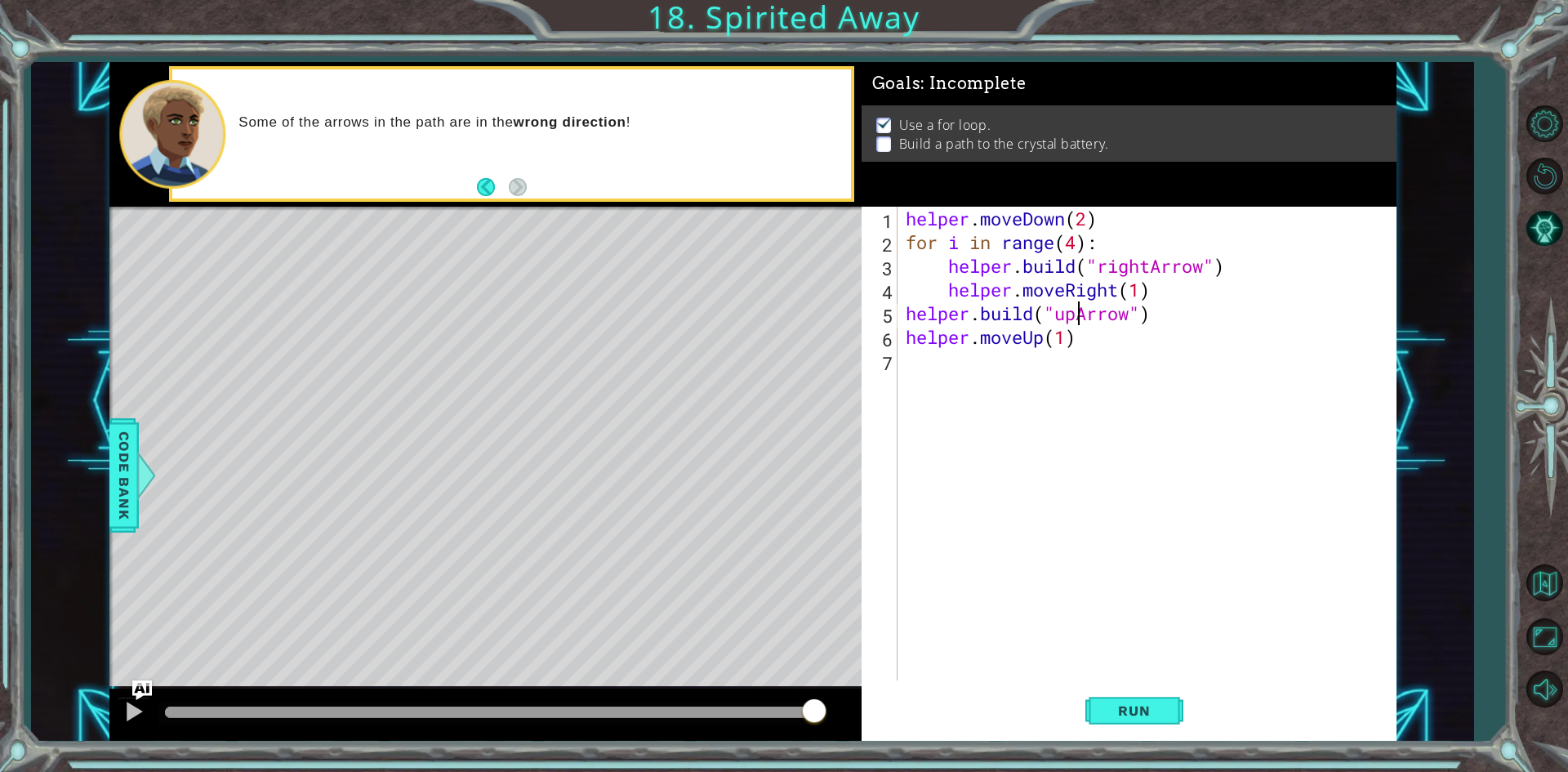
click at [1020, 385] on div "helper . moveDown ( 2 ) for i in range ( 4 ) : helper . build ( "rightArrow" ) …" at bounding box center [1151, 467] width 496 height 521
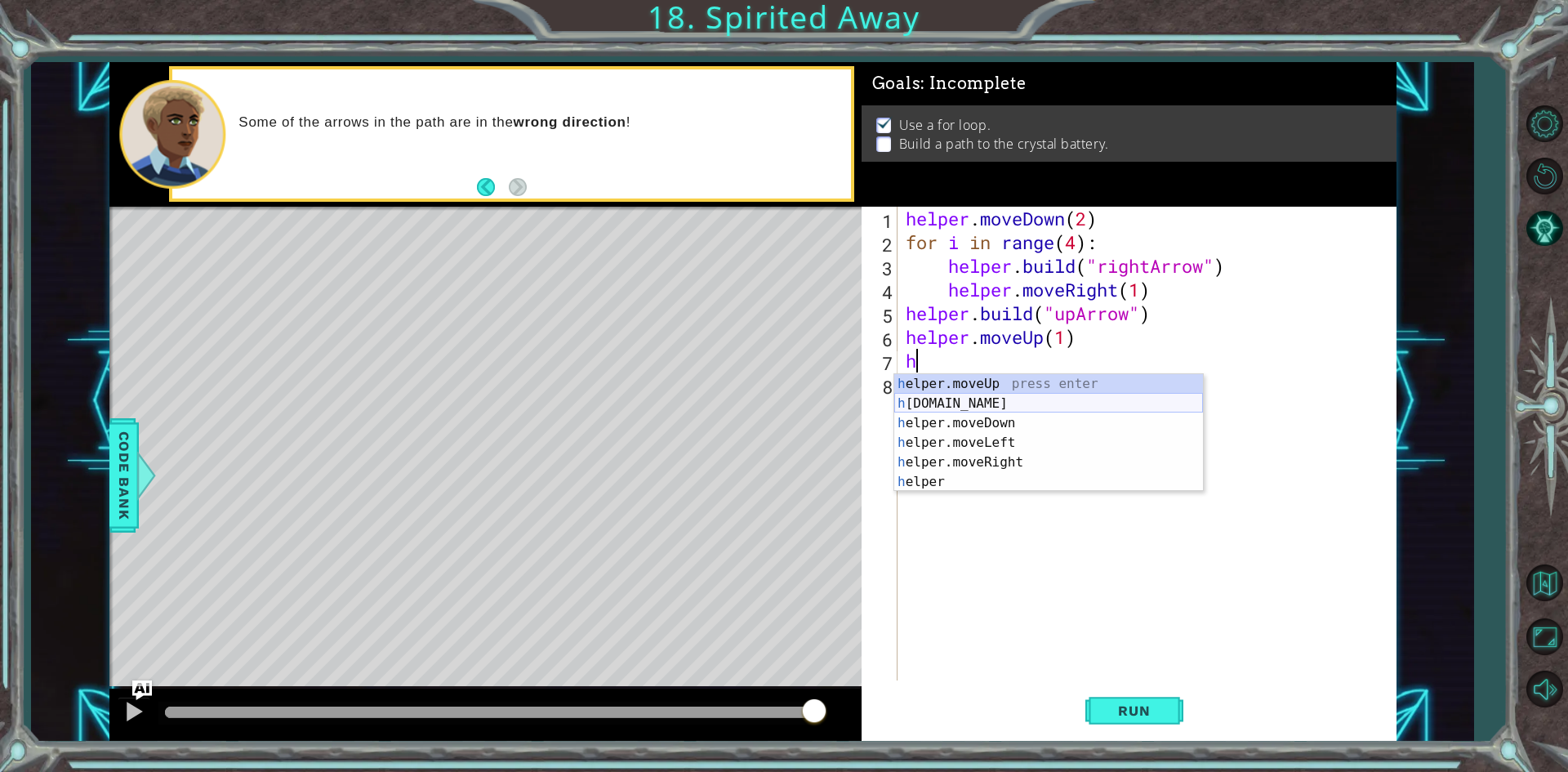
click at [961, 402] on div "h elper.moveUp press enter h [DOMAIN_NAME] press enter h elper.moveDown press e…" at bounding box center [1048, 452] width 308 height 157
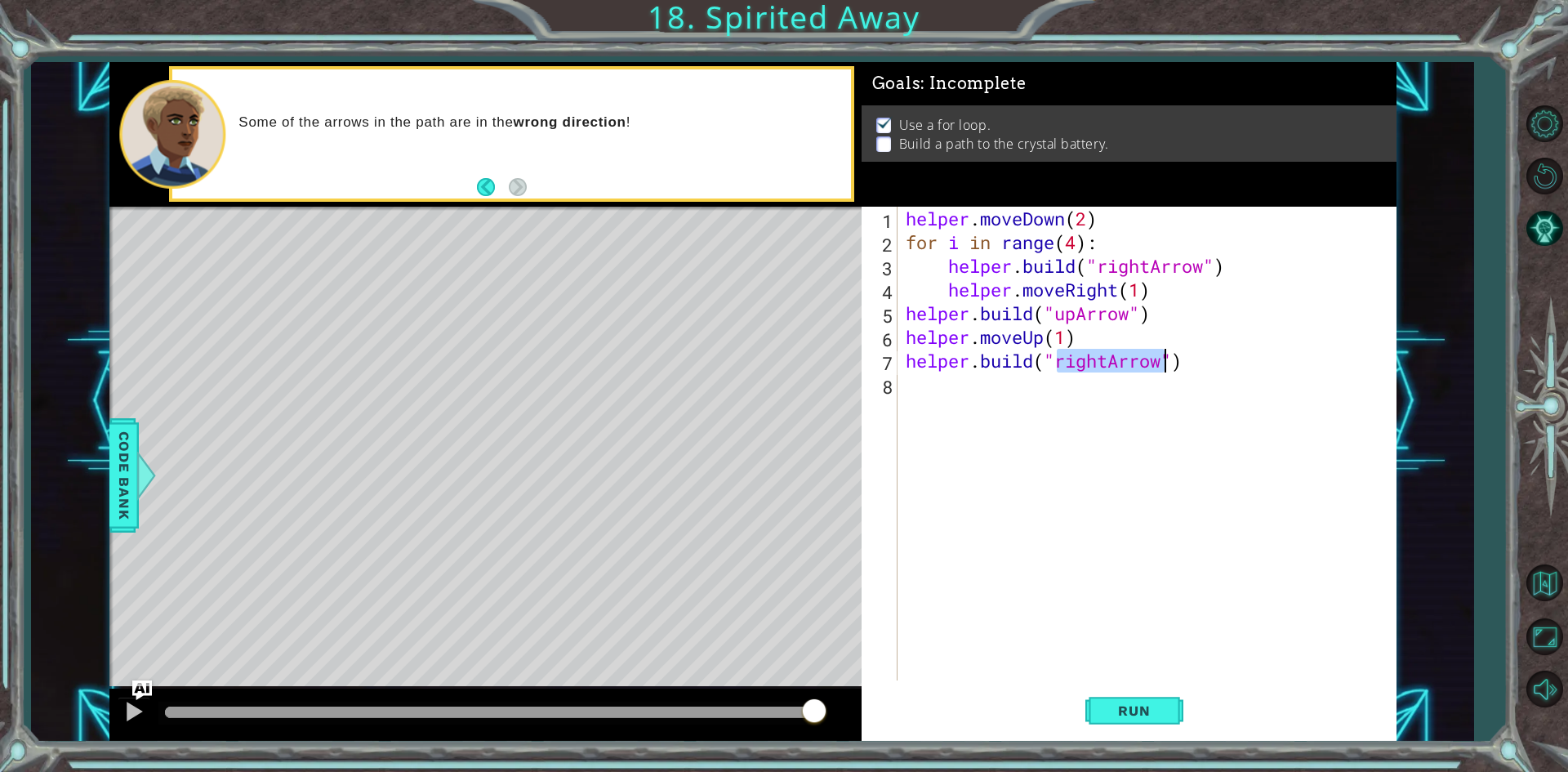
click at [1103, 361] on div "helper . moveDown ( 2 ) for i in range ( 4 ) : helper . build ( "rightArrow" ) …" at bounding box center [1146, 444] width 488 height 474
click at [1105, 362] on div "helper . moveDown ( 2 ) for i in range ( 4 ) : helper . build ( "rightArrow" ) …" at bounding box center [1151, 467] width 496 height 521
type textarea "[DOMAIN_NAME]("upArrow")"
click at [1155, 717] on span "Run" at bounding box center [1134, 710] width 65 height 16
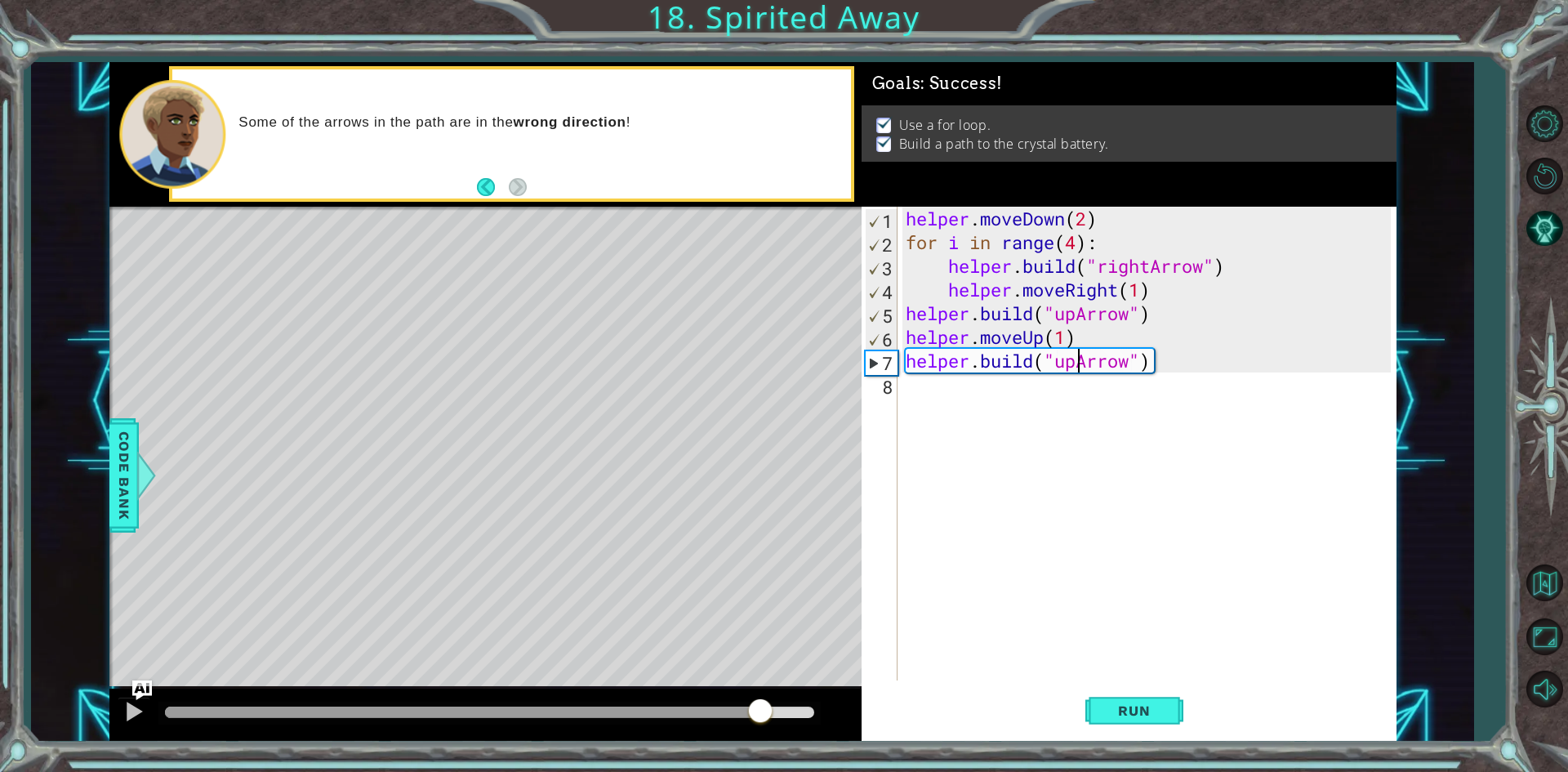
drag, startPoint x: 792, startPoint y: 726, endPoint x: 761, endPoint y: 709, distance: 35.4
click at [761, 709] on div at bounding box center [760, 712] width 29 height 29
click at [133, 701] on div at bounding box center [133, 711] width 22 height 22
drag, startPoint x: 724, startPoint y: 8, endPoint x: 686, endPoint y: 14, distance: 38.5
click at [723, 8] on div "1 ההההההההההההההההההההההההההההההההההההההההההההההההההההההההההההההההההההההההההההה…" at bounding box center [784, 386] width 1568 height 772
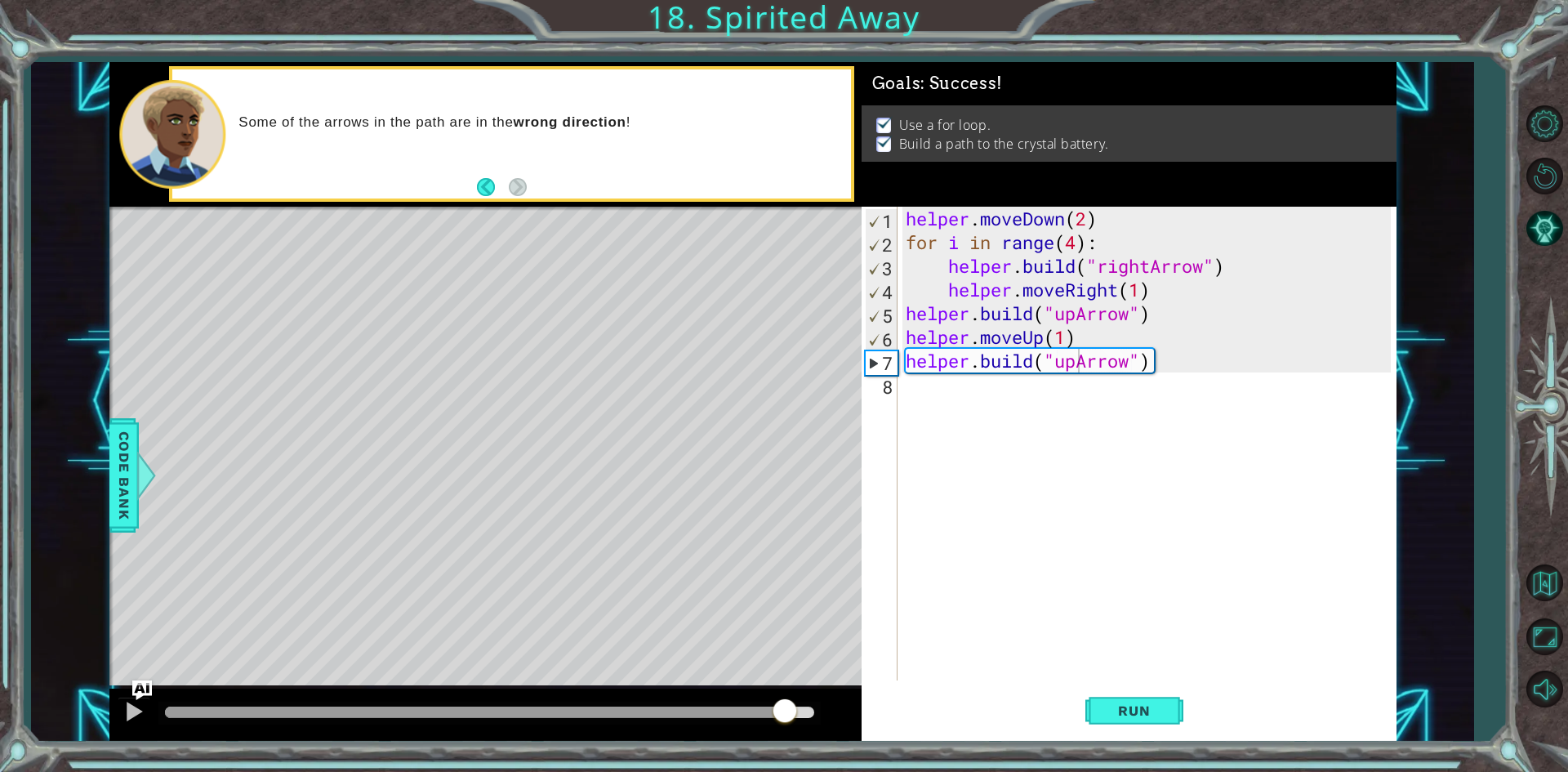
drag, startPoint x: 668, startPoint y: 15, endPoint x: 731, endPoint y: 17, distance: 63.0
click at [680, 16] on div "1 ההההההההההההההההההההההההההההההההההההההההההההההההההההההההההההההההההההההההההההה…" at bounding box center [784, 386] width 1568 height 772
drag, startPoint x: 731, startPoint y: 17, endPoint x: 811, endPoint y: 22, distance: 80.2
click at [808, 22] on div "1 ההההההההההההההההההההההההההההההההההההההההההההההההההההההההההההההההההההההההההההה…" at bounding box center [784, 386] width 1568 height 772
drag, startPoint x: 811, startPoint y: 22, endPoint x: 756, endPoint y: 16, distance: 55.3
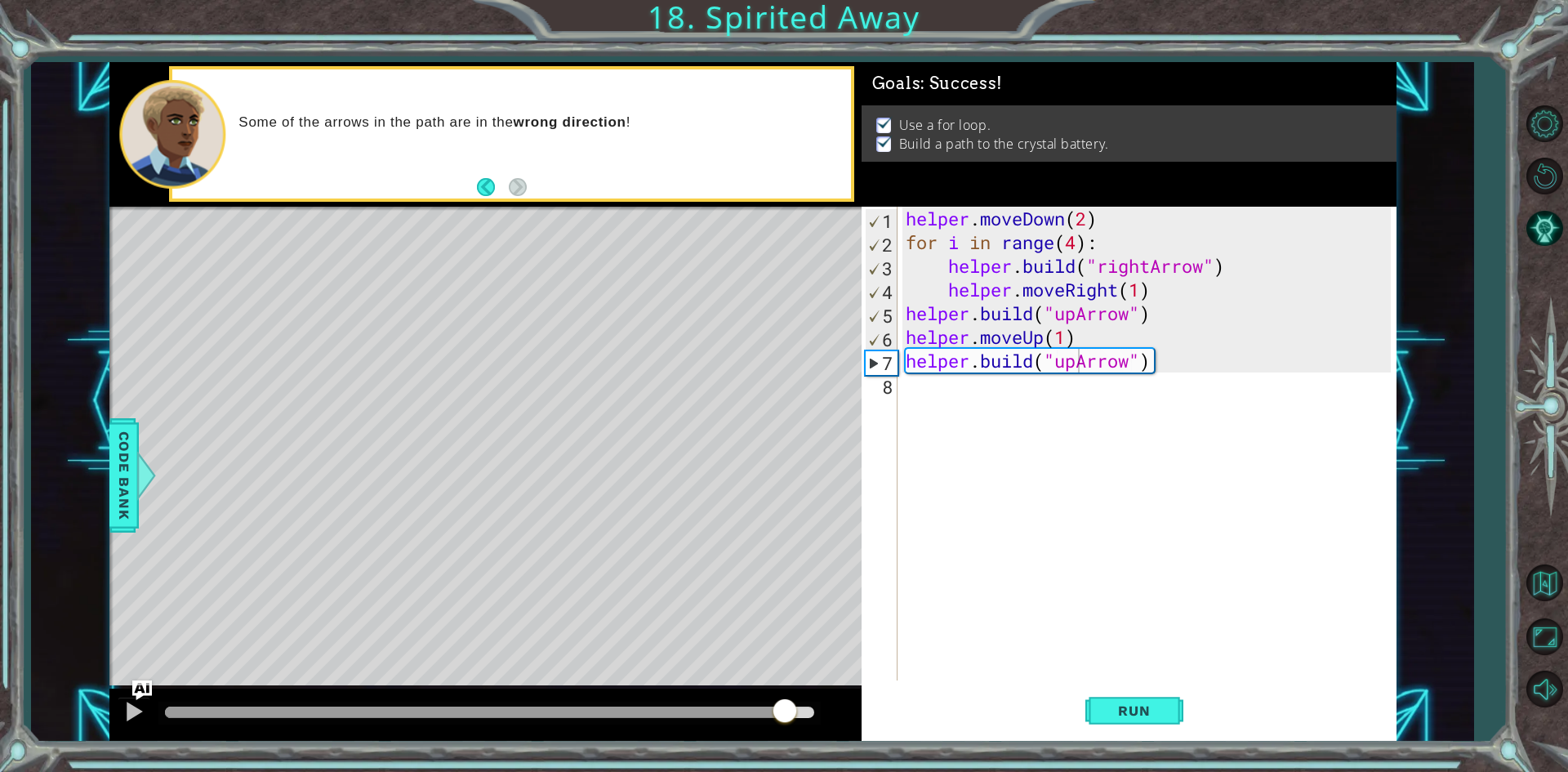
click at [806, 22] on div "1 ההההההההההההההההההההההההההההההההההההההההההההההההההההההההההההההההההההההההההההה…" at bounding box center [784, 386] width 1568 height 772
click at [756, 16] on div "1 ההההההההההההההההההההההההההההההההההההההההההההההההההההההההההההההההההההההההההההה…" at bounding box center [784, 386] width 1568 height 772
